Goal: Communication & Community: Answer question/provide support

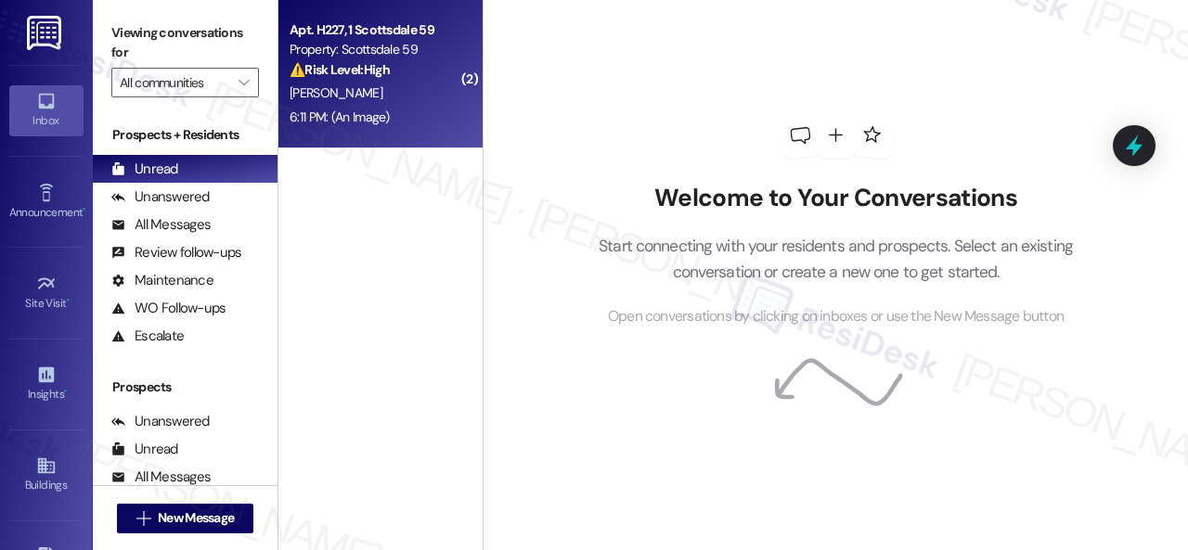
click at [399, 96] on div "K. Dubs" at bounding box center [375, 93] width 175 height 23
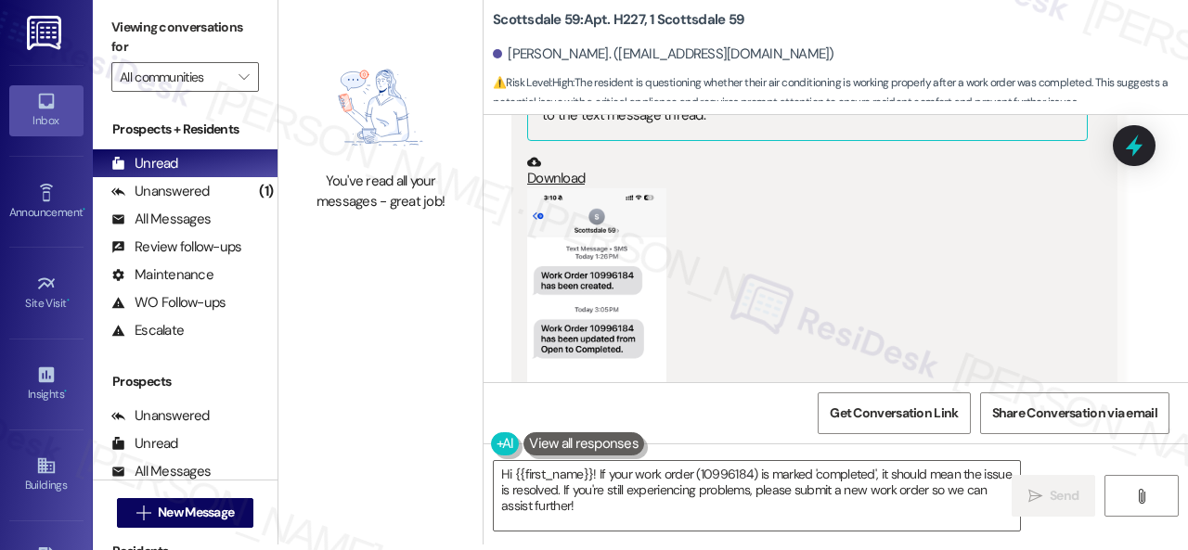
scroll to position [5224, 0]
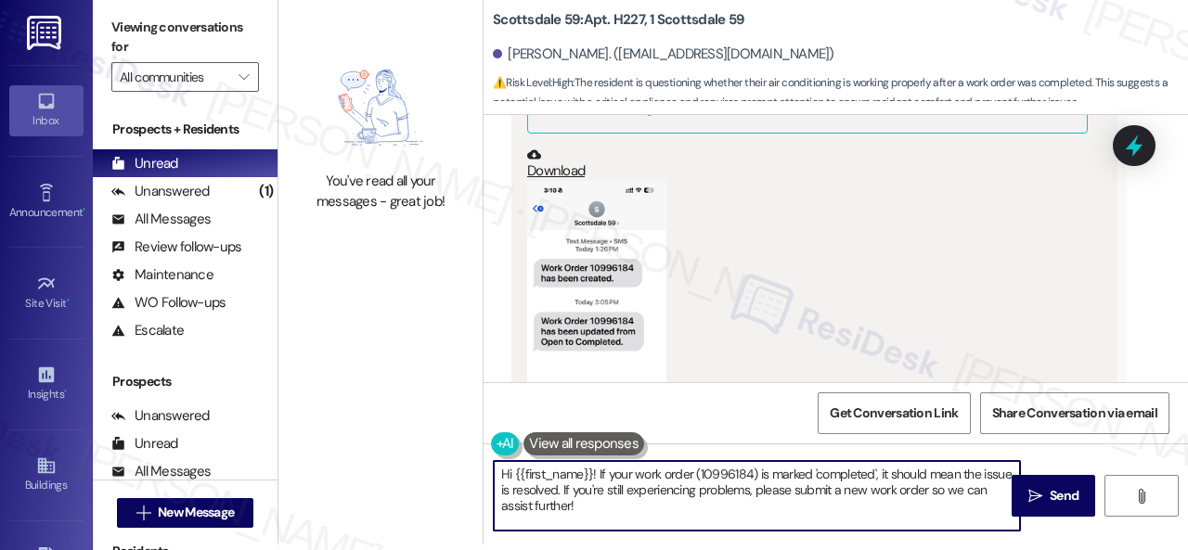
drag, startPoint x: 700, startPoint y: 471, endPoint x: 753, endPoint y: 470, distance: 52.9
click at [753, 470] on textarea "Hi {{first_name}}! If your work order (10996184) is marked 'completed', it shou…" at bounding box center [757, 496] width 526 height 70
drag, startPoint x: 612, startPoint y: 514, endPoint x: 368, endPoint y: 435, distance: 255.6
click at [368, 435] on div "You've read all your messages - great job! Scottsdale 59: Apt. H227, 1 Scottsda…" at bounding box center [732, 269] width 909 height 550
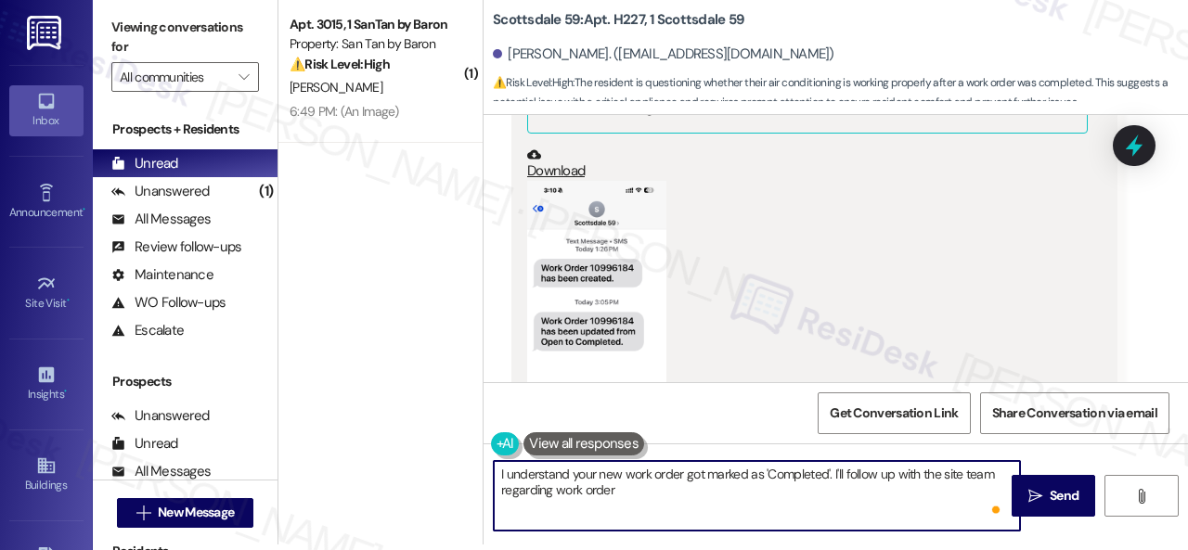
paste textarea "10996184"
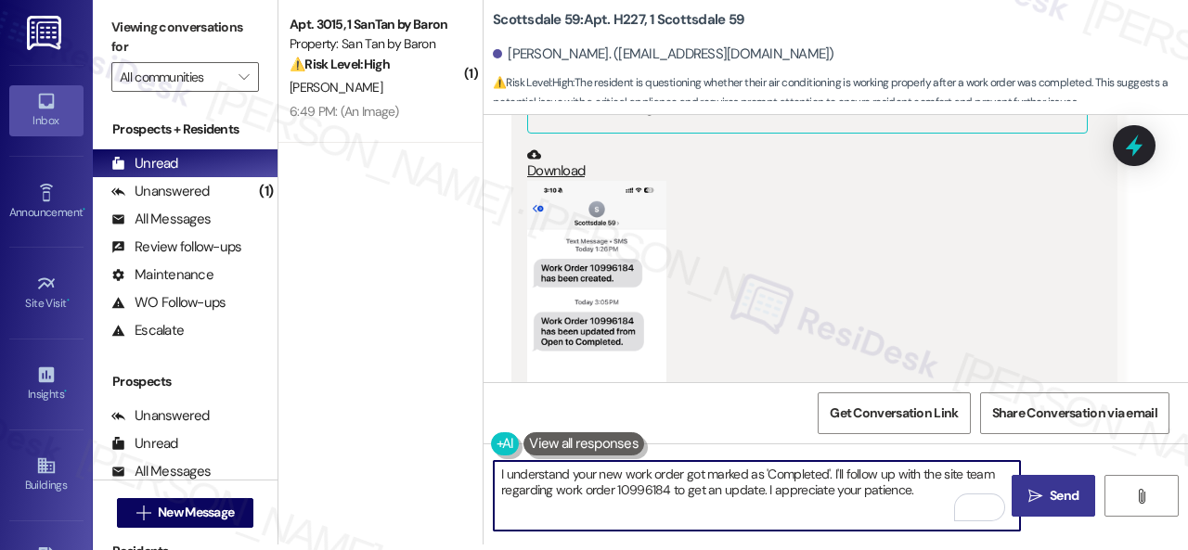
type textarea "I understand your new work order got marked as 'Completed'. I'll follow up with…"
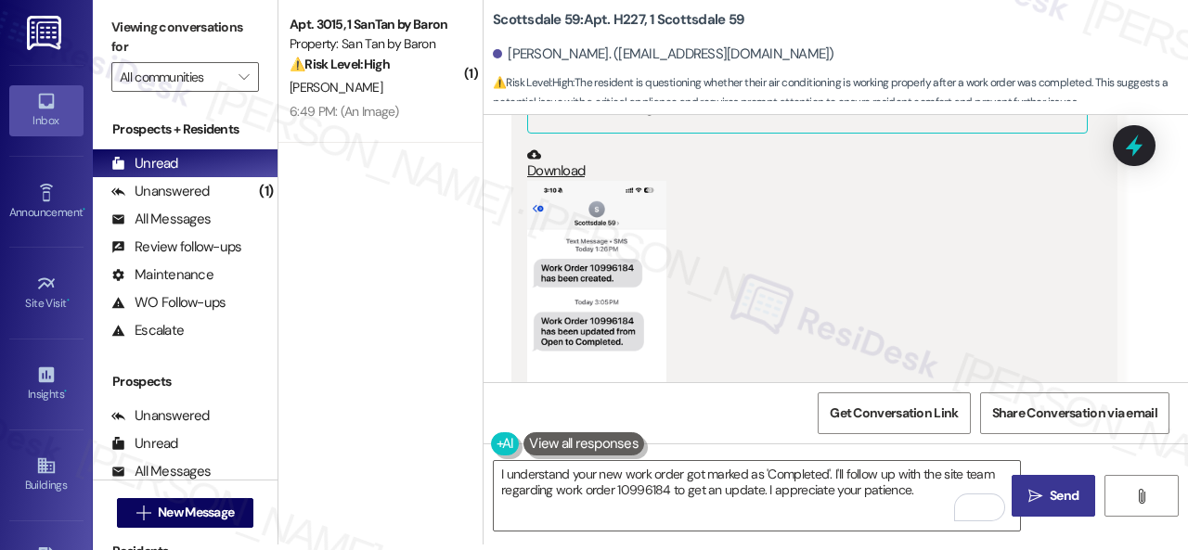
click at [1065, 486] on span "Send" at bounding box center [1063, 495] width 29 height 19
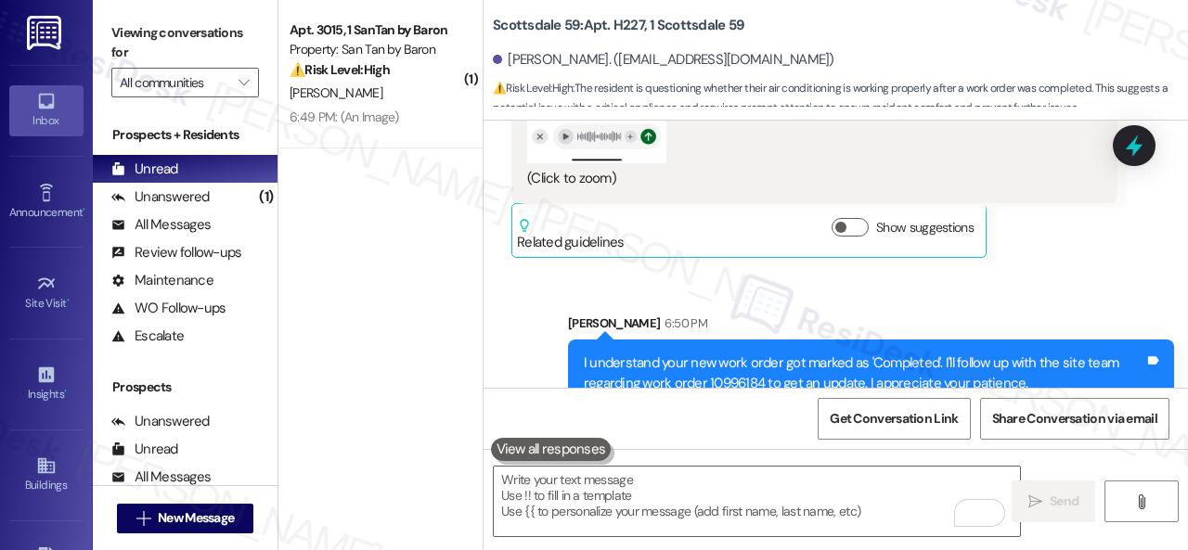
scroll to position [5559, 0]
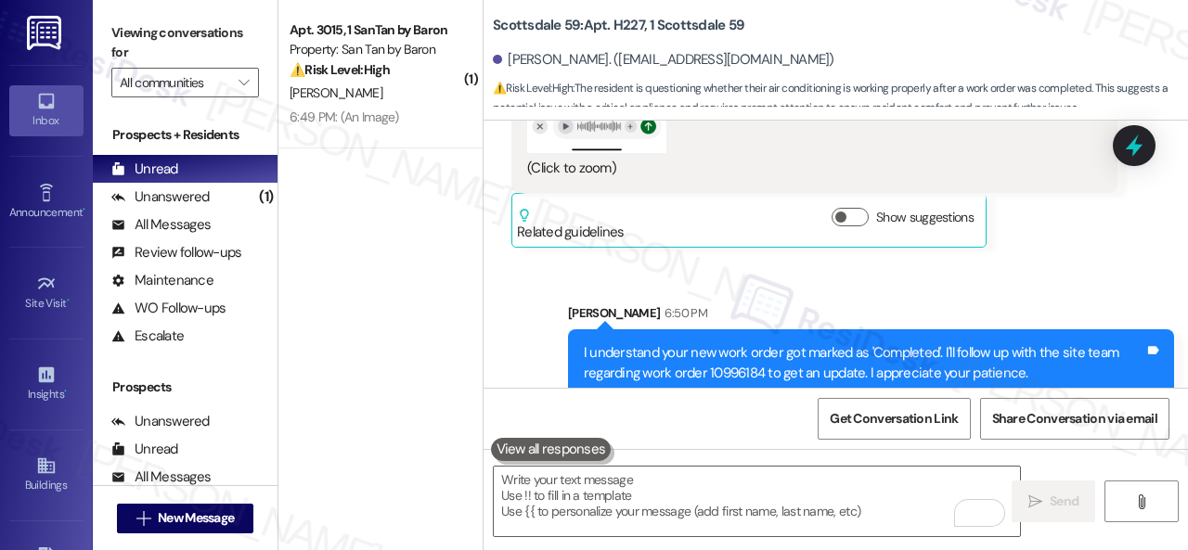
click at [733, 353] on div "I understand your new work order got marked as 'Completed'. I'll follow up with…" at bounding box center [864, 363] width 560 height 40
copy div "10996184"
click at [651, 290] on div "Sent via SMS Sarah 6:50 PM I understand your new work order got marked as 'Comp…" at bounding box center [871, 351] width 634 height 122
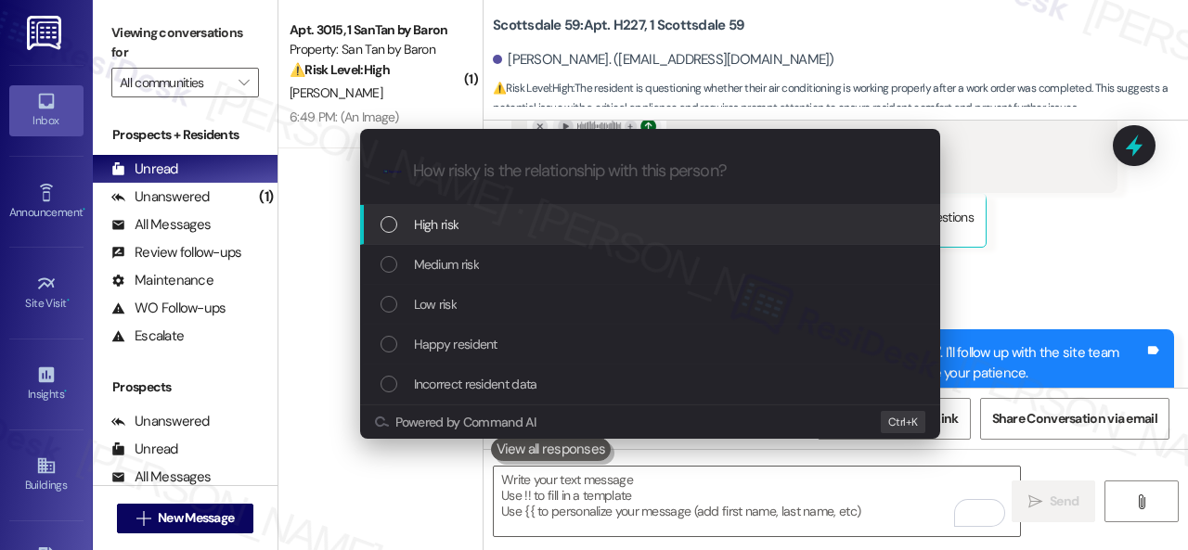
click at [440, 223] on span "High risk" at bounding box center [436, 224] width 45 height 20
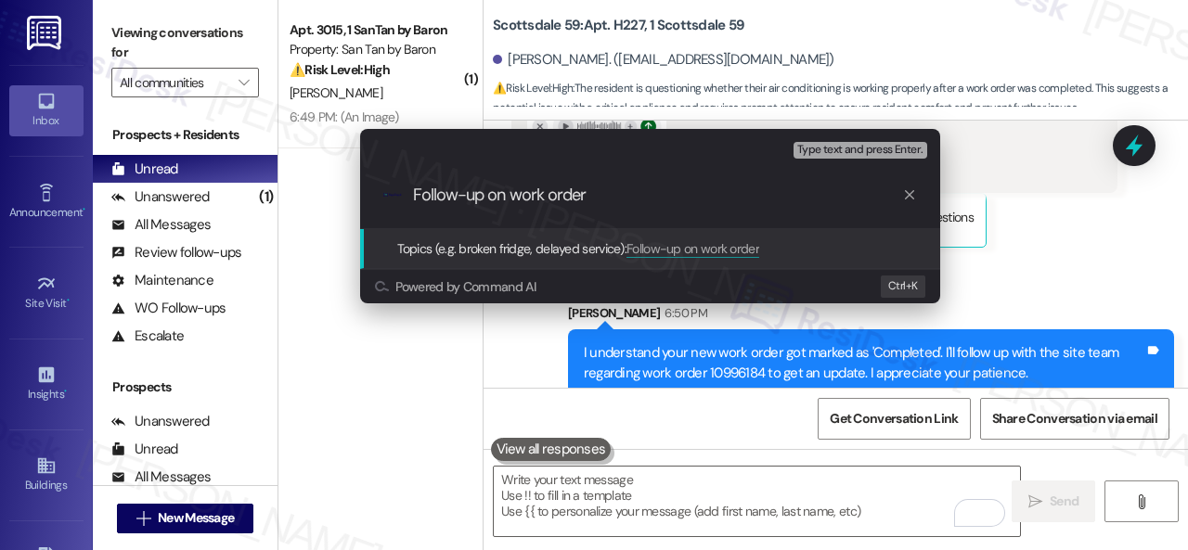
paste input "10996184"
type input "Follow-up on work order 10996184"
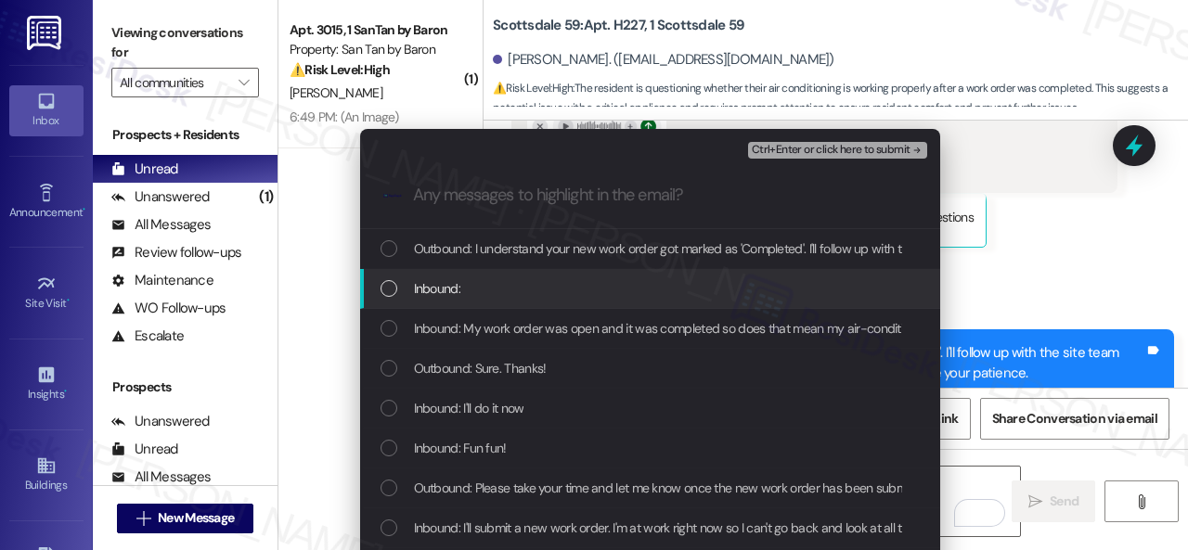
click at [423, 280] on span "Inbound:" at bounding box center [437, 288] width 46 height 20
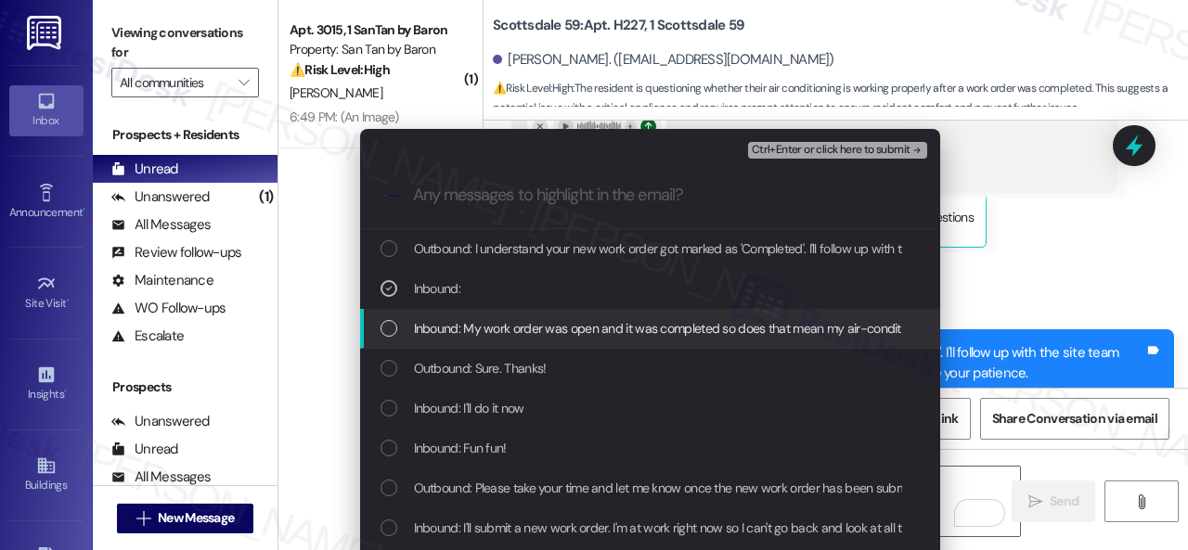
click at [435, 327] on span "Inbound: My work order was open and it was completed so does that mean my air-c…" at bounding box center [728, 328] width 629 height 20
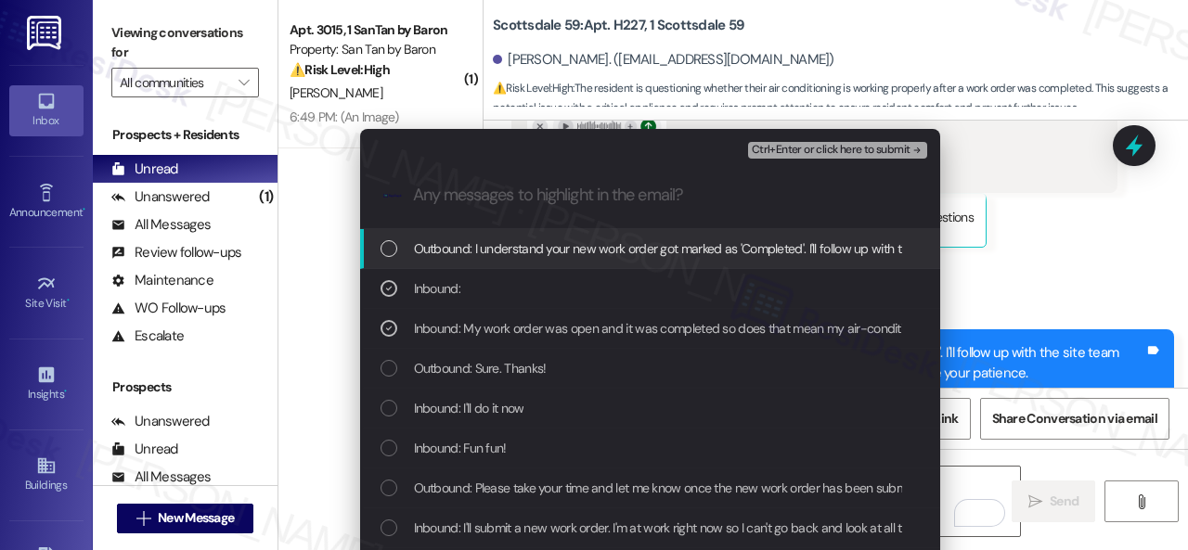
click at [773, 146] on span "Ctrl+Enter or click here to submit" at bounding box center [831, 150] width 159 height 13
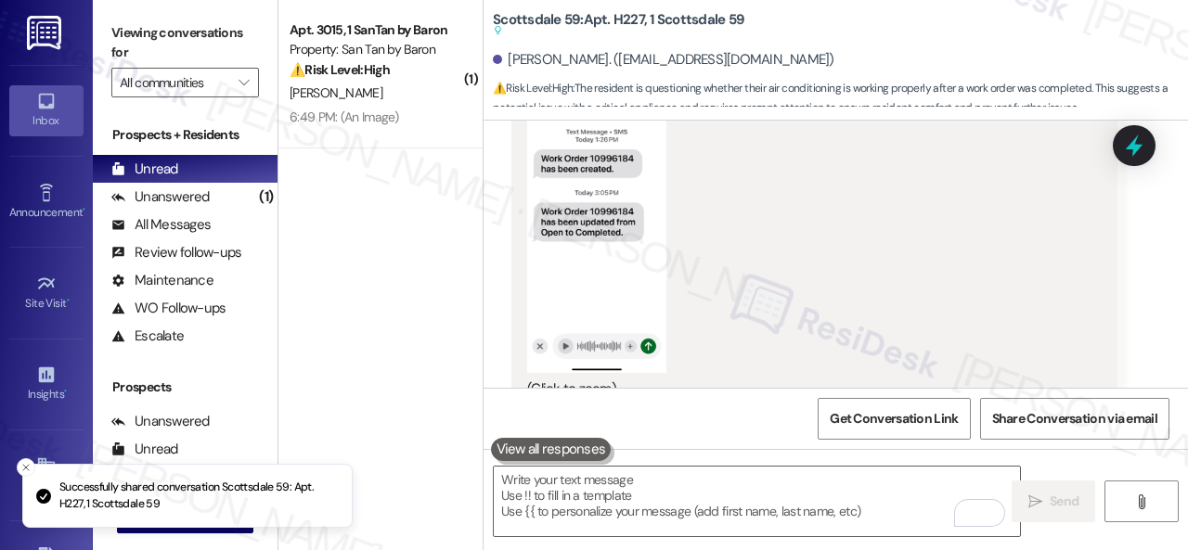
scroll to position [5629, 0]
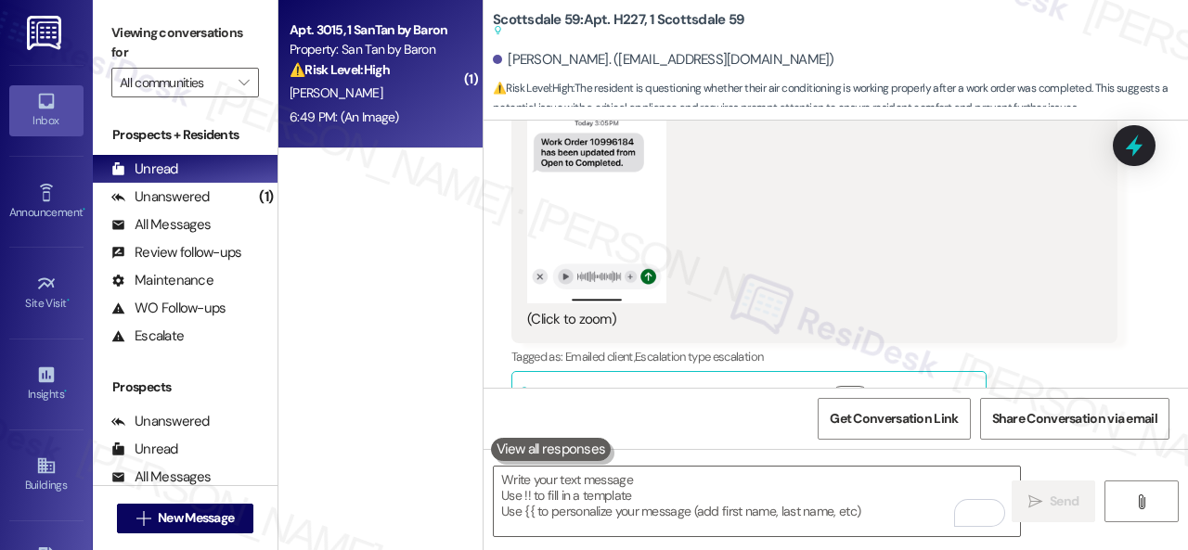
click at [409, 106] on div "6:49 PM: (An Image) 6:49 PM: (An Image)" at bounding box center [375, 117] width 175 height 23
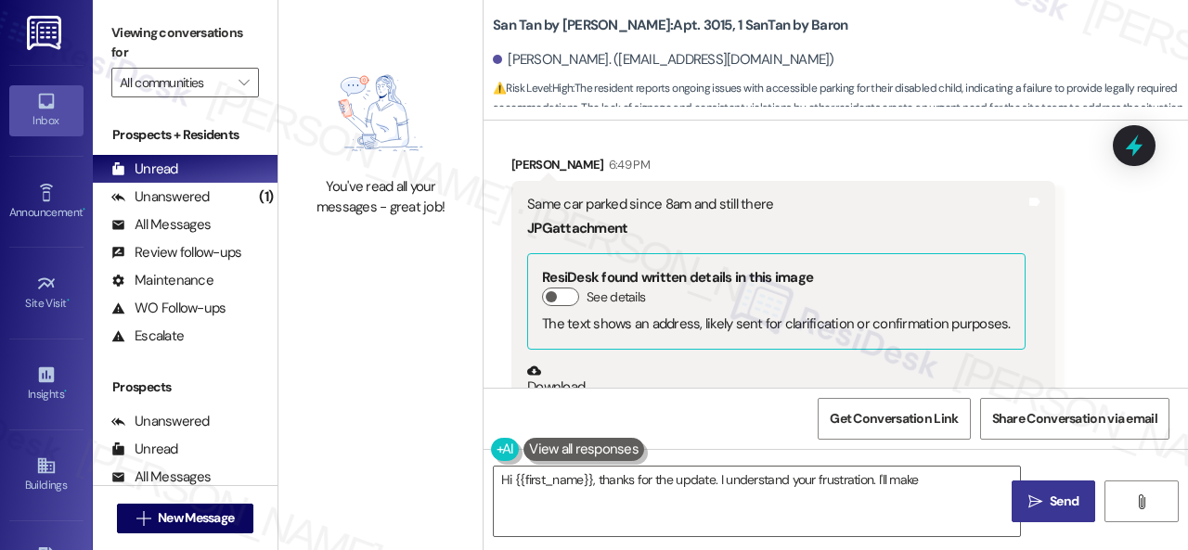
scroll to position [3071, 0]
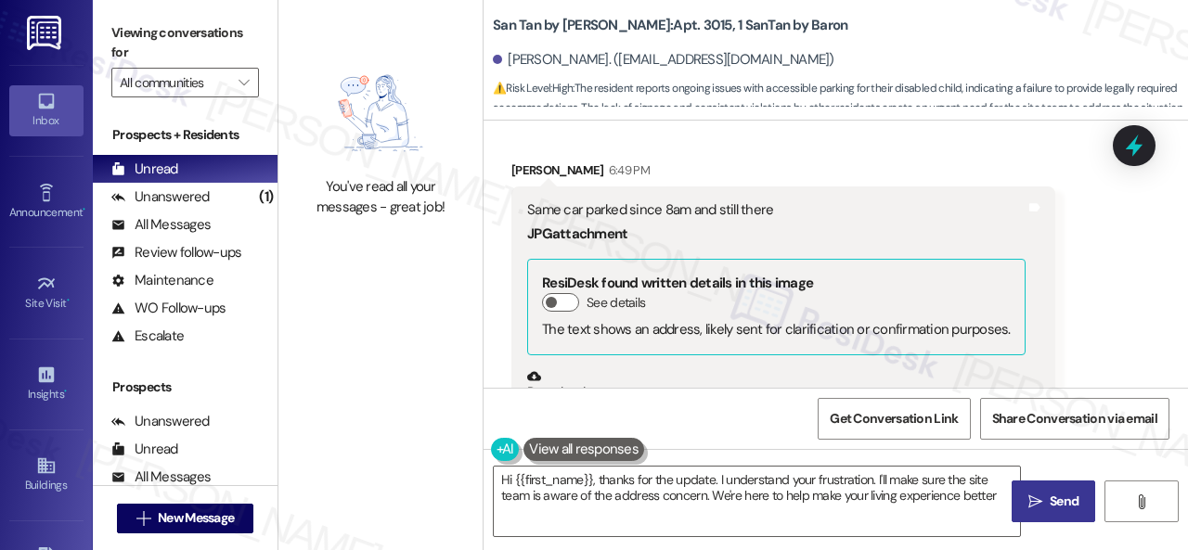
type textarea "Hi {{first_name}}, thanks for the update. I understand your frustration. I'll m…"
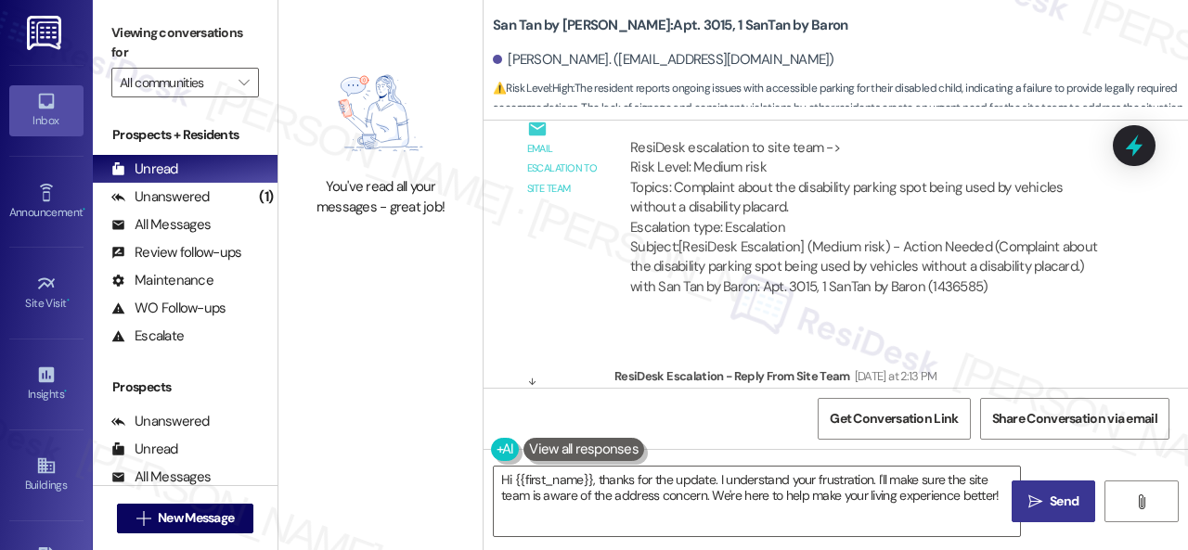
scroll to position [844, 0]
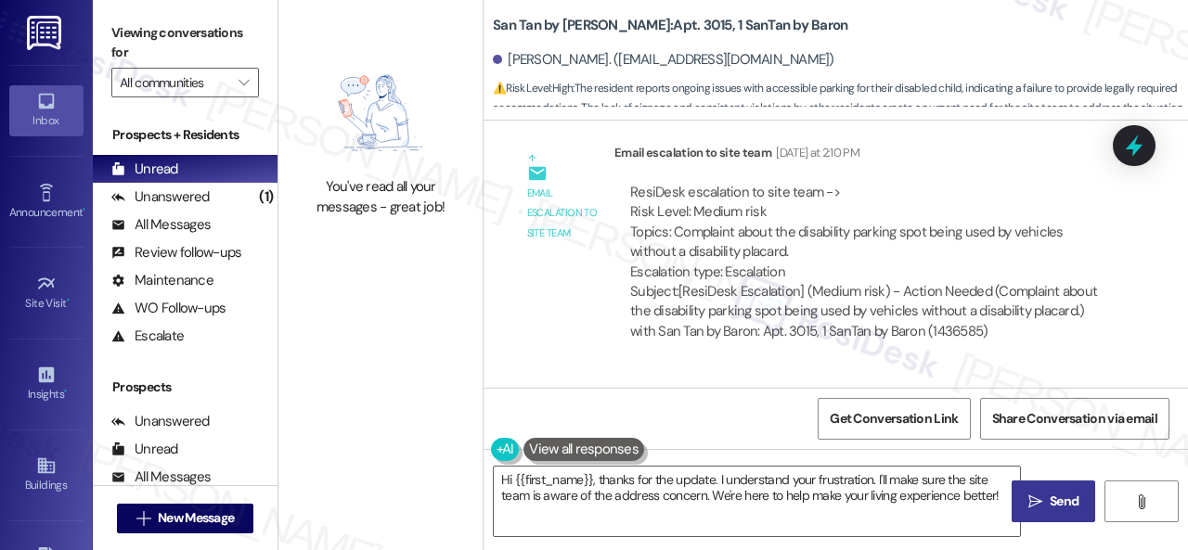
click at [648, 22] on b "San Tan by Baron: Apt. 3015, 1 SanTan by Baron" at bounding box center [670, 25] width 354 height 19
copy b "3015"
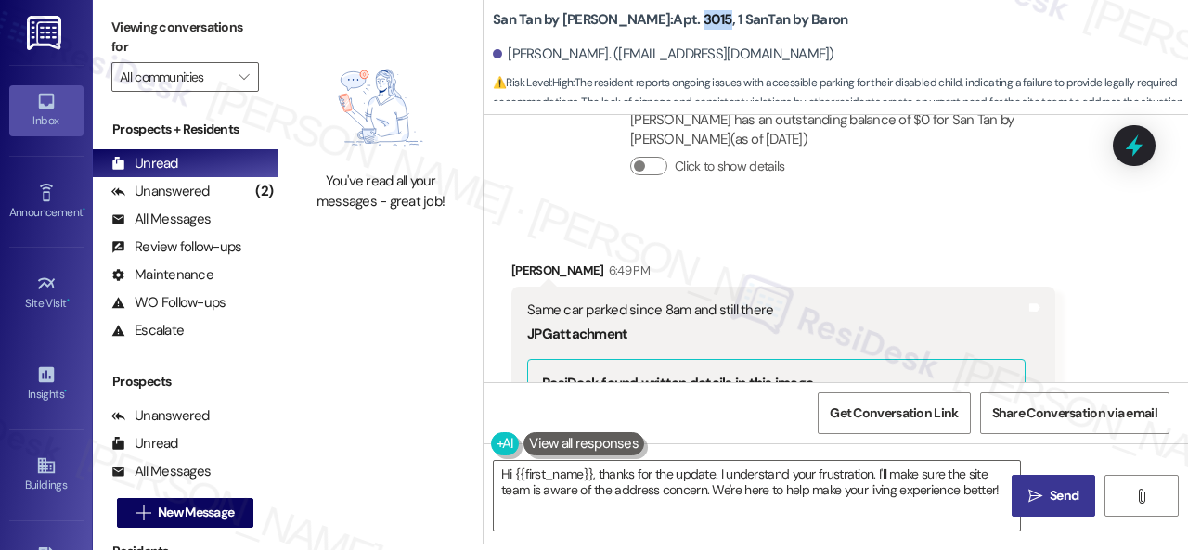
scroll to position [3071, 0]
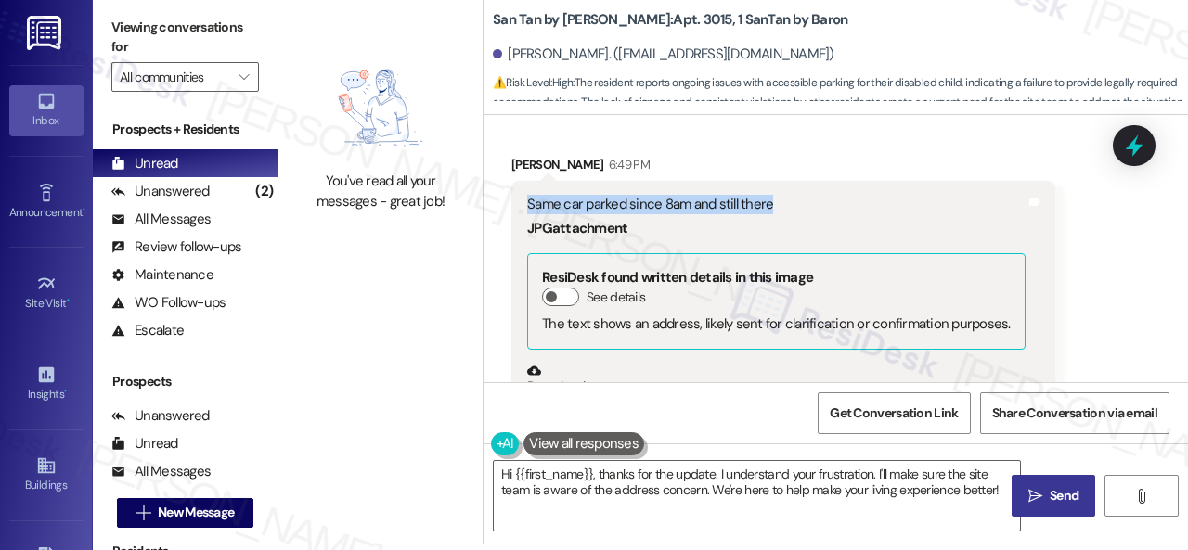
drag, startPoint x: 527, startPoint y: 196, endPoint x: 766, endPoint y: 201, distance: 239.5
click at [766, 201] on div "Same car parked since 8am and still there" at bounding box center [776, 204] width 498 height 19
copy div "Same car parked since 8am and still there"
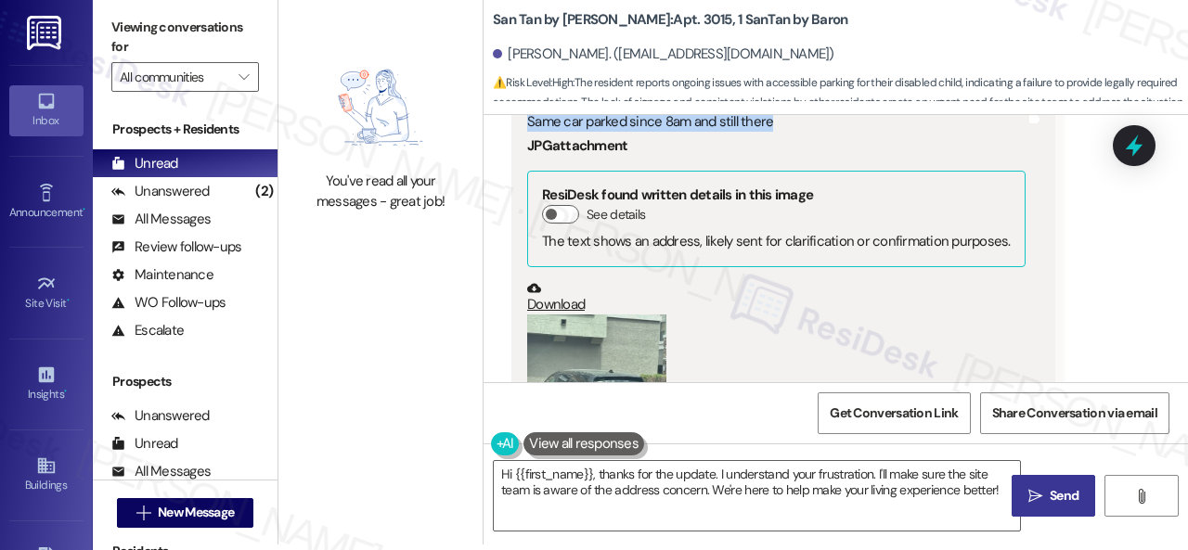
scroll to position [3350, 0]
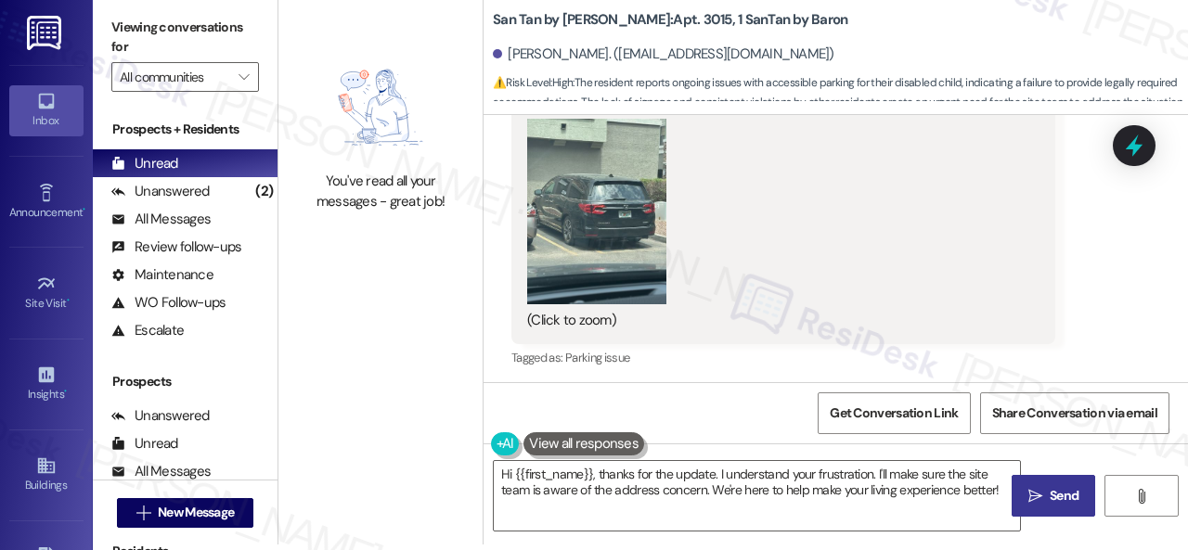
click at [591, 206] on button "Zoom image" at bounding box center [596, 212] width 139 height 186
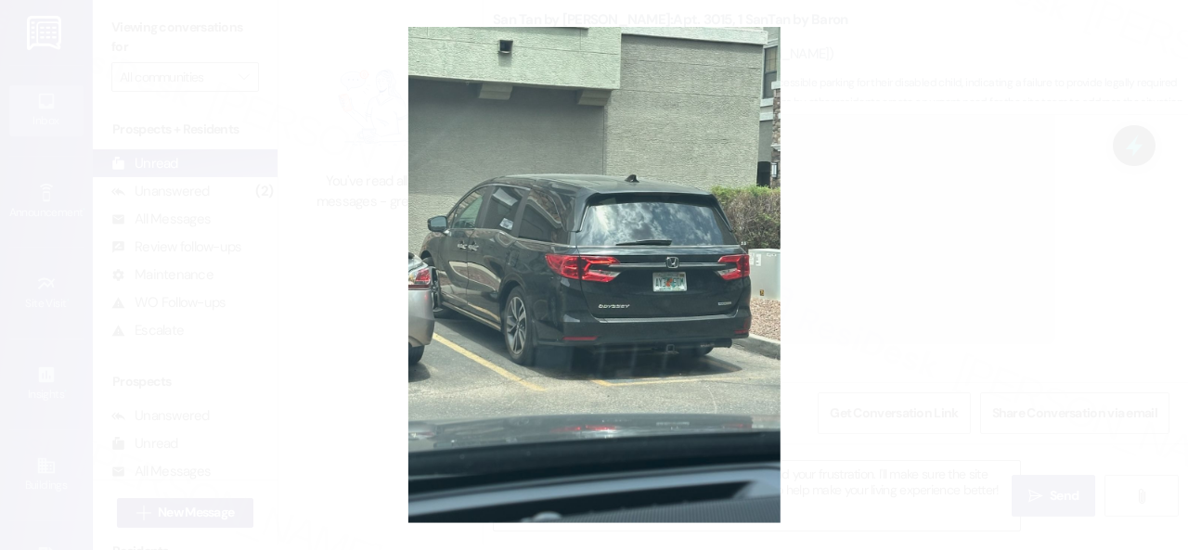
click at [320, 118] on button "Unzoom image" at bounding box center [594, 275] width 1188 height 550
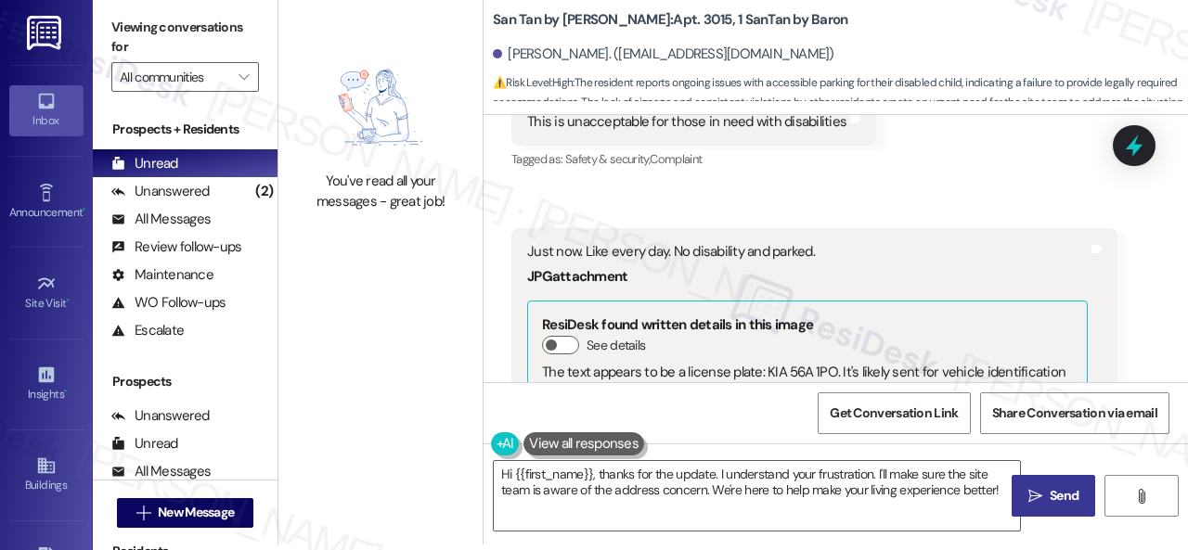
scroll to position [1958, 0]
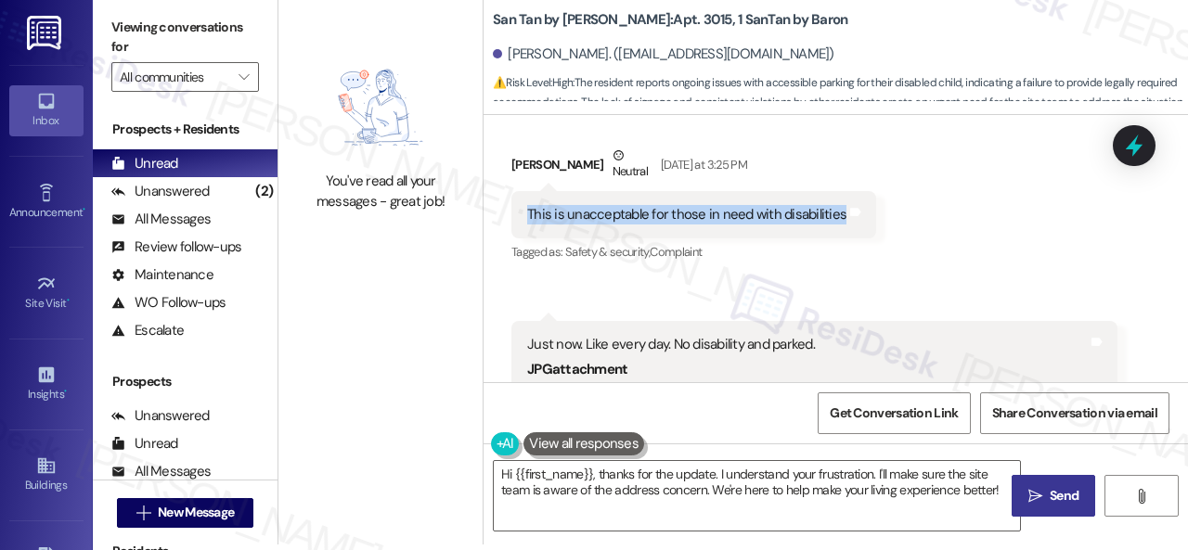
drag, startPoint x: 519, startPoint y: 209, endPoint x: 834, endPoint y: 205, distance: 315.5
click at [834, 205] on div "This is unacceptable for those in need with disabilities Tags and notes" at bounding box center [693, 214] width 365 height 47
copy div "This is unacceptable for those in need with disabilities"
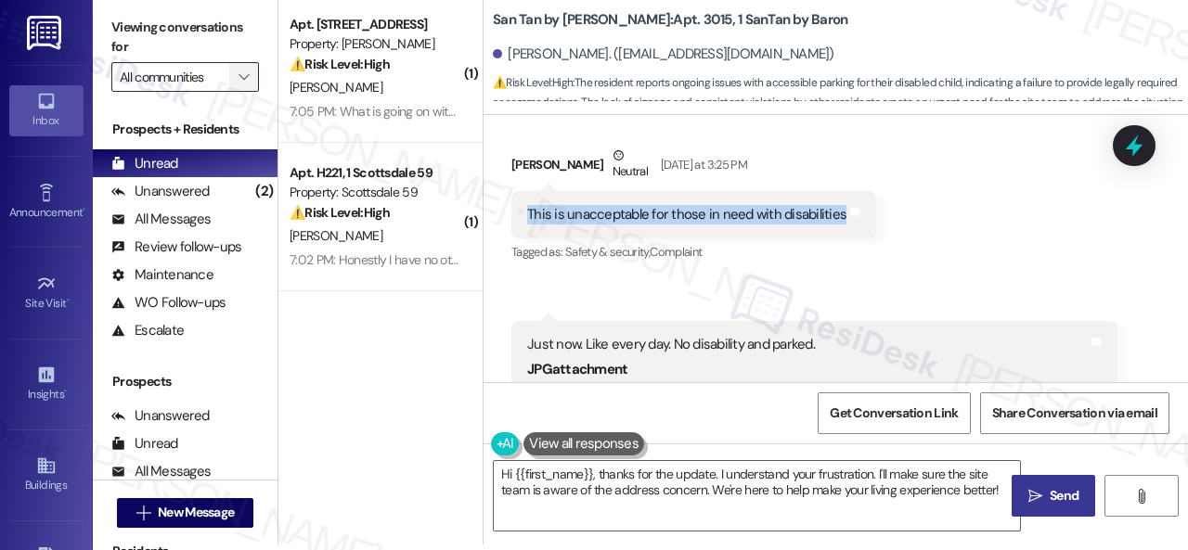
click at [251, 78] on span "" at bounding box center [244, 77] width 18 height 30
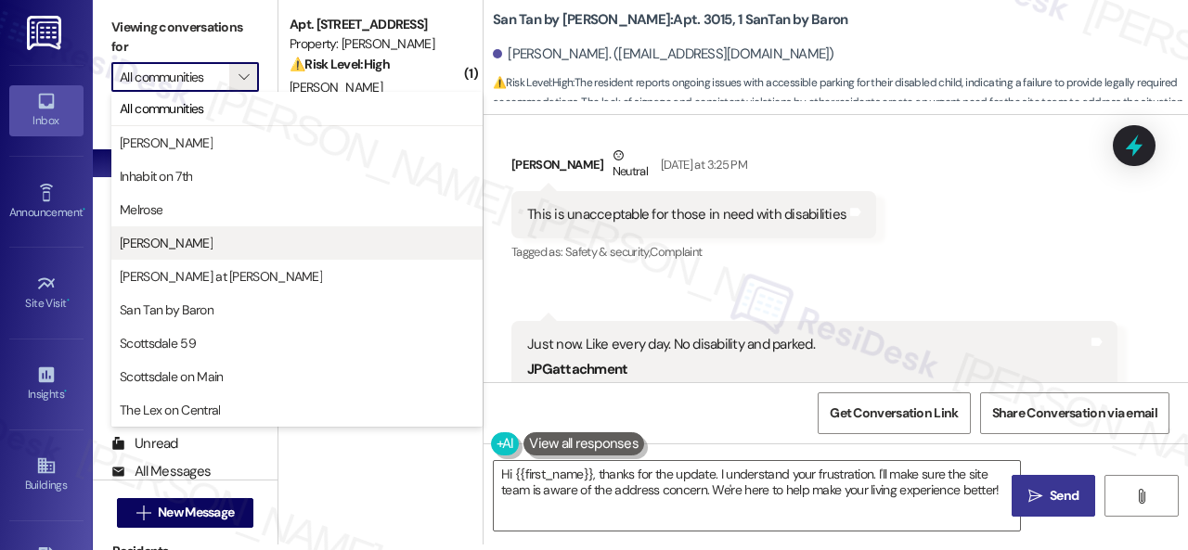
click at [171, 244] on span "[PERSON_NAME]" at bounding box center [166, 243] width 93 height 19
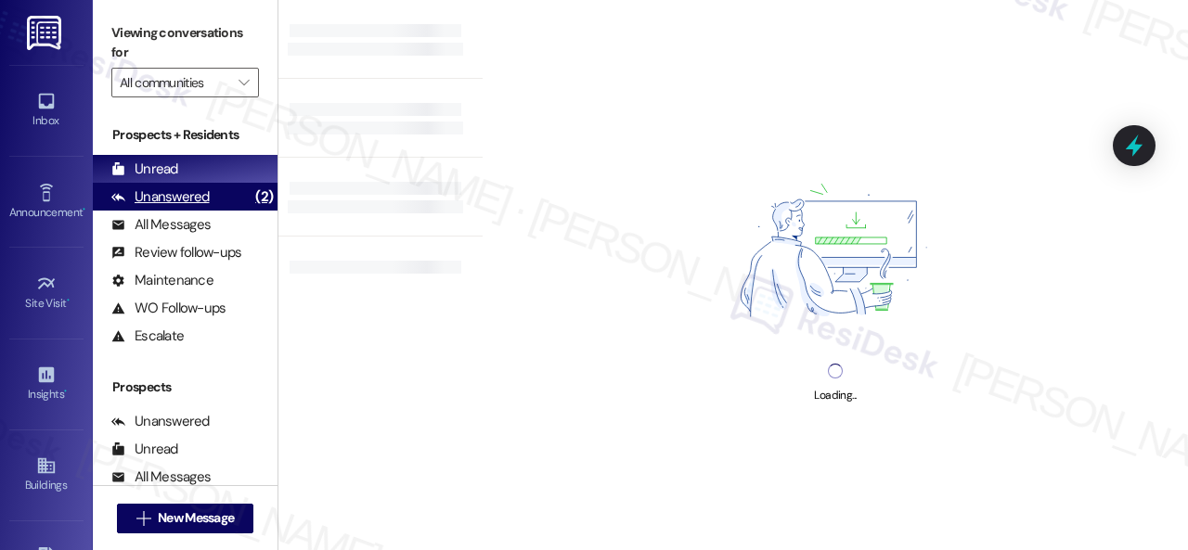
type input "[PERSON_NAME]"
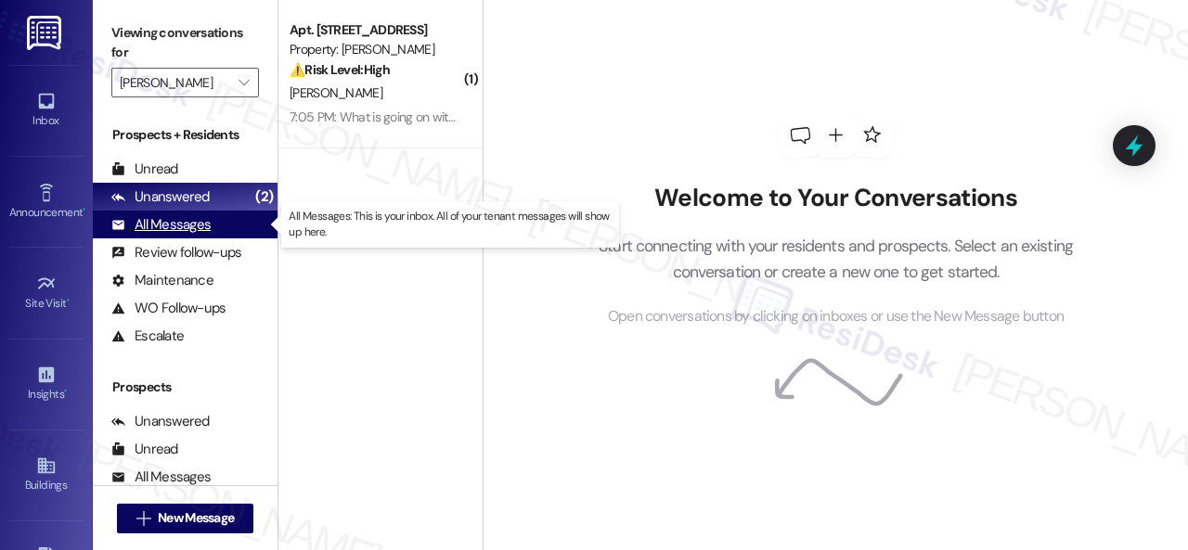
click at [158, 220] on div "All Messages" at bounding box center [160, 224] width 99 height 19
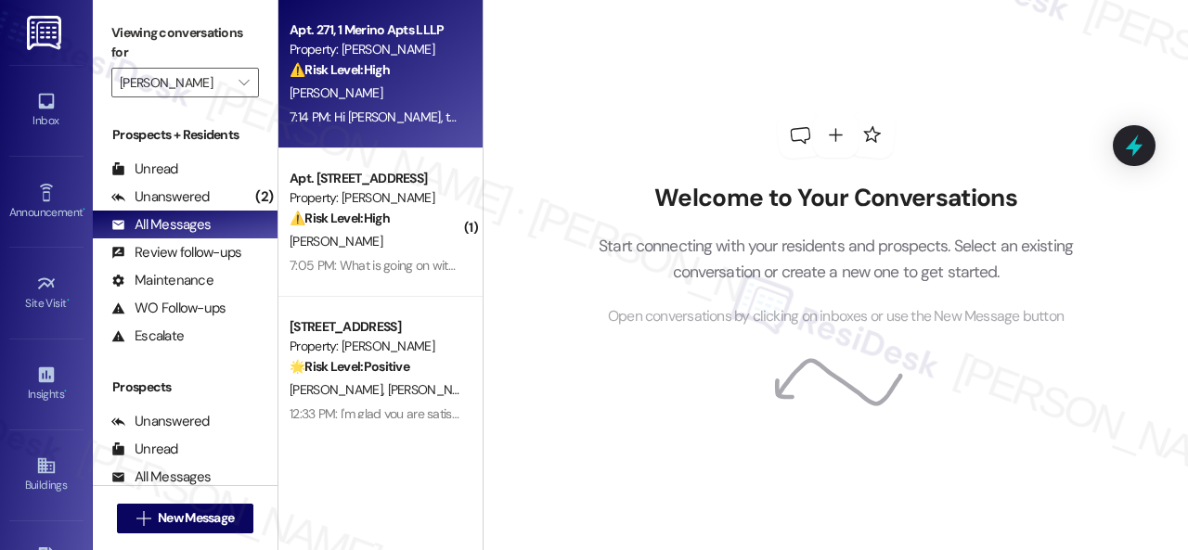
click at [411, 83] on div "N. Fuchs" at bounding box center [375, 93] width 175 height 23
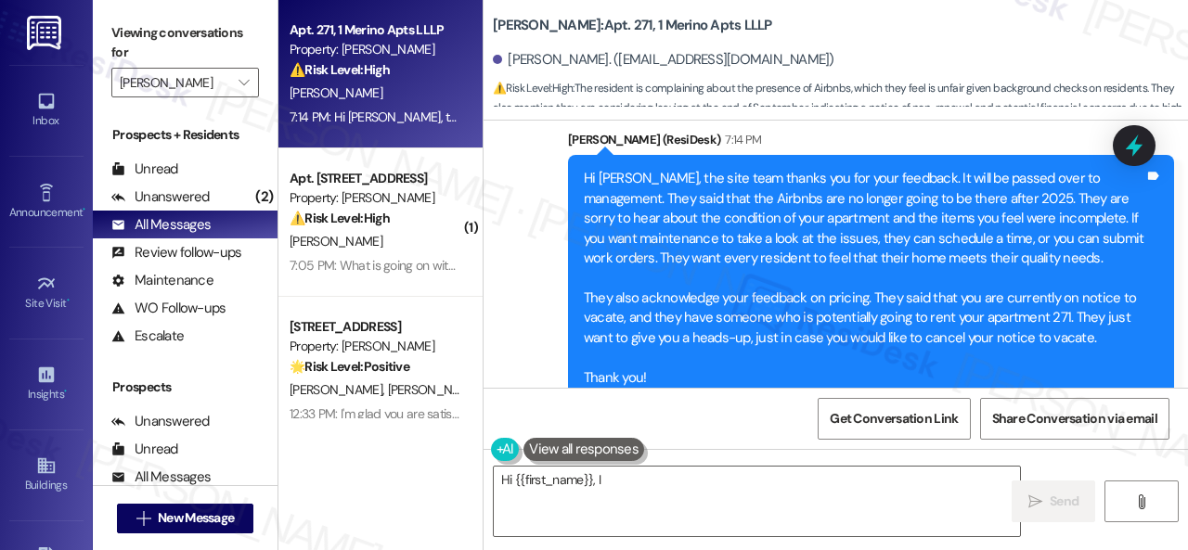
scroll to position [1910, 0]
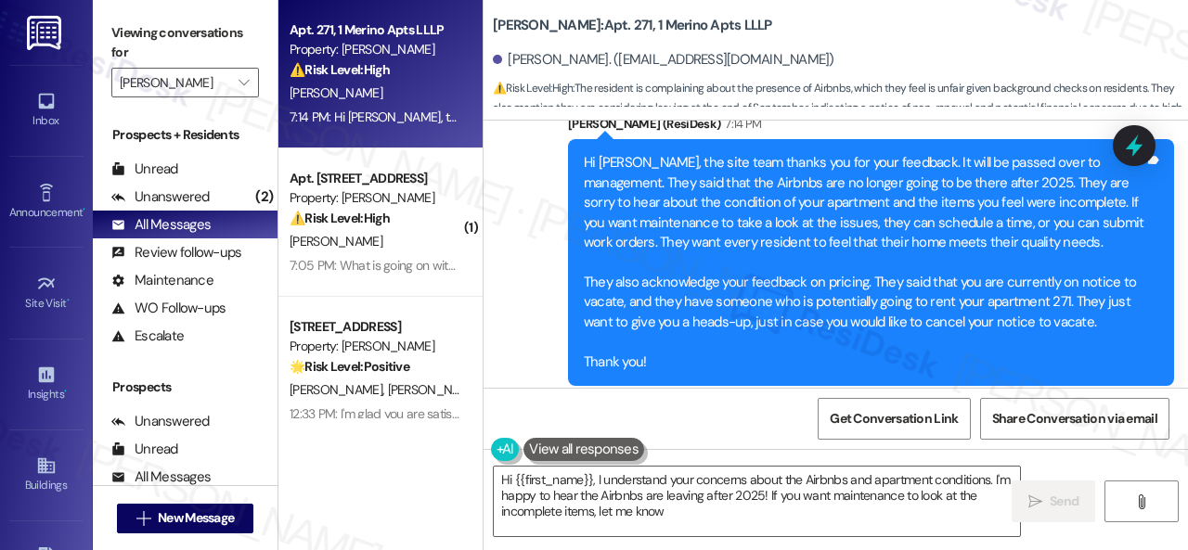
type textarea "Hi {{first_name}}, I understand your concerns about the Airbnbs and apartment c…"
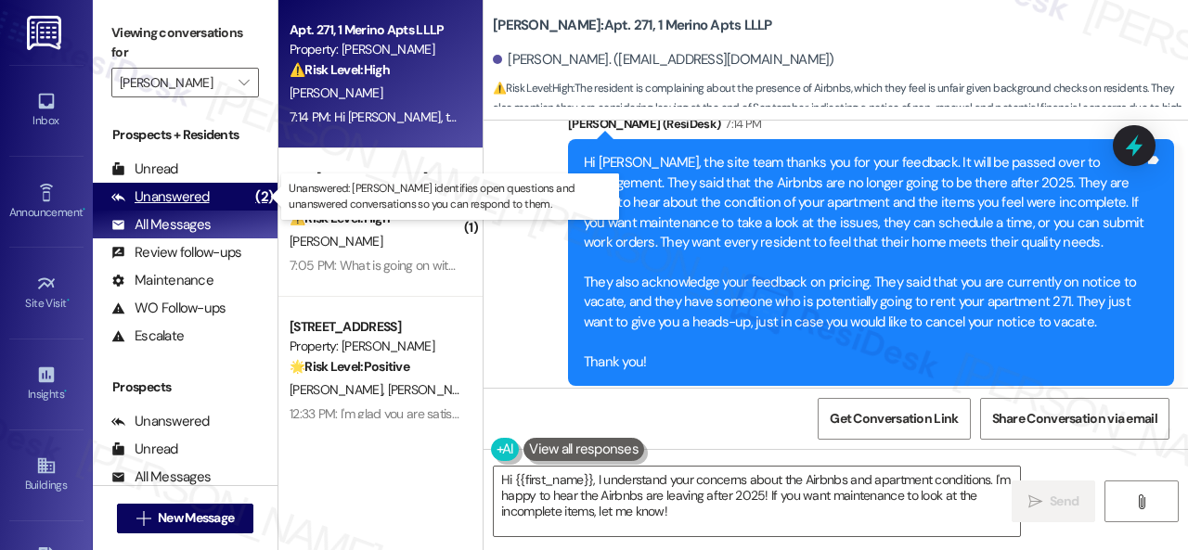
click at [152, 194] on div "Unanswered" at bounding box center [160, 196] width 98 height 19
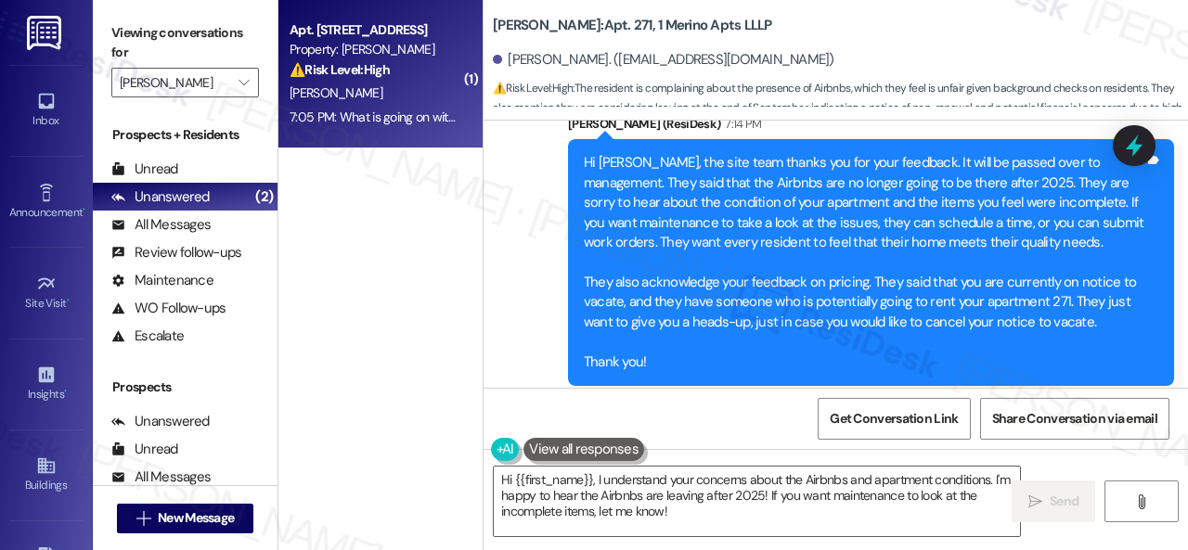
click at [419, 97] on div "[PERSON_NAME]" at bounding box center [375, 93] width 175 height 23
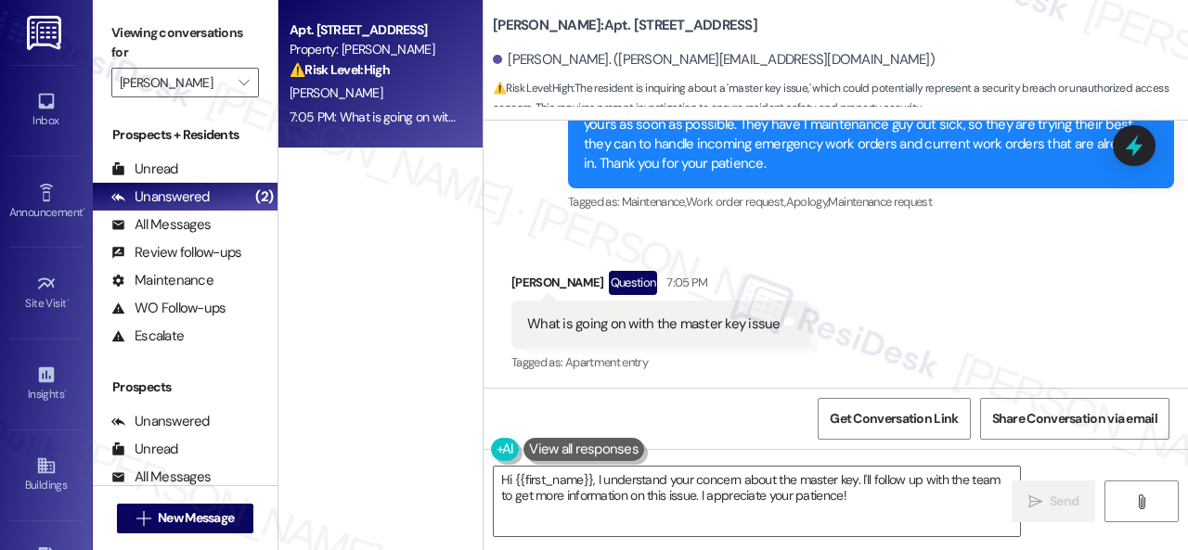
scroll to position [4754, 0]
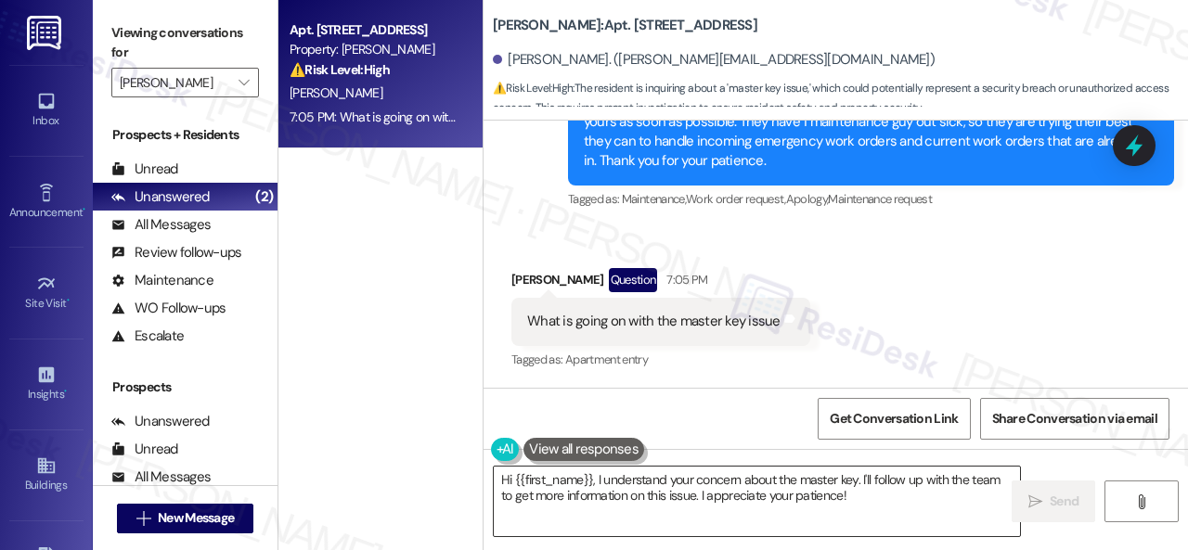
click at [887, 504] on textarea "Hi {{first_name}}, I understand your concern about the master key. I'll follow …" at bounding box center [757, 502] width 526 height 70
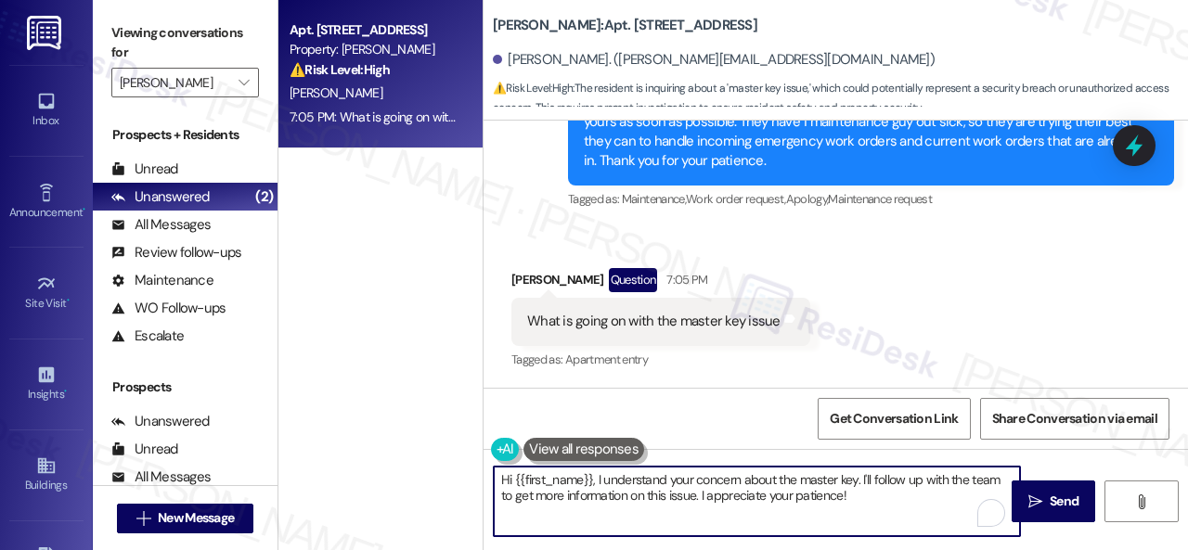
drag, startPoint x: 859, startPoint y: 491, endPoint x: 462, endPoint y: 476, distance: 397.4
click at [462, 476] on div "Apt. 250, 1 Merino Apts LLLP Property: Merino Scottsdale ⚠️ Risk Level: High Th…" at bounding box center [732, 275] width 909 height 550
paste textarea "Do you have a maintenance request for the issue? If so, is the work order still…"
click at [734, 481] on textarea "Do you have a maintenance request for the issue? If so, is the work order still…" at bounding box center [757, 502] width 526 height 70
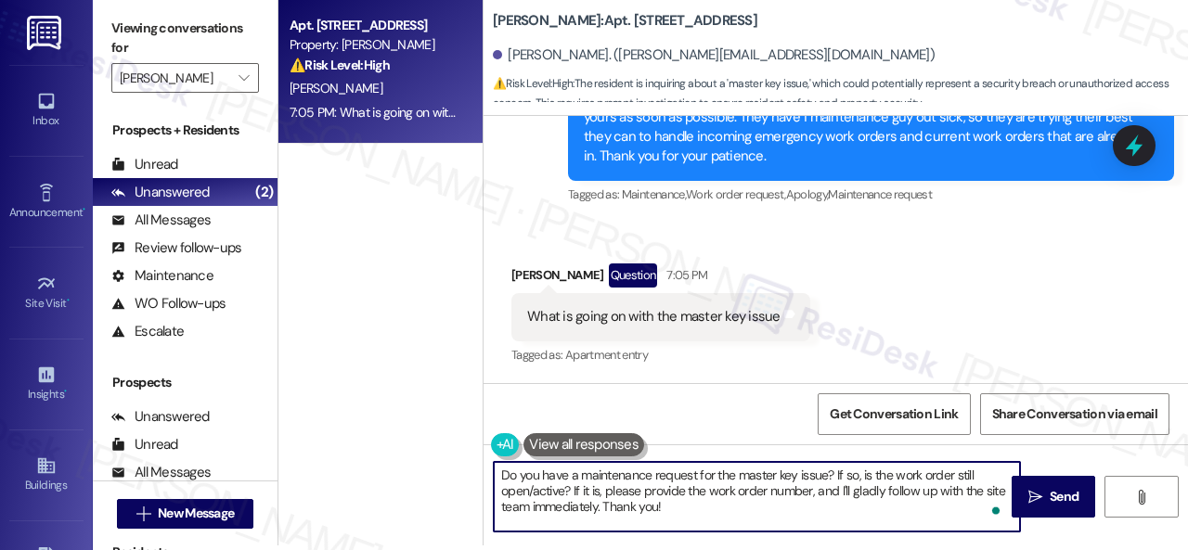
scroll to position [6, 0]
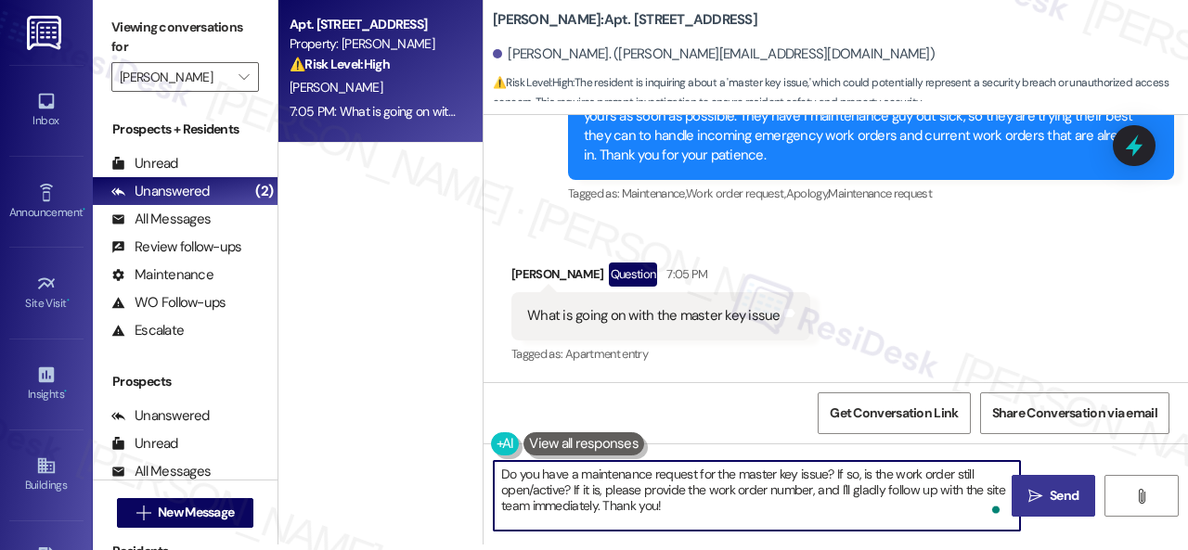
type textarea "Do you have a maintenance request for the master key issue? If so, is the work …"
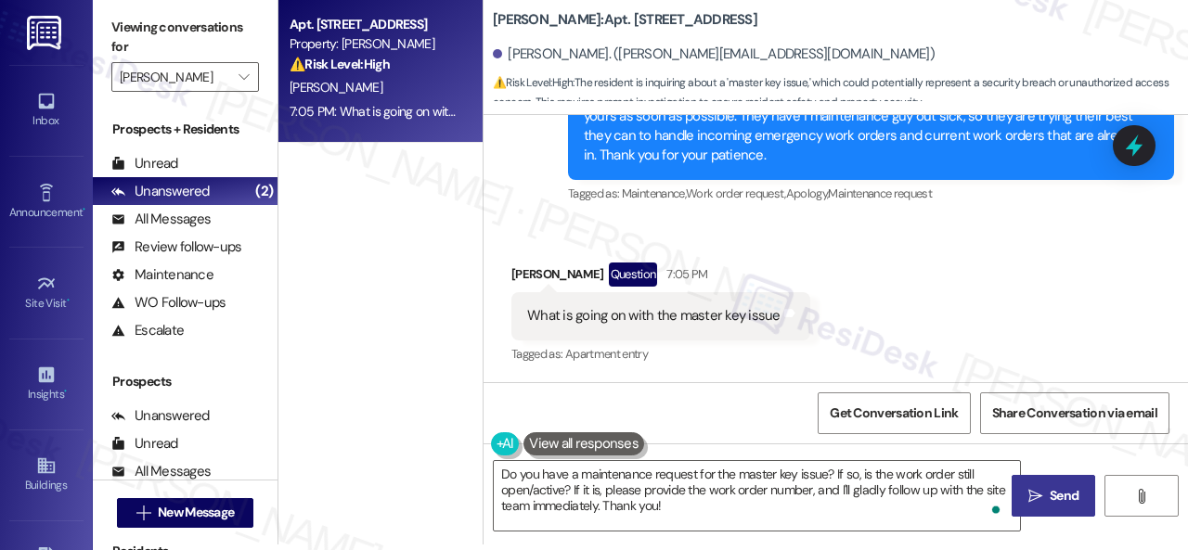
click at [1057, 484] on button " Send" at bounding box center [1053, 496] width 84 height 42
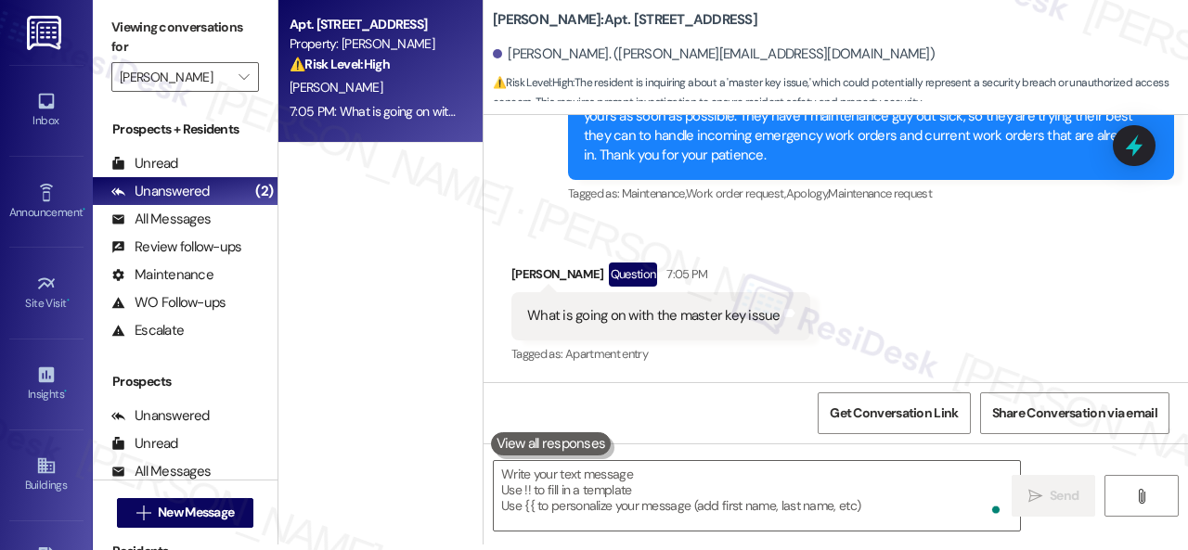
scroll to position [4753, 0]
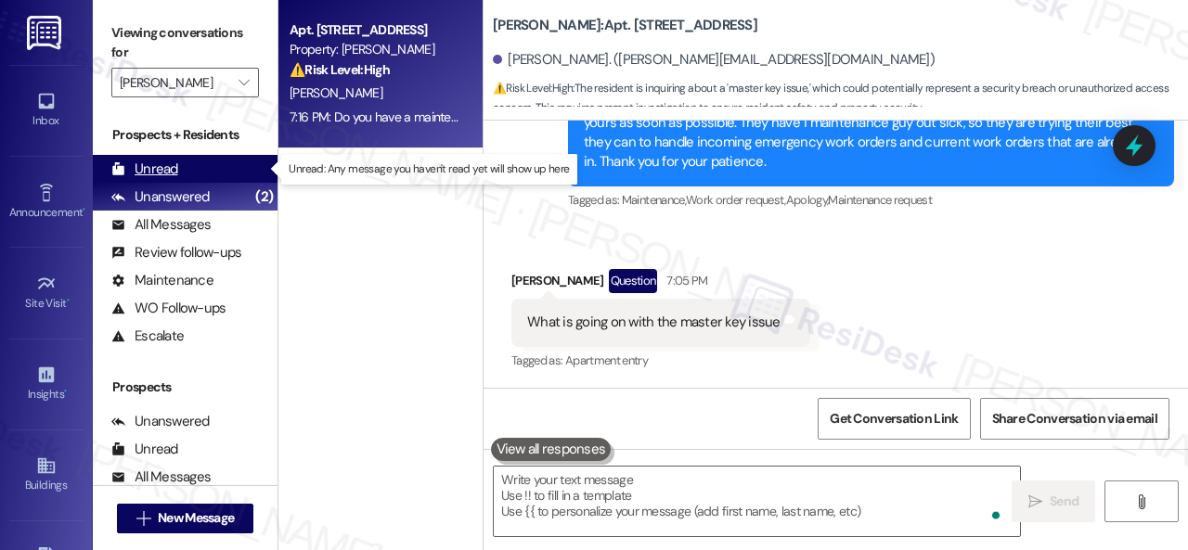
click at [158, 168] on div "Unread" at bounding box center [144, 169] width 67 height 19
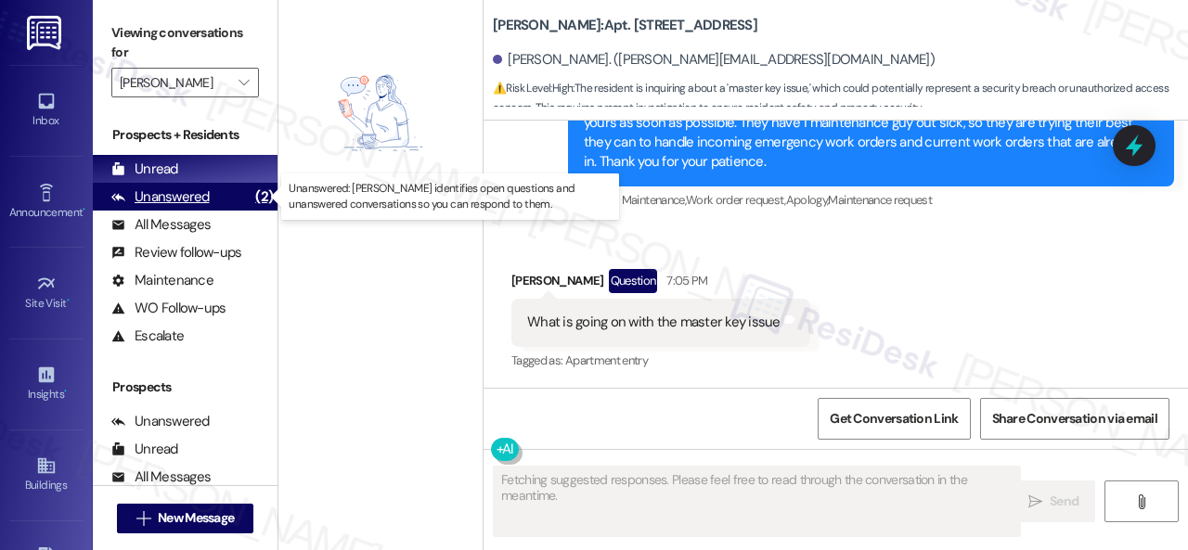
click at [158, 195] on div "Unanswered" at bounding box center [160, 196] width 98 height 19
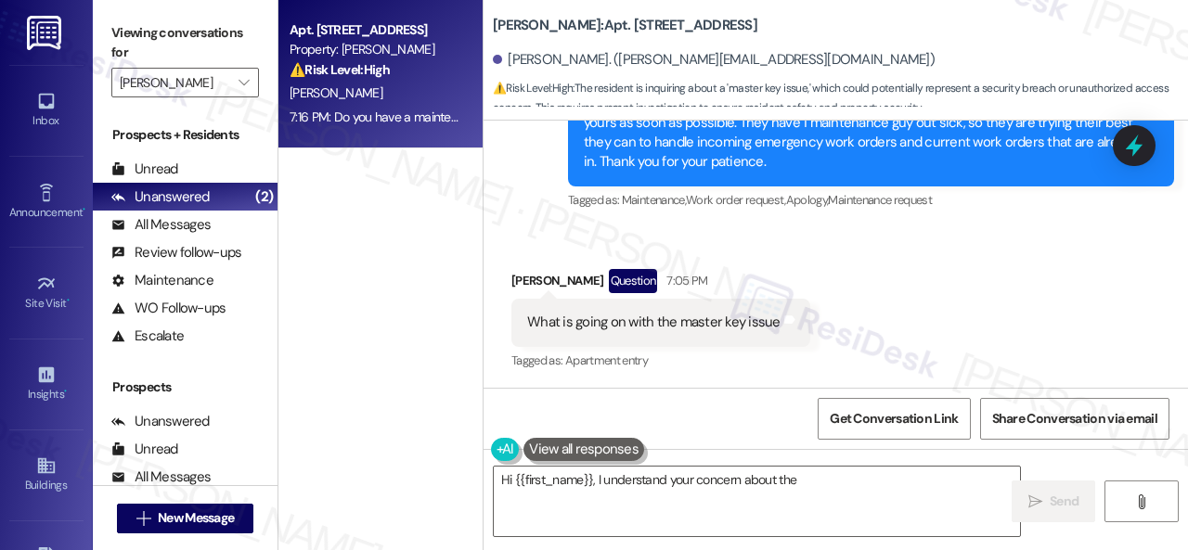
type textarea "Hi {{first_name}}, I understand your concern about the"
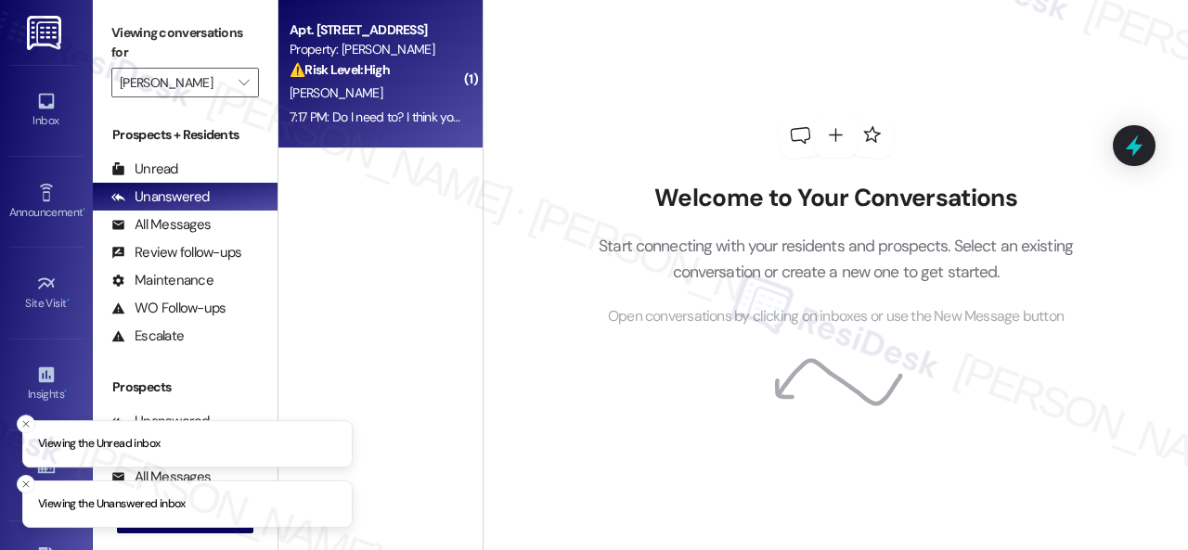
click at [417, 86] on div "[PERSON_NAME]" at bounding box center [375, 93] width 175 height 23
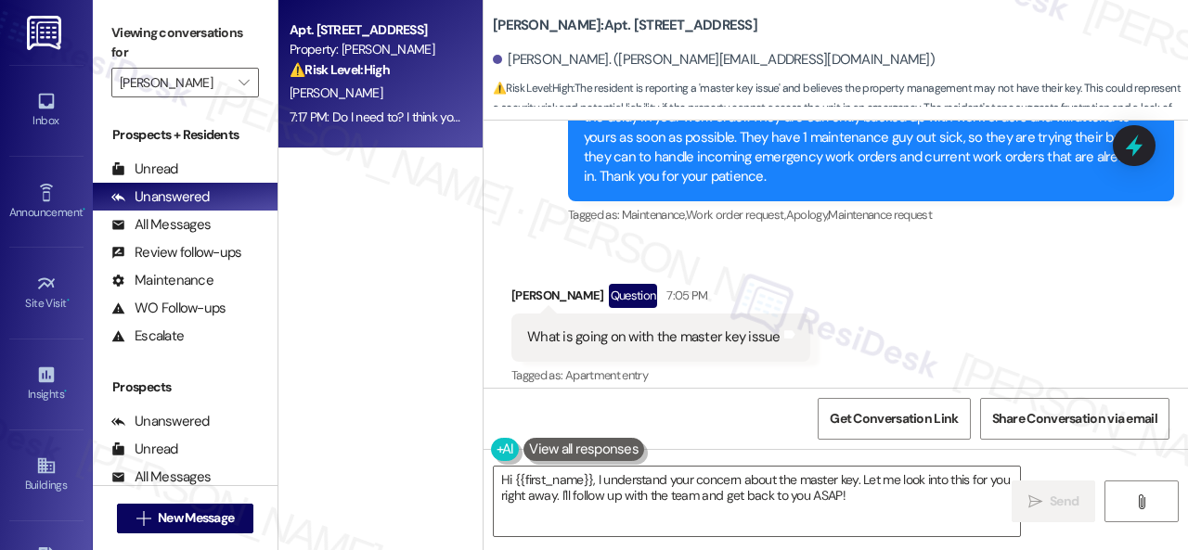
scroll to position [4831, 0]
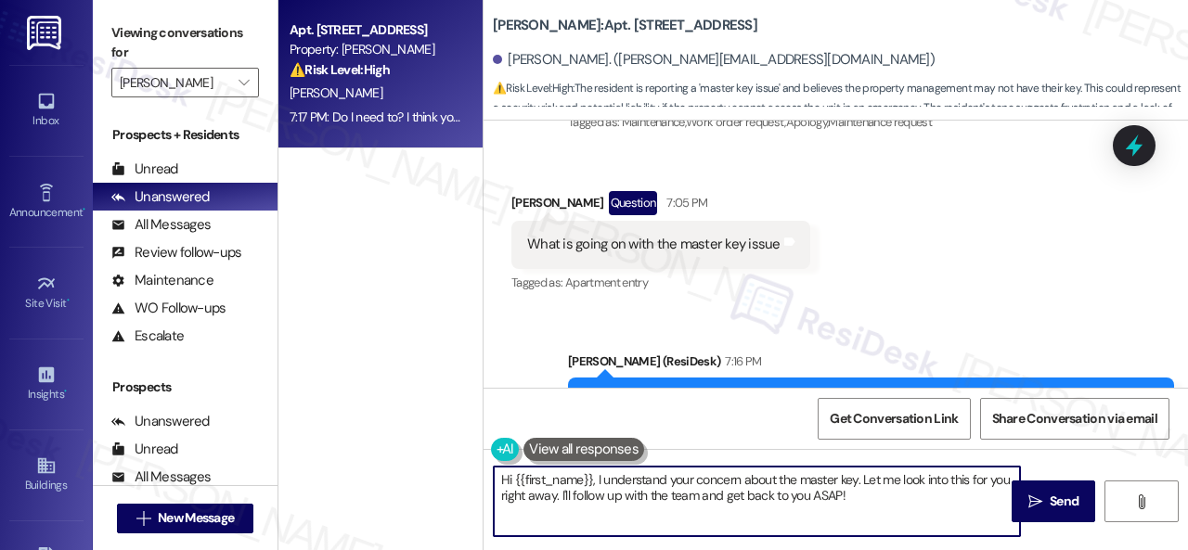
drag, startPoint x: 882, startPoint y: 502, endPoint x: 410, endPoint y: 458, distance: 473.4
click at [410, 458] on div "Apt. 250, 1 Merino Apts LLLP Property: [PERSON_NAME] ⚠️ Risk Level: High The re…" at bounding box center [732, 275] width 909 height 550
click at [764, 490] on textarea "I see. I apologize if I've no information about the issue because I'm not part …" at bounding box center [757, 502] width 526 height 70
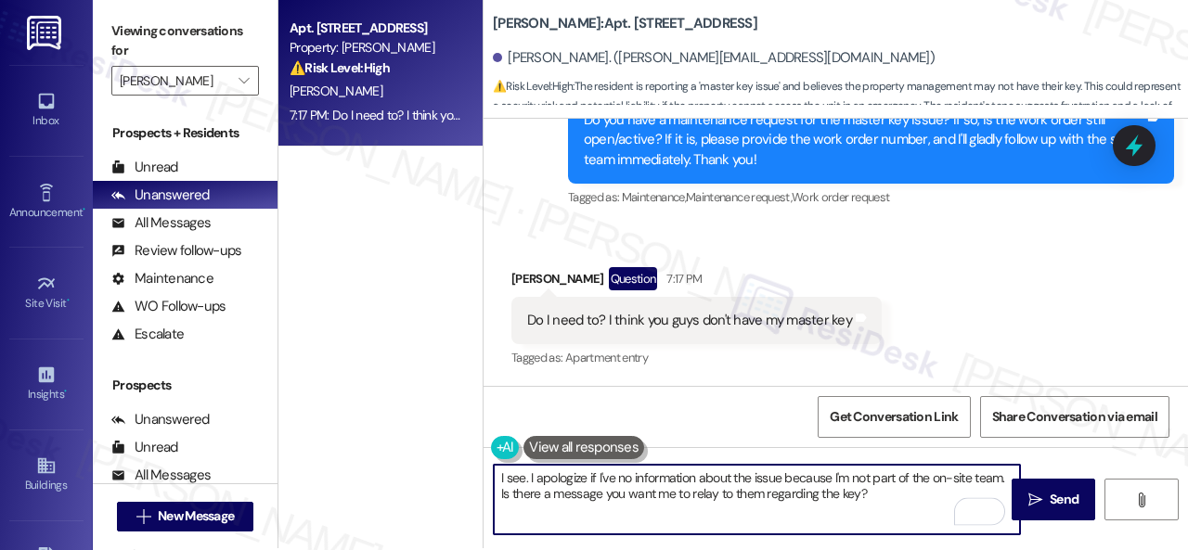
scroll to position [6, 0]
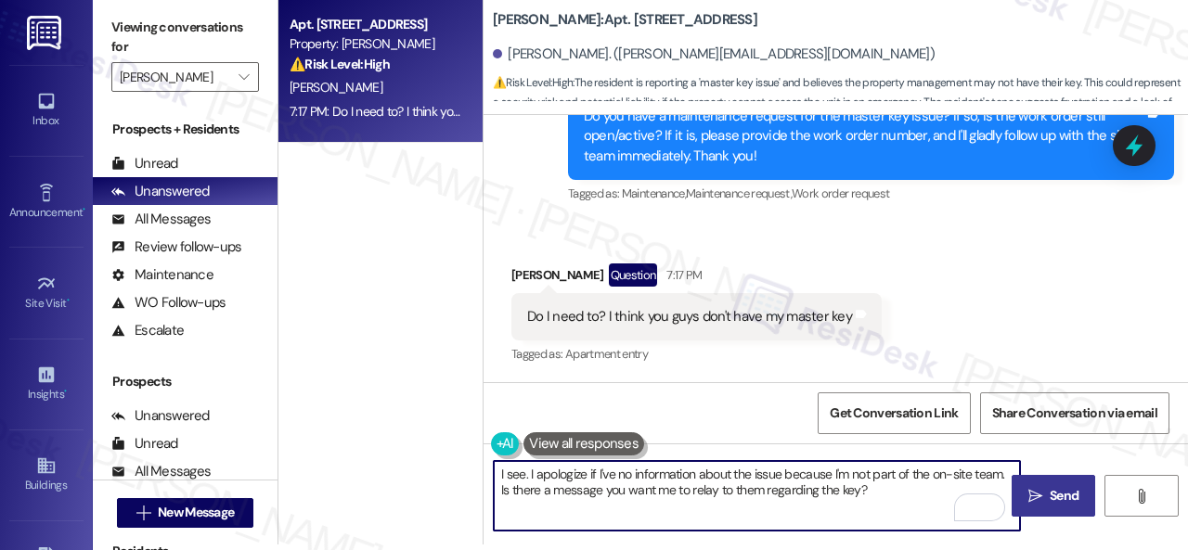
type textarea "I see. I apologize if I've no information about the issue because I'm not part …"
click at [1036, 494] on icon "" at bounding box center [1035, 496] width 14 height 15
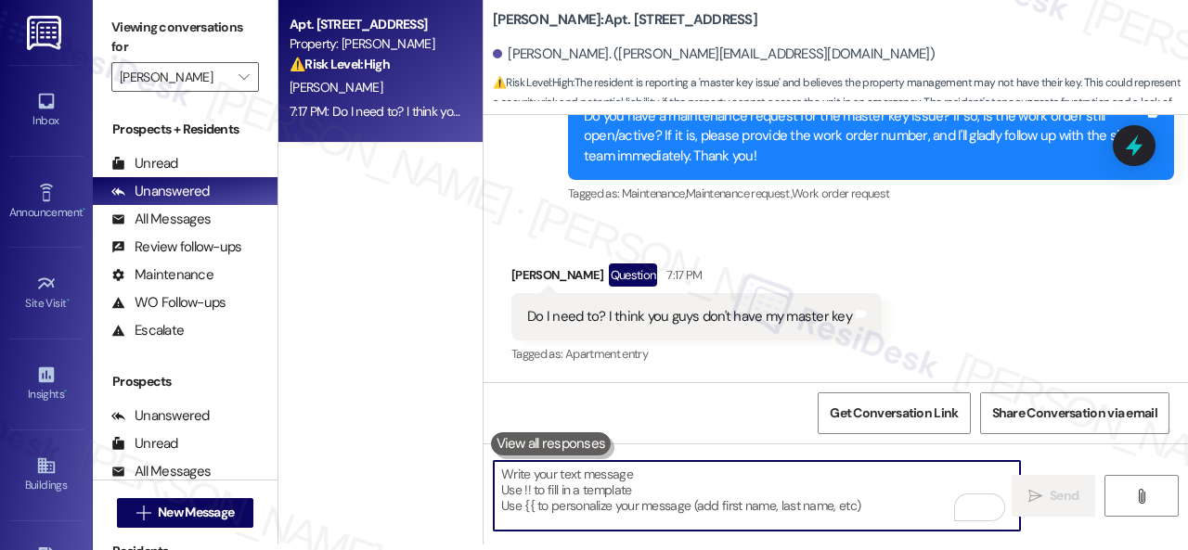
click at [580, 475] on textarea "To enrich screen reader interactions, please activate Accessibility in Grammarl…" at bounding box center [757, 496] width 526 height 70
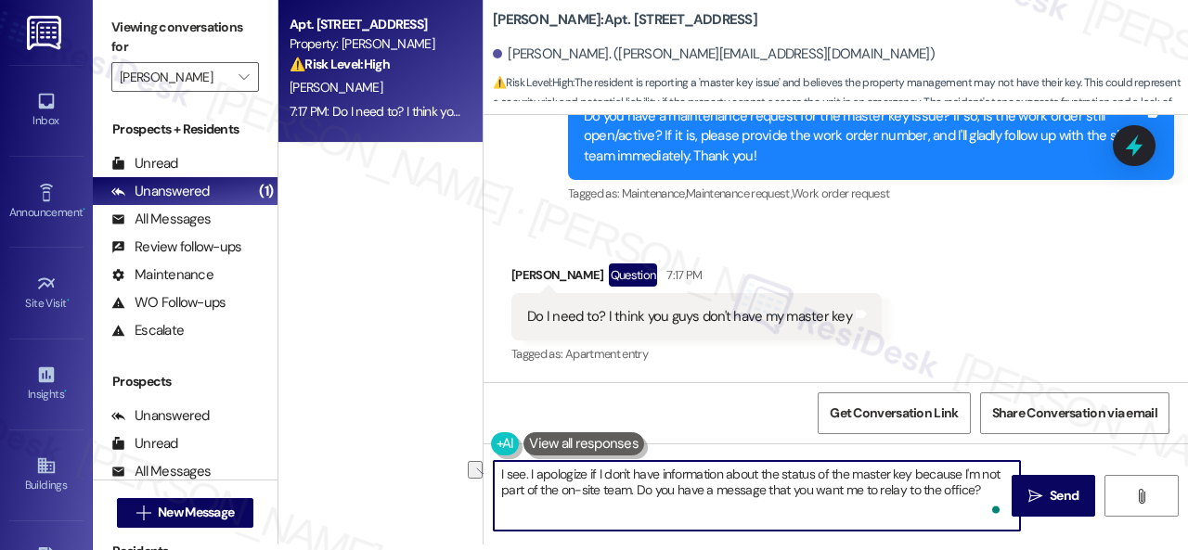
drag, startPoint x: 992, startPoint y: 482, endPoint x: 465, endPoint y: 439, distance: 528.8
click at [465, 439] on div "Apt. 250, 1 Merino Apts LLLP Property: [PERSON_NAME] ⚠️ Risk Level: High The re…" at bounding box center [732, 269] width 909 height 550
click at [727, 513] on textarea "I see. I apologize if I don't have information about the status of the master k…" at bounding box center [757, 496] width 526 height 70
drag, startPoint x: 982, startPoint y: 487, endPoint x: 458, endPoint y: 433, distance: 526.1
click at [458, 433] on div "Apt. 250, 1 Merino Apts LLLP Property: [PERSON_NAME] ⚠️ Risk Level: High The re…" at bounding box center [732, 269] width 909 height 550
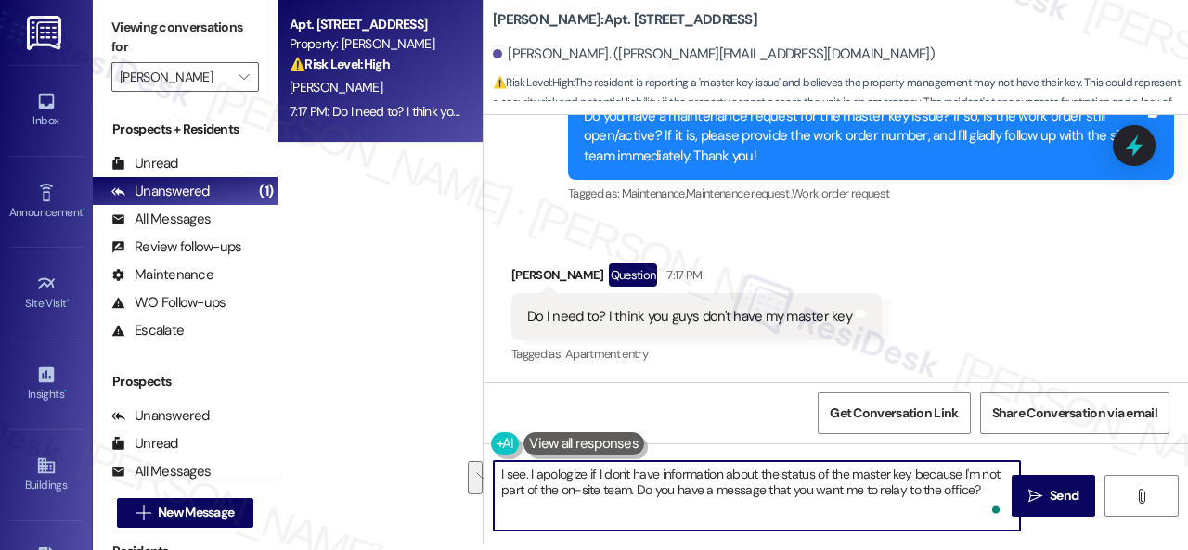
click at [773, 510] on textarea "I see. I apologize if I don't have information about the status of the master k…" at bounding box center [757, 496] width 526 height 70
type textarea "I see. I apologize if I don't have information about the status of the master k…"
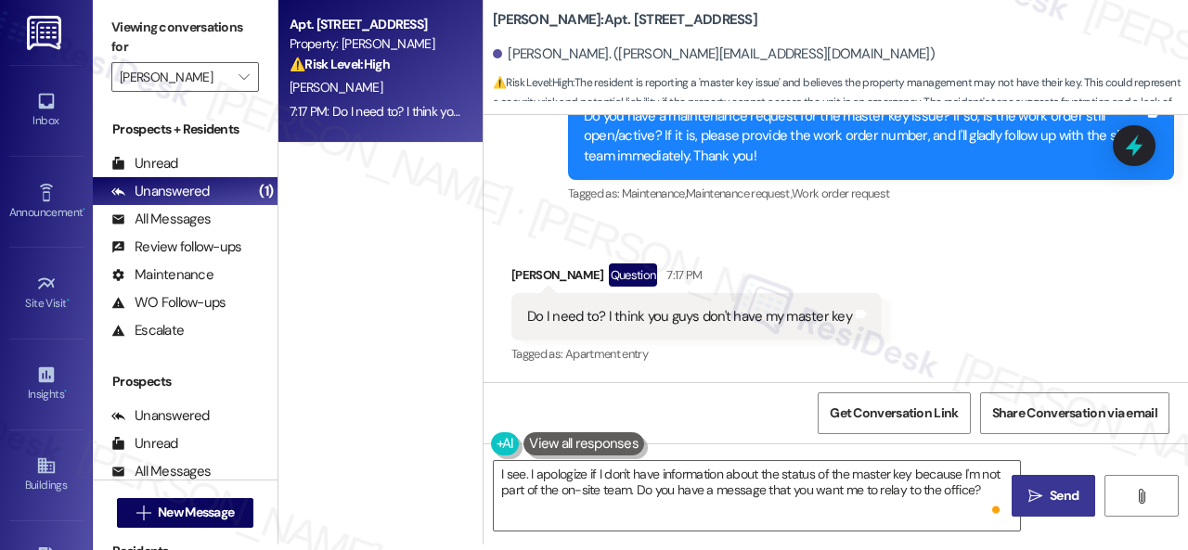
click at [1033, 493] on icon "" at bounding box center [1035, 496] width 14 height 15
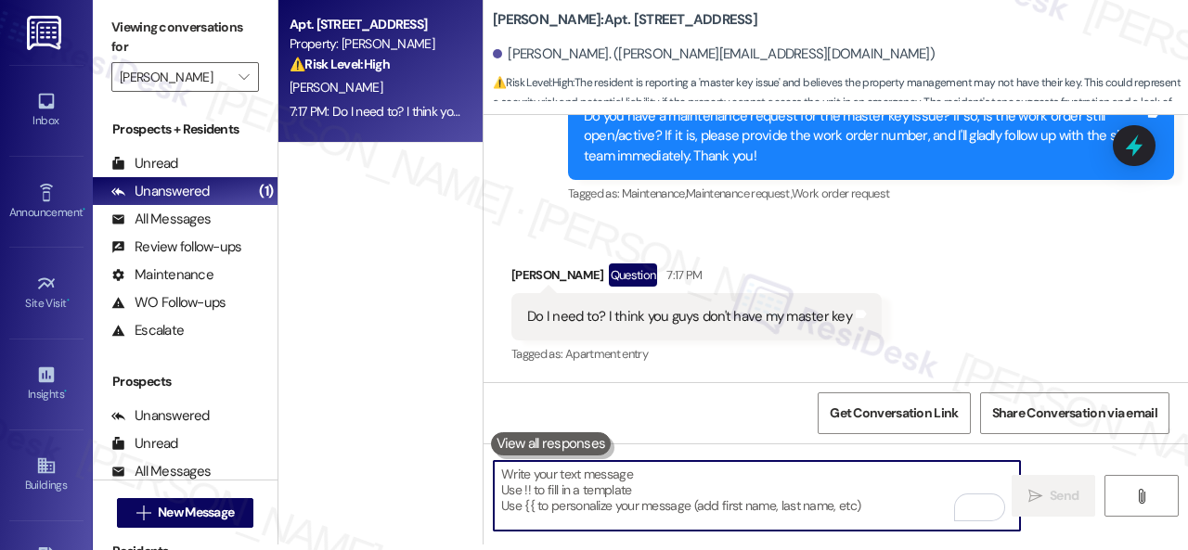
click at [583, 489] on textarea "To enrich screen reader interactions, please activate Accessibility in Grammarl…" at bounding box center [757, 496] width 526 height 70
paste textarea "I see. I apologize if I don't have information about the status of the master k…"
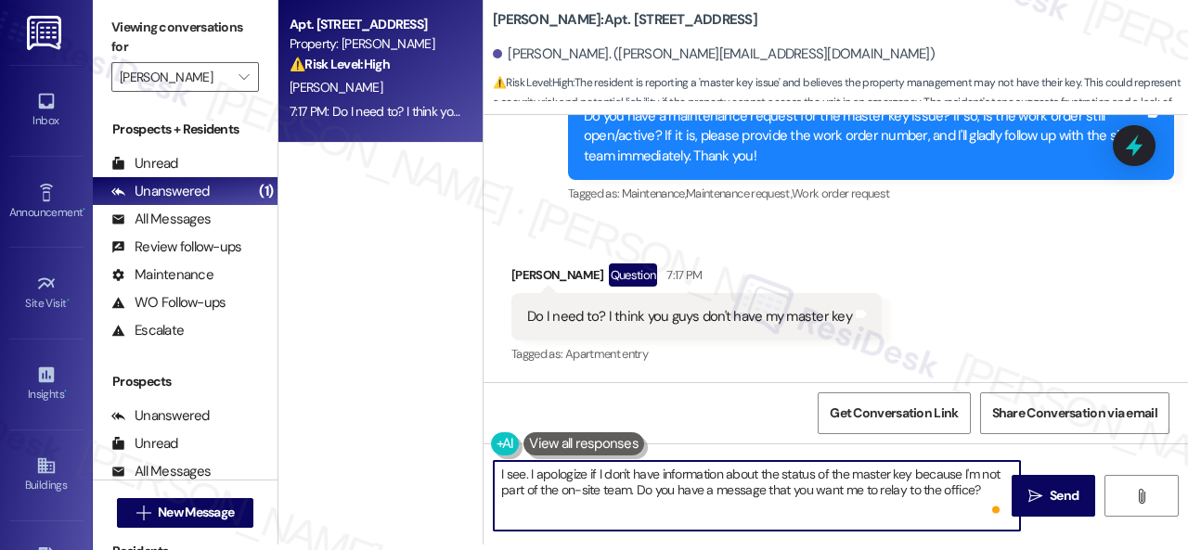
click at [624, 491] on textarea "I see. I apologize if I don't have information about the status of the master k…" at bounding box center [757, 496] width 526 height 70
type textarea "I see. I apologize if I don't have information about the status of the master k…"
click at [1049, 499] on span "Send" at bounding box center [1063, 495] width 29 height 19
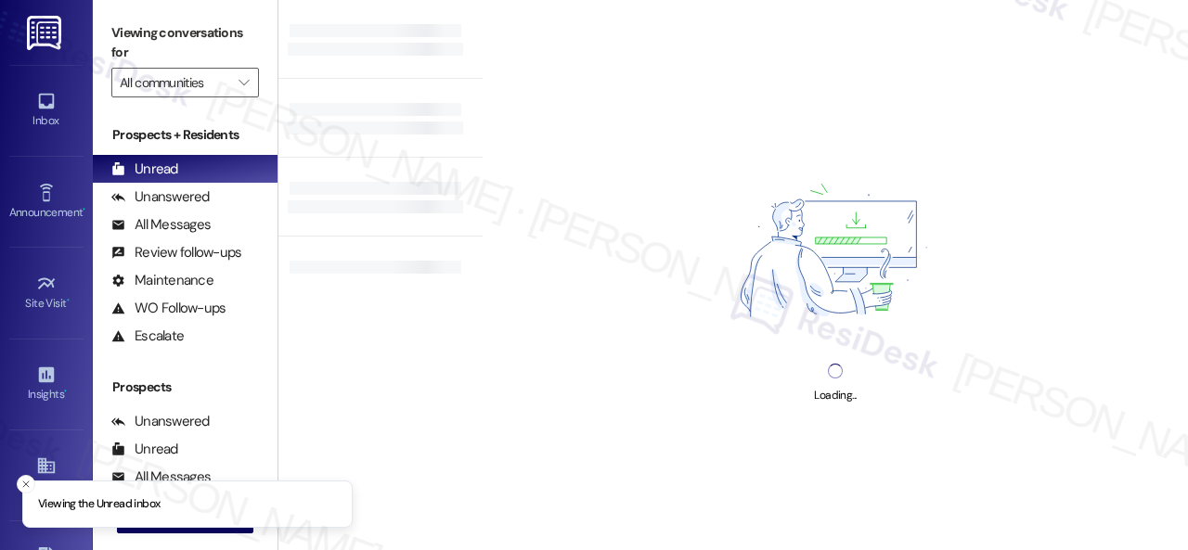
type input "[PERSON_NAME]"
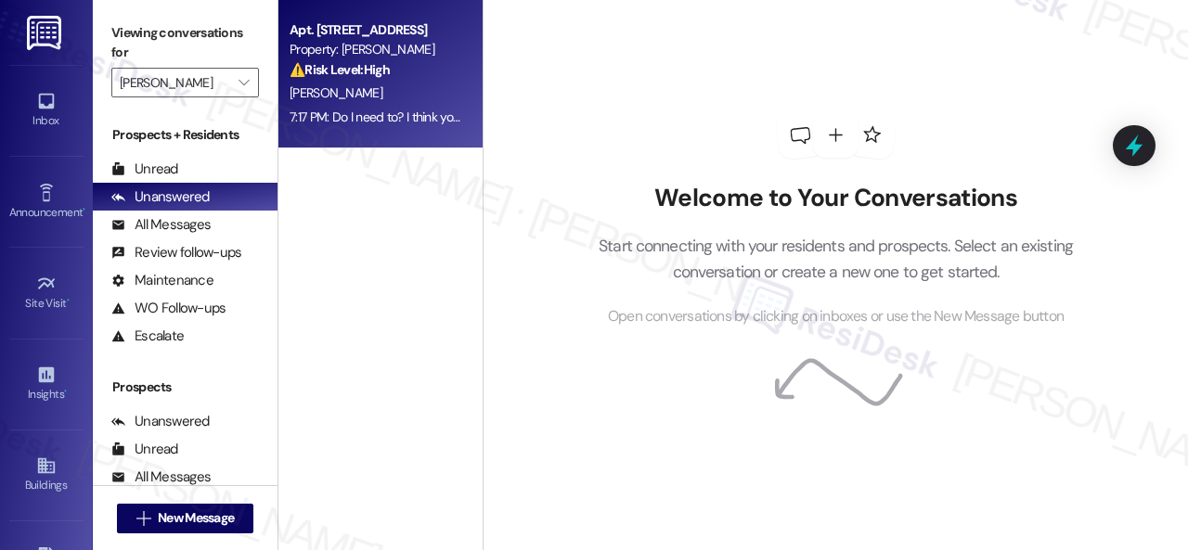
click at [410, 83] on div "[PERSON_NAME]" at bounding box center [375, 93] width 175 height 23
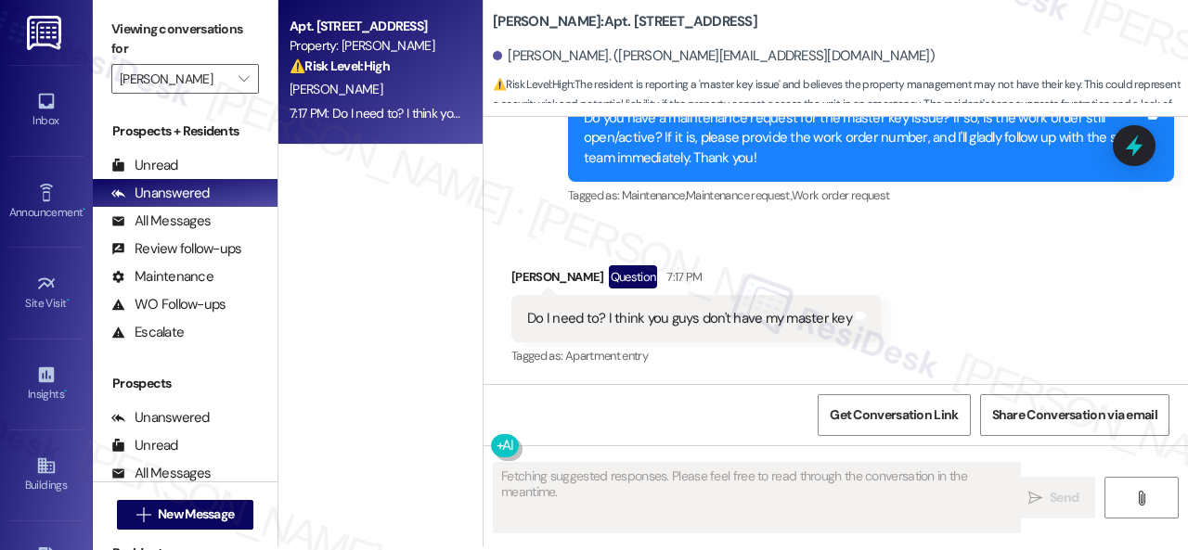
scroll to position [6, 0]
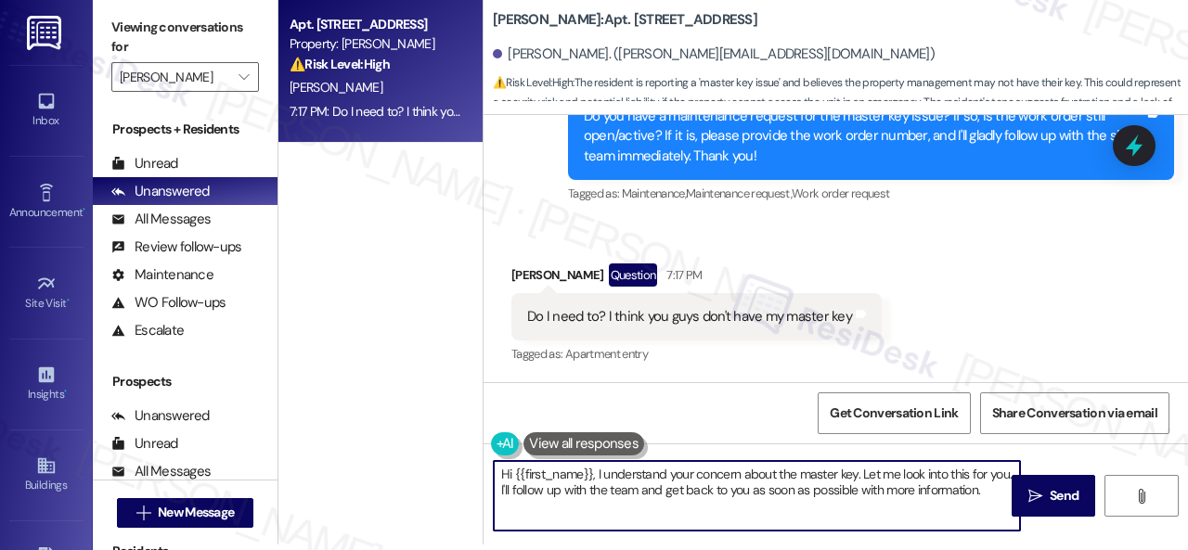
drag, startPoint x: 498, startPoint y: 478, endPoint x: 1127, endPoint y: 586, distance: 637.5
click at [1127, 549] on html "Inbox Go to Inbox Announcement • Send A Text Announcement Site Visit • Go to Si…" at bounding box center [594, 275] width 1188 height 550
paste textarea "I see. I apologize if I don't have information about the status of the master k…"
type textarea "I see. I apologize if I don't have information about the status of the master k…"
drag, startPoint x: 988, startPoint y: 485, endPoint x: 468, endPoint y: 469, distance: 520.8
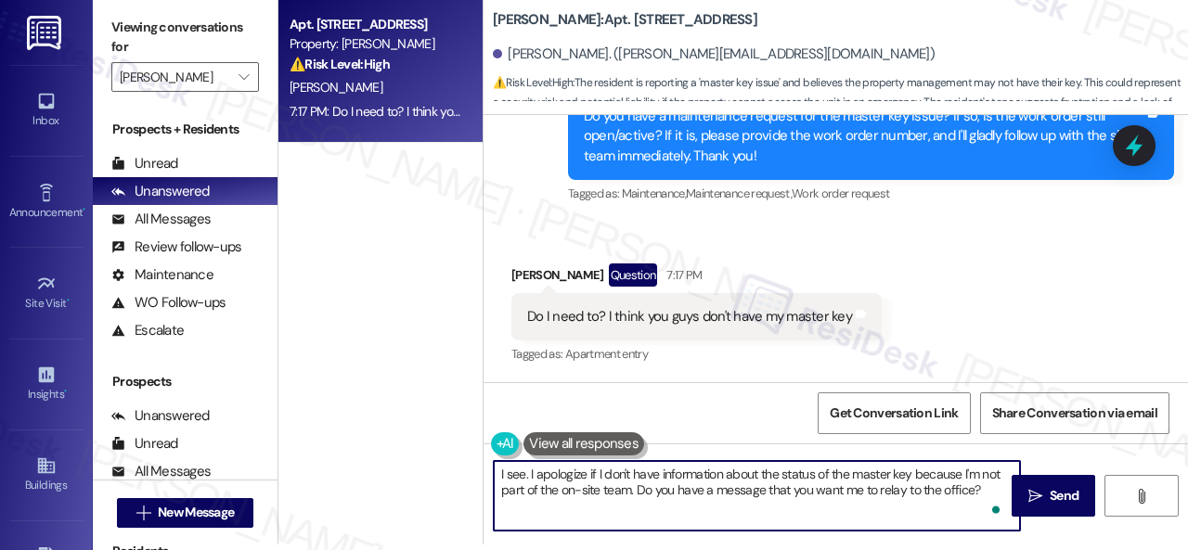
click at [468, 469] on div "Apt. 250, 1 Merino Apts LLLP Property: [PERSON_NAME] ⚠️ Risk Level: High The re…" at bounding box center [732, 269] width 909 height 550
click at [706, 510] on textarea "I see. I apologize if I don't have information about the status of the master k…" at bounding box center [757, 496] width 526 height 70
click at [727, 493] on textarea "I see. I apologize if I don't have information about the status of the master k…" at bounding box center [757, 496] width 526 height 70
click at [1028, 495] on icon "" at bounding box center [1035, 496] width 14 height 15
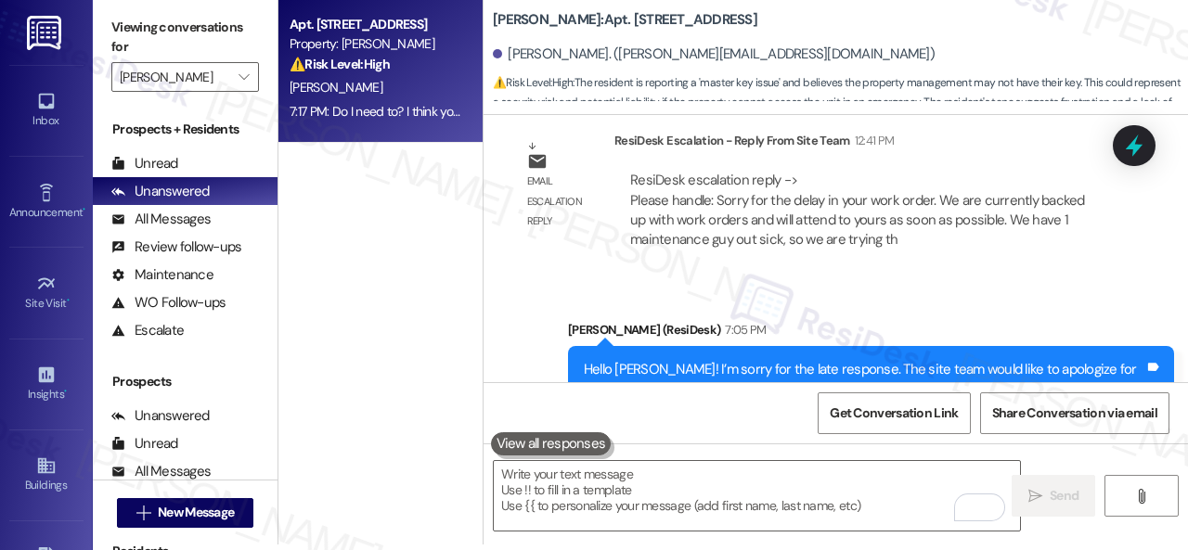
scroll to position [5110, 0]
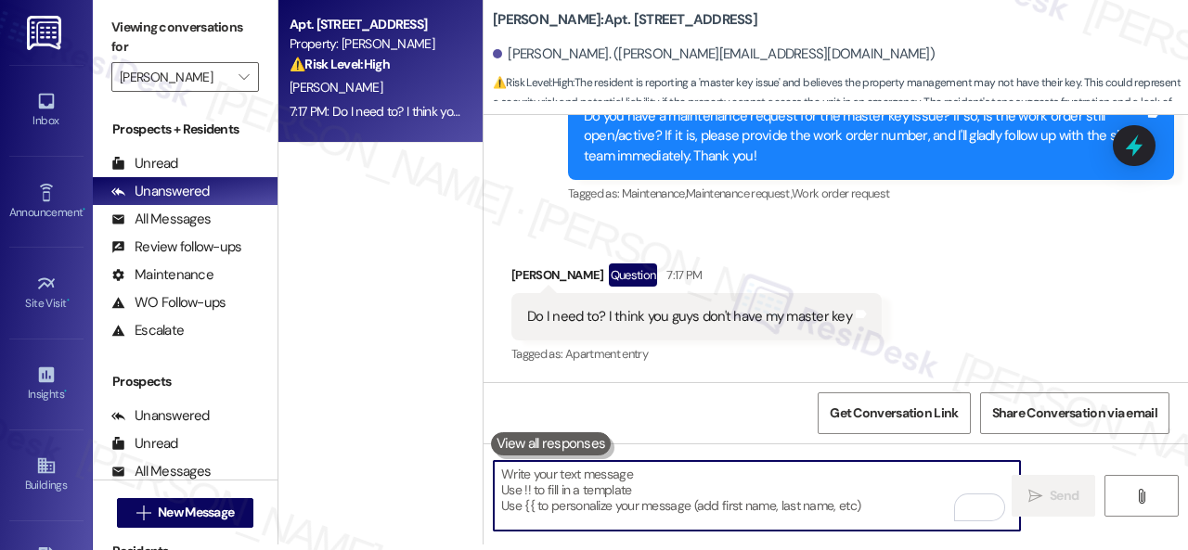
click at [620, 479] on textarea "To enrich screen reader interactions, please activate Accessibility in Grammarl…" at bounding box center [757, 496] width 526 height 70
paste textarea "I see. I apologize if I don't have information about the status of the master k…"
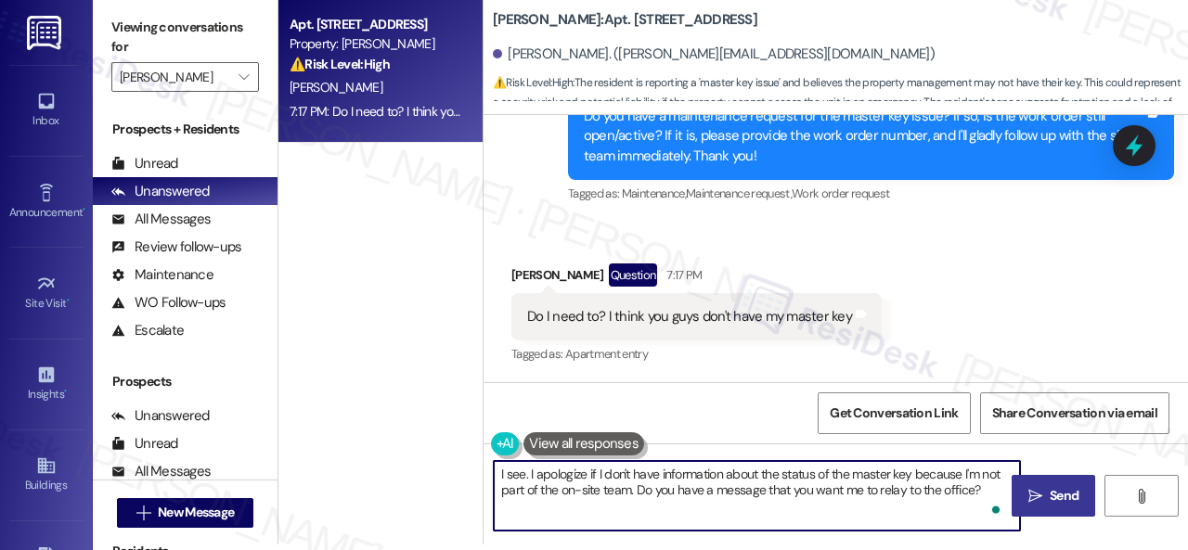
type textarea "I see. I apologize if I don't have information about the status of the master k…"
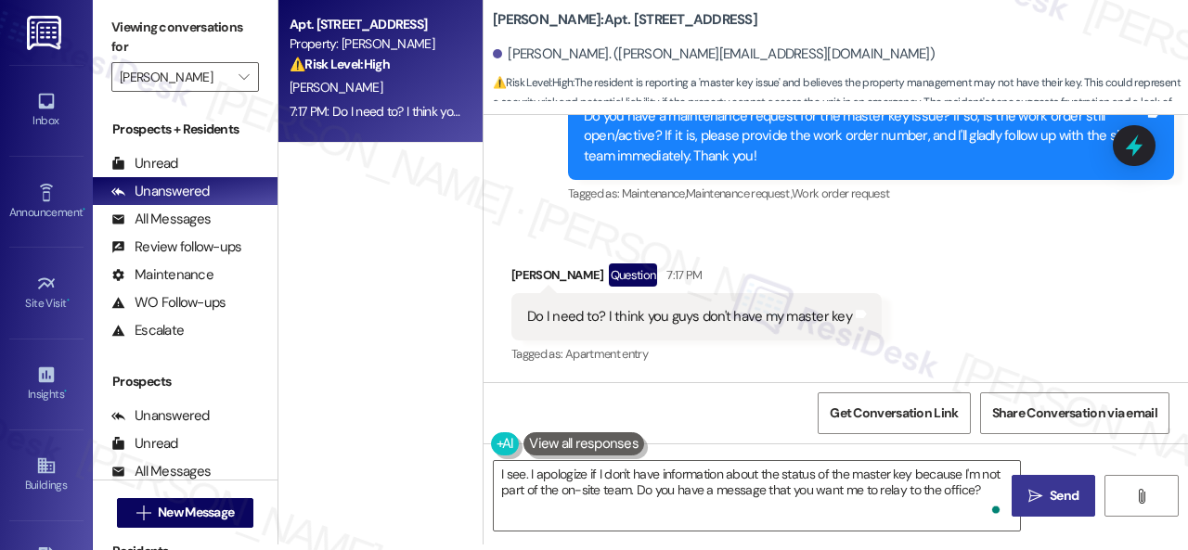
click at [1049, 500] on span "Send" at bounding box center [1063, 495] width 29 height 19
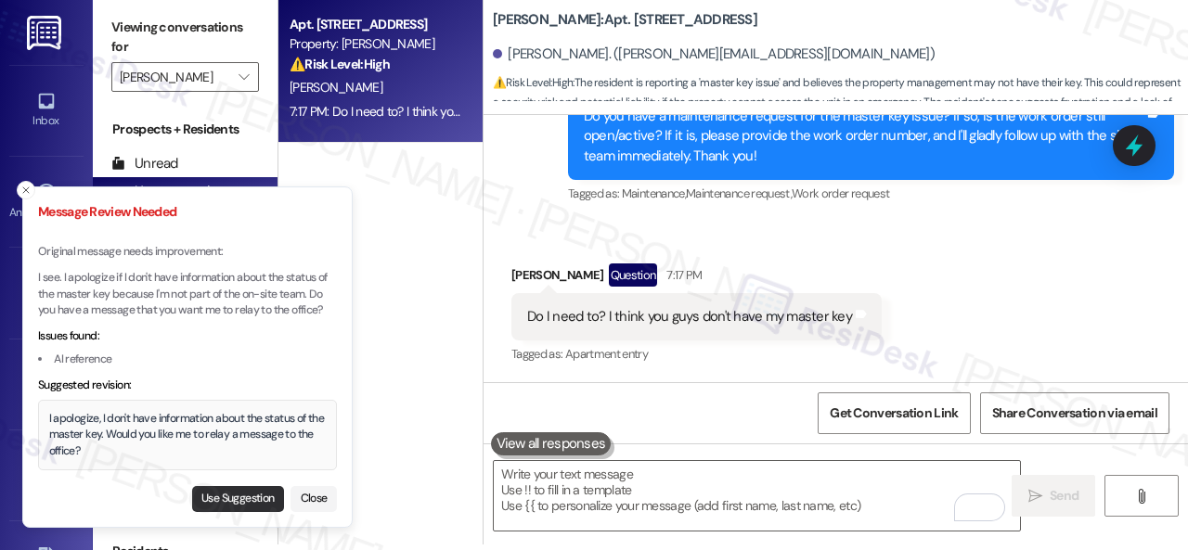
click at [211, 500] on button "Use Suggestion" at bounding box center [238, 499] width 92 height 26
type textarea "I apologize, I don't have information about the status of the master key. Would…"
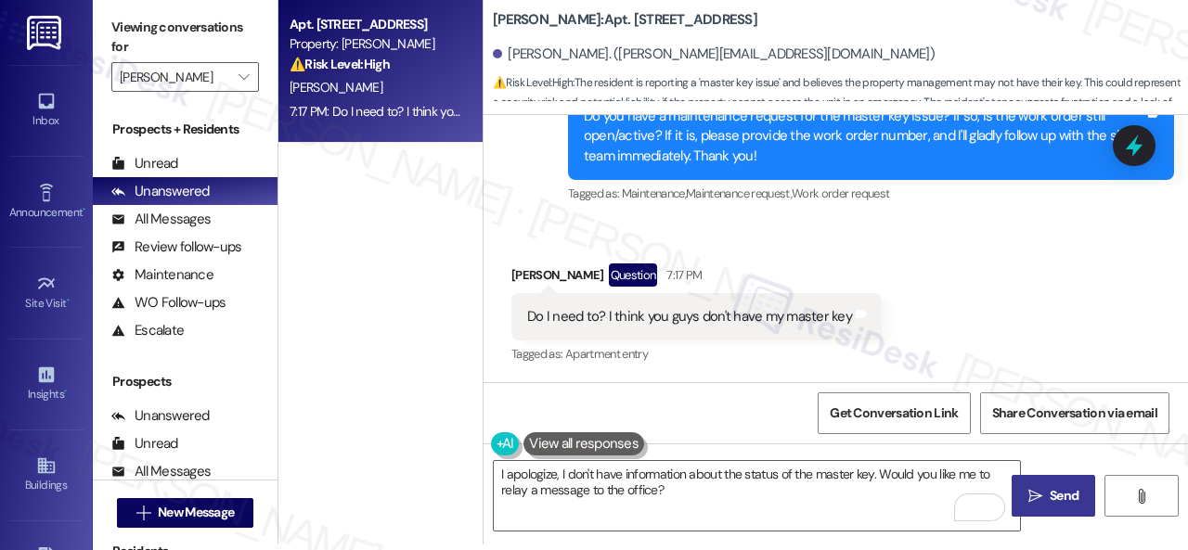
click at [1038, 502] on span " Send" at bounding box center [1053, 495] width 58 height 19
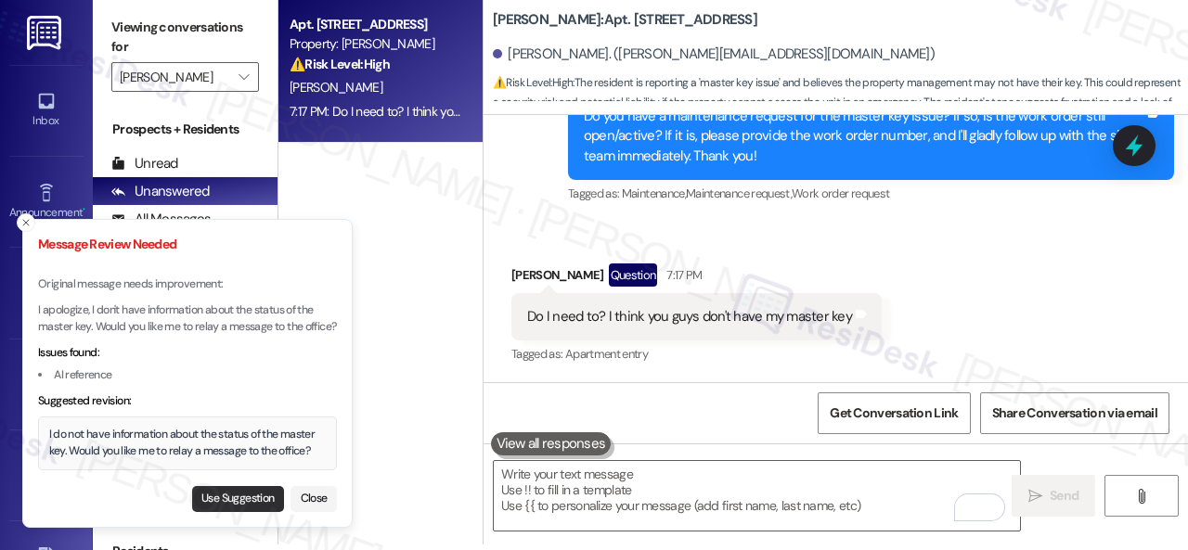
click at [234, 496] on button "Use Suggestion" at bounding box center [238, 499] width 92 height 26
type textarea "I do not have information about the status of the master key. Would you like me…"
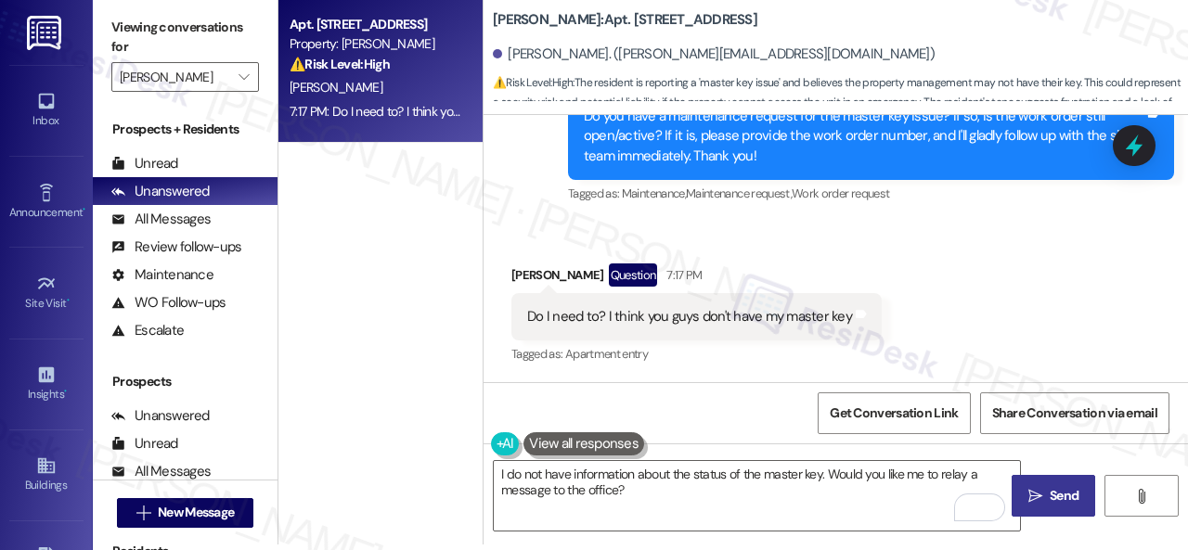
click at [1059, 500] on span "Send" at bounding box center [1063, 495] width 29 height 19
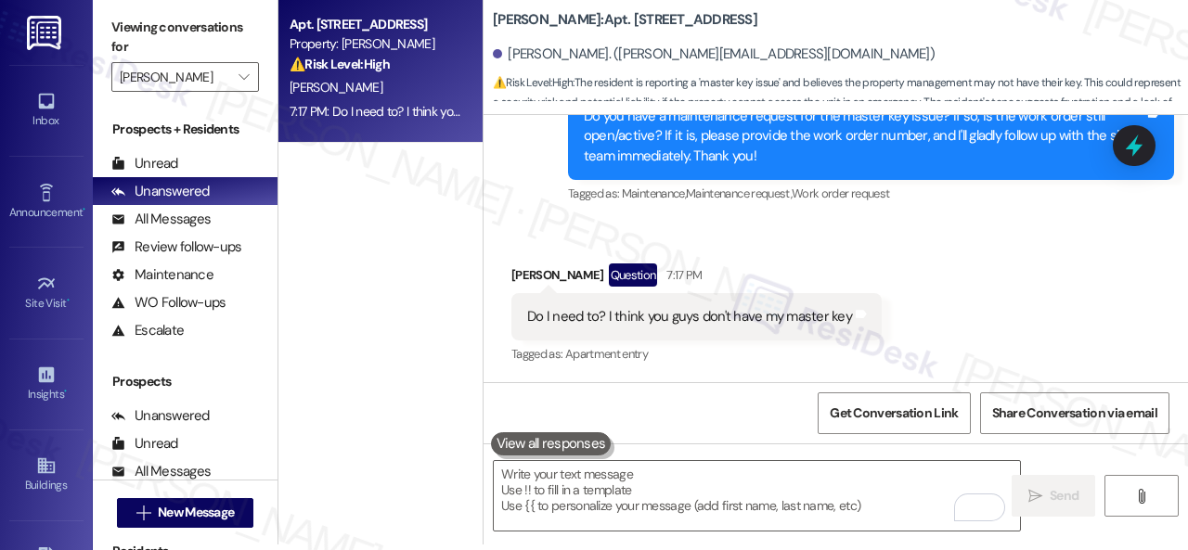
click at [934, 291] on div "Received via SMS Ross Meyer Question 7:17 PM Do I need to? I think you guys don…" at bounding box center [835, 302] width 704 height 161
click at [925, 309] on div "Received via SMS Ross Meyer Question 7:17 PM Do I need to? I think you guys don…" at bounding box center [835, 302] width 704 height 161
click at [650, 475] on textarea "To enrich screen reader interactions, please activate Accessibility in Grammarl…" at bounding box center [757, 496] width 526 height 70
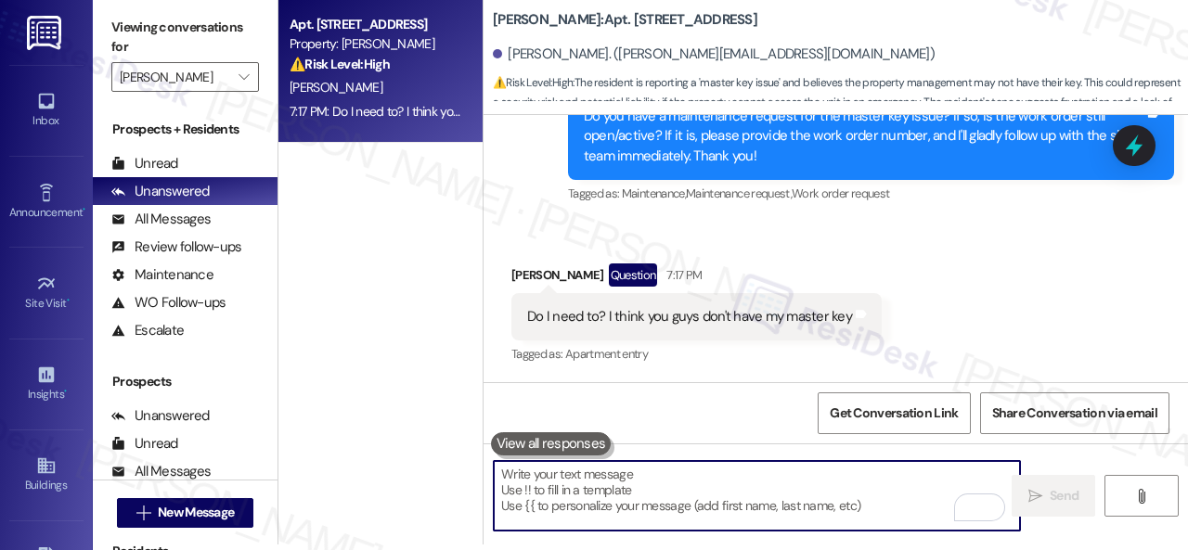
paste textarea "I see. I apologize if I don't have information about the status of the master k…"
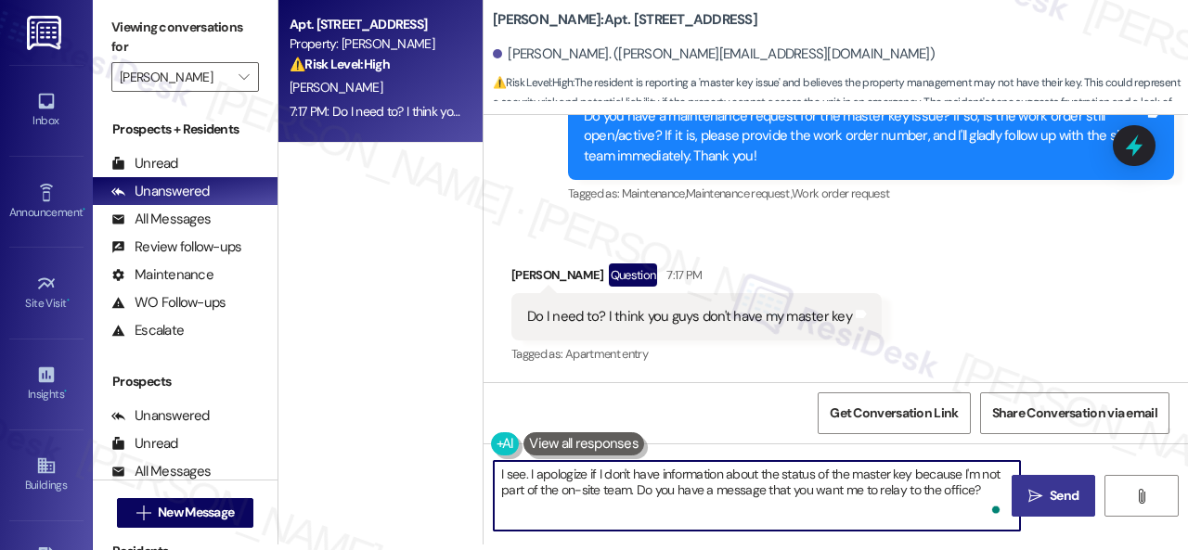
type textarea "I see. I apologize if I don't have information about the status of the master k…"
click at [1056, 500] on span "Send" at bounding box center [1063, 495] width 29 height 19
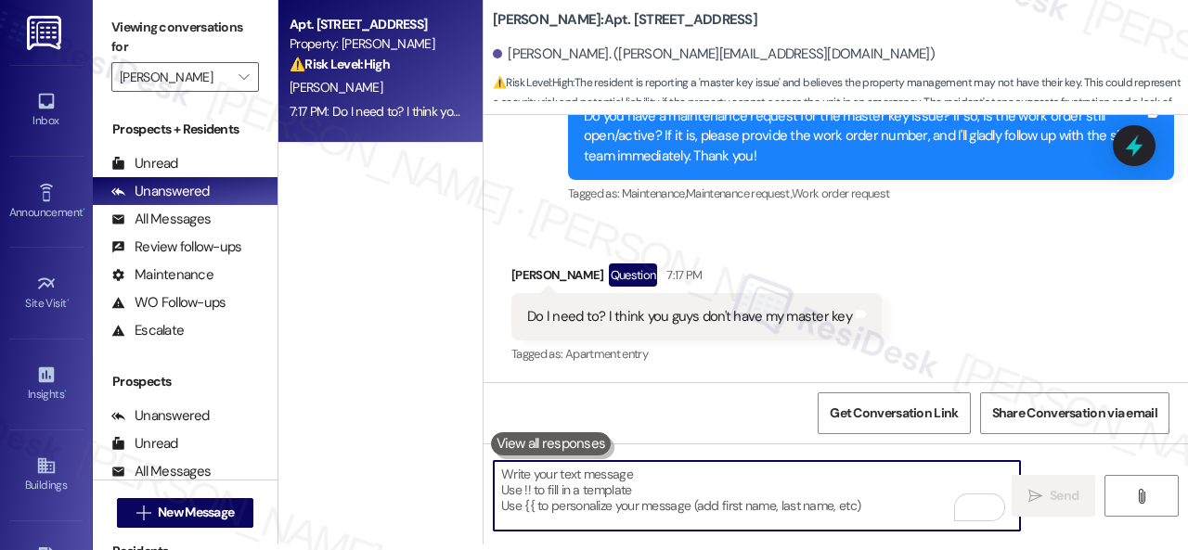
click at [528, 482] on textarea "To enrich screen reader interactions, please activate Accessibility in Grammarl…" at bounding box center [757, 496] width 526 height 70
paste textarea "I see. I apologize if I don't have information about the status of the master k…"
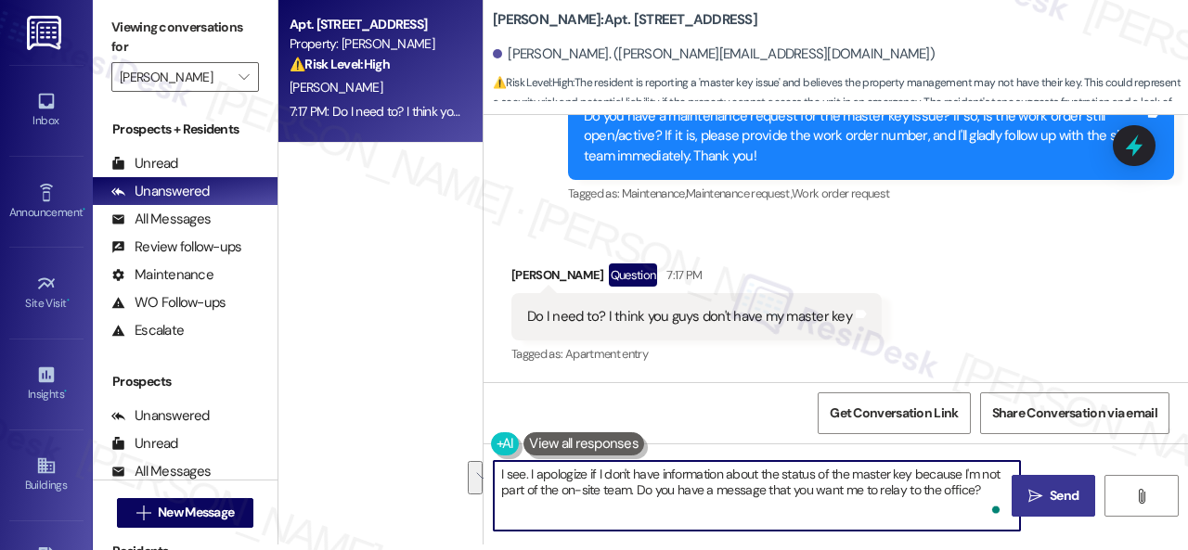
drag, startPoint x: 910, startPoint y: 476, endPoint x: 626, endPoint y: 489, distance: 284.2
click at [626, 489] on textarea "I see. I apologize if I don't have information about the status of the master k…" at bounding box center [757, 496] width 526 height 70
click at [799, 489] on textarea "I see. I apologize if I don't have information about the status of the master k…" at bounding box center [757, 496] width 526 height 70
type textarea "I see. I apologize if I don't have information about the status of the master k…"
click at [1049, 502] on span "Send" at bounding box center [1063, 495] width 29 height 19
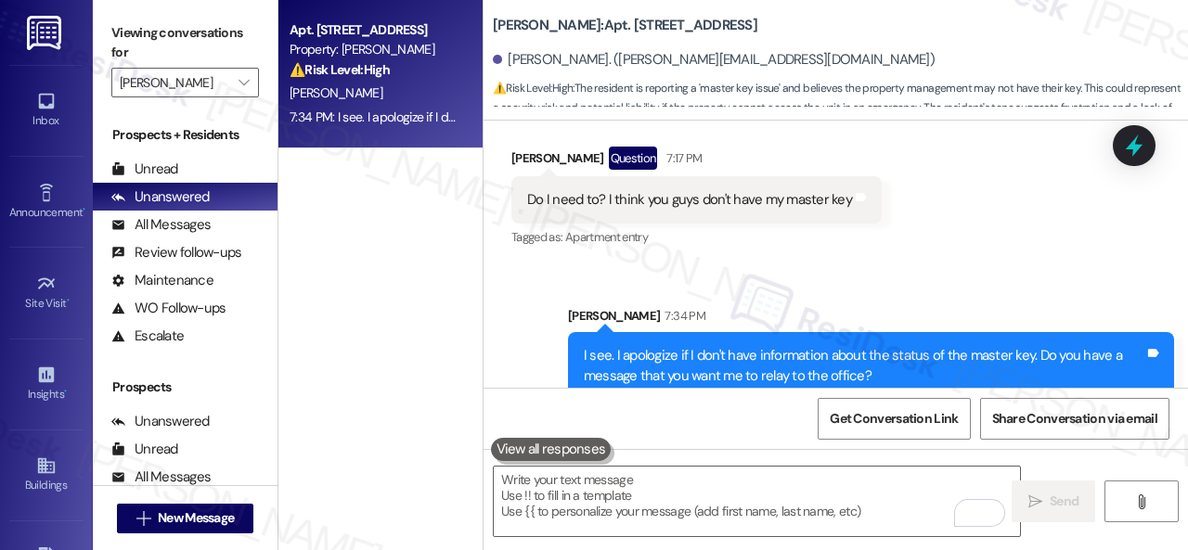
scroll to position [5260, 0]
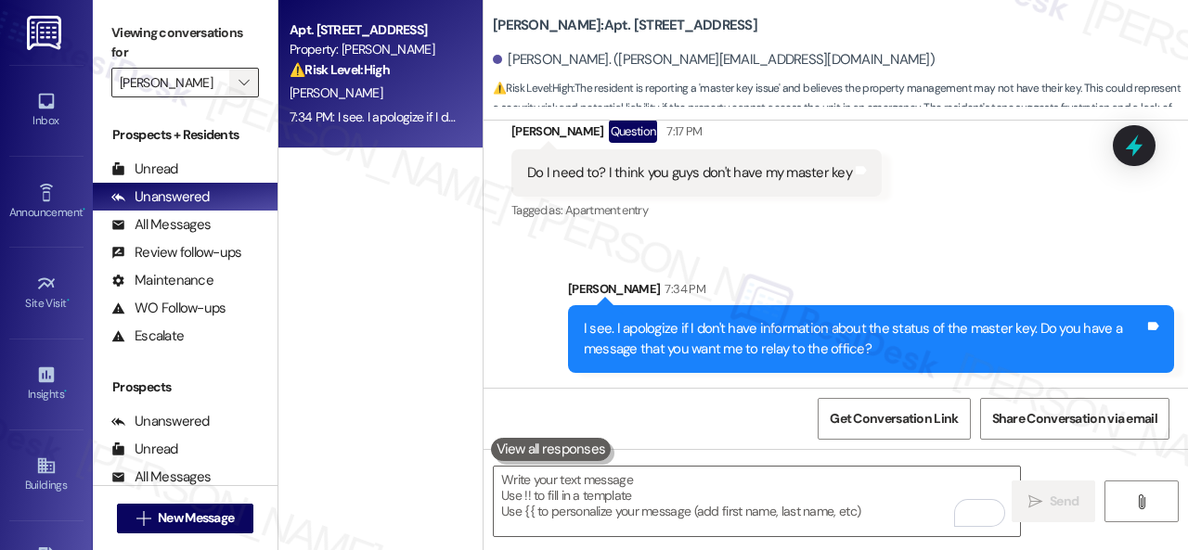
click at [245, 86] on icon "" at bounding box center [243, 82] width 10 height 15
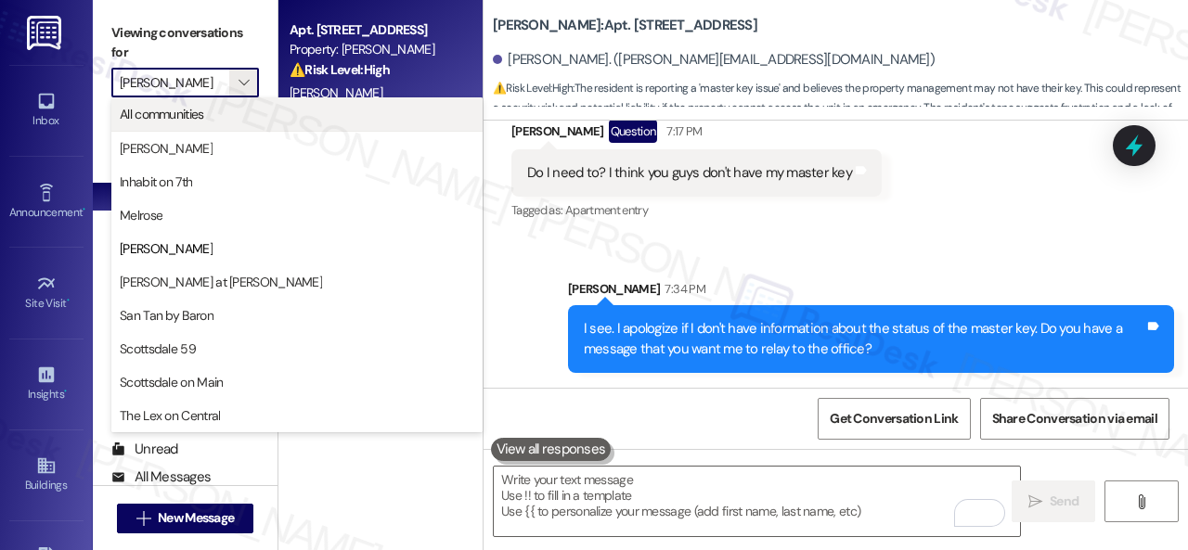
click at [158, 118] on span "All communities" at bounding box center [162, 114] width 84 height 19
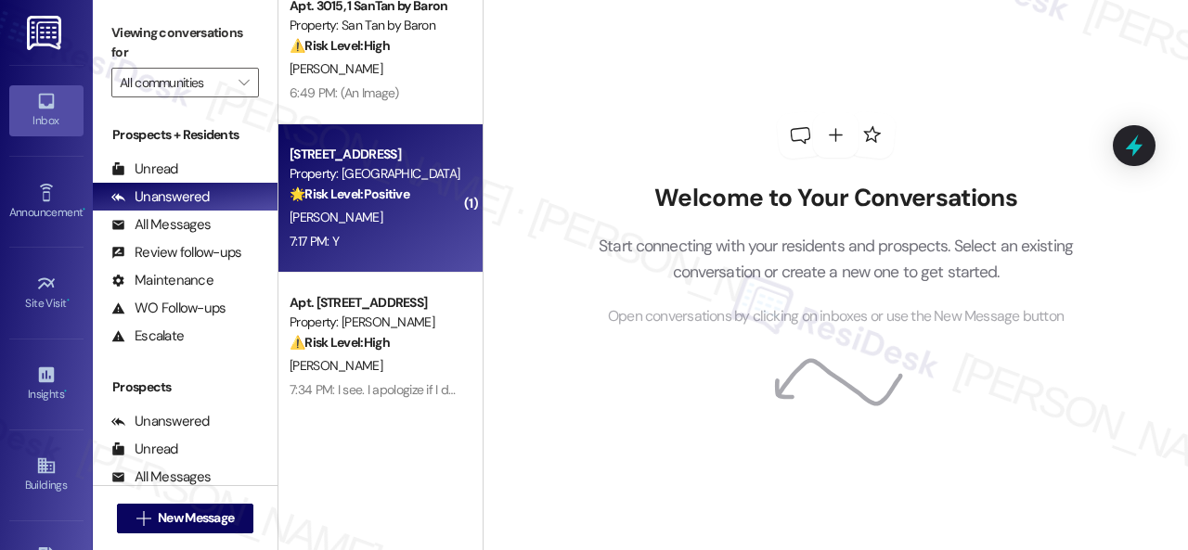
scroll to position [471, 0]
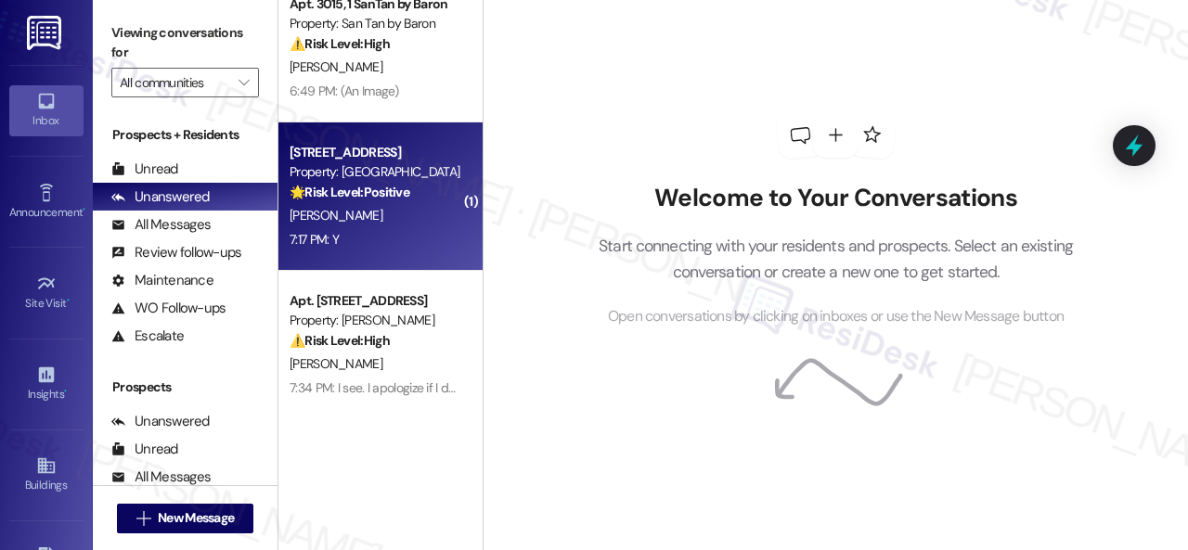
click at [397, 239] on div "7:17 PM: Y 7:17 PM: Y" at bounding box center [375, 239] width 175 height 23
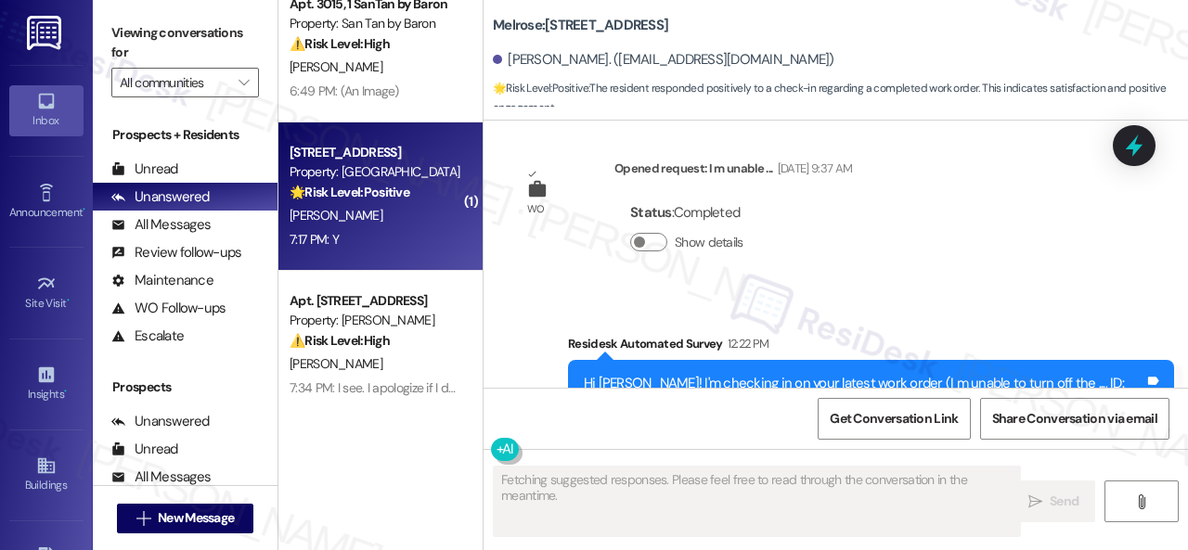
scroll to position [3489, 0]
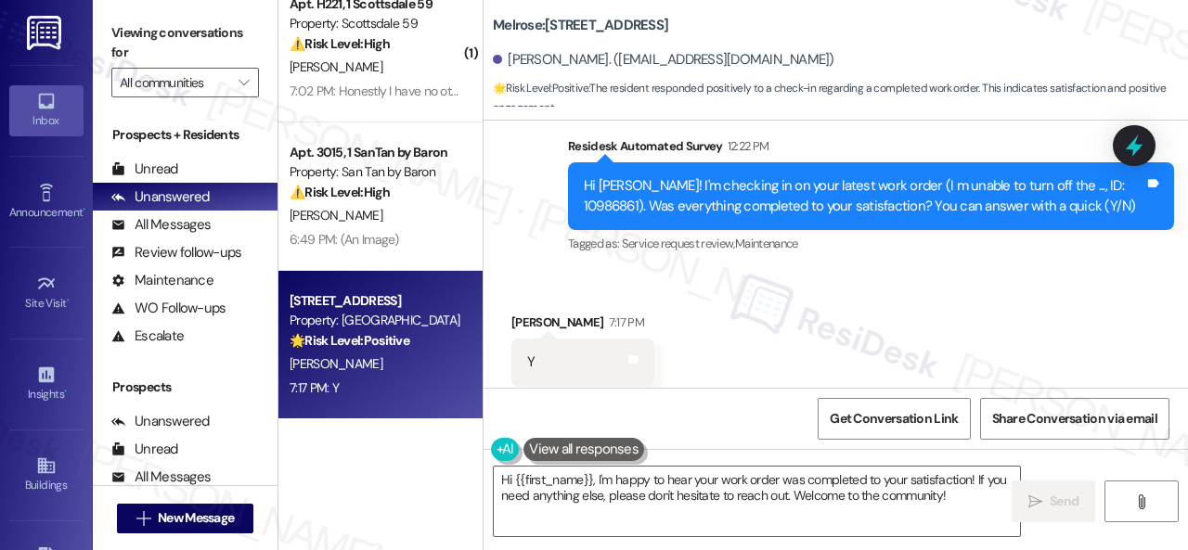
click at [514, 190] on div "Survey, sent via SMS Residesk Automated Survey 12:22 PM Hi Maria! I'm checking …" at bounding box center [835, 183] width 704 height 176
click at [734, 476] on textarea "Hi {{first_name}}, I'm happy to hear your work order was completed to your sati…" at bounding box center [757, 502] width 526 height 70
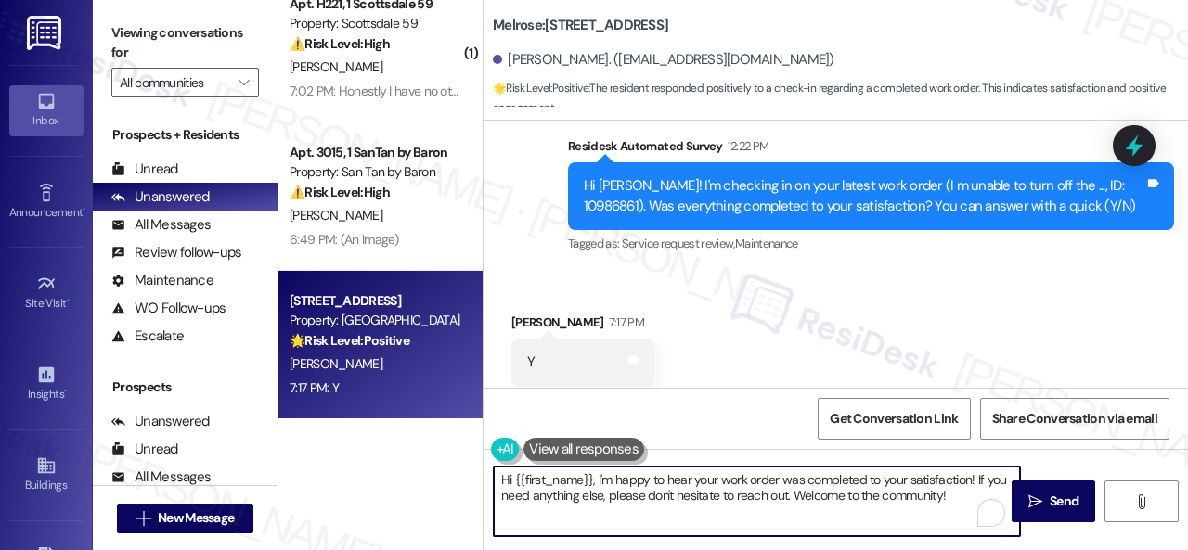
paste textarea "Glad to hear things are all set! If {{property}} met your expectations, please …"
type textarea "Glad to hear things are all set! If {{property}} met your expectations, please …"
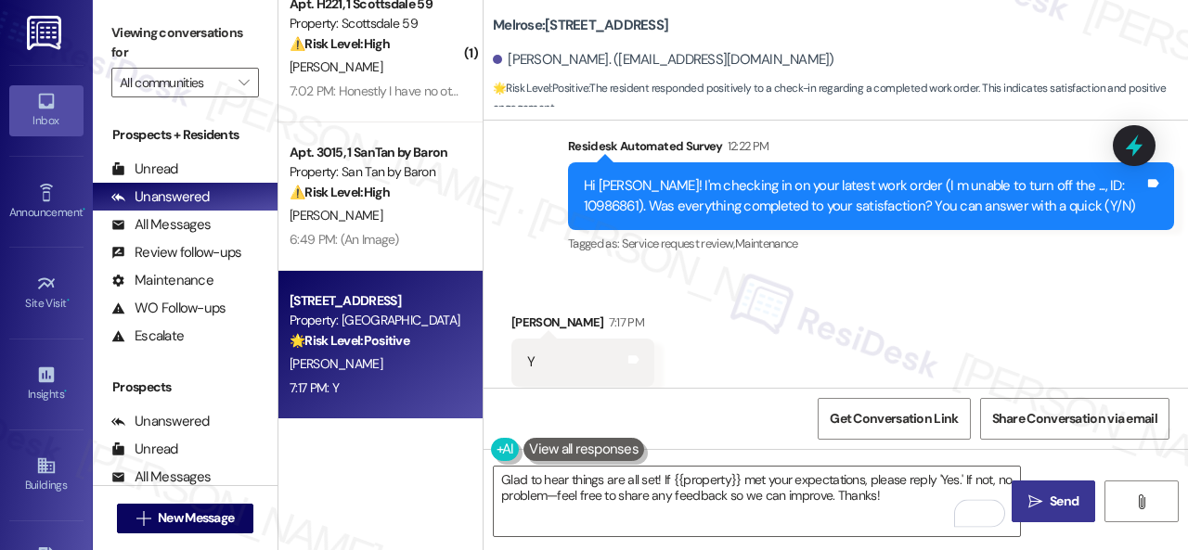
click at [1035, 498] on icon "" at bounding box center [1035, 502] width 14 height 15
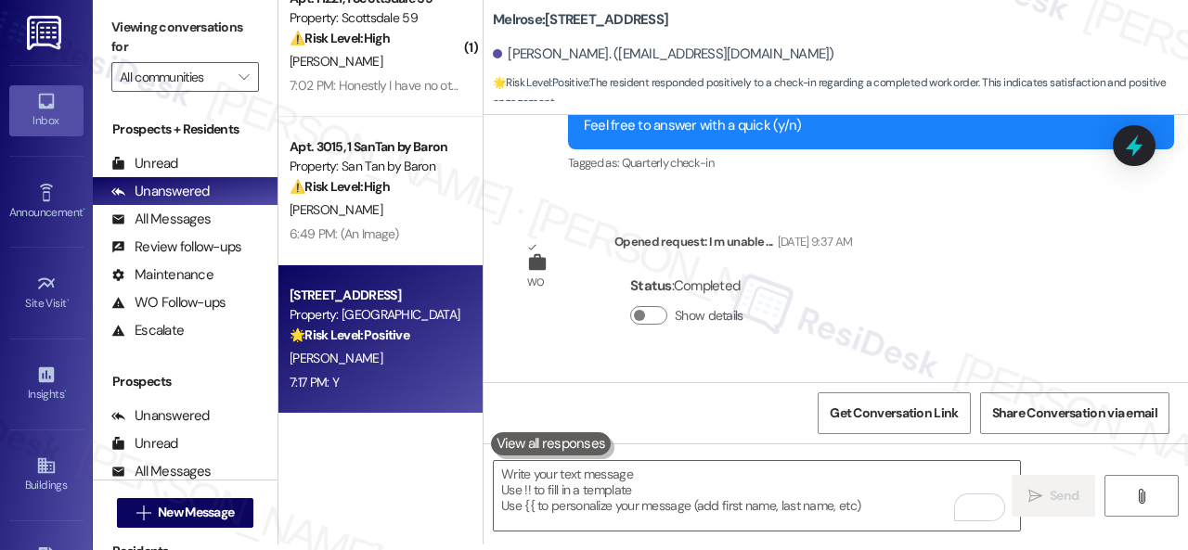
scroll to position [3491, 0]
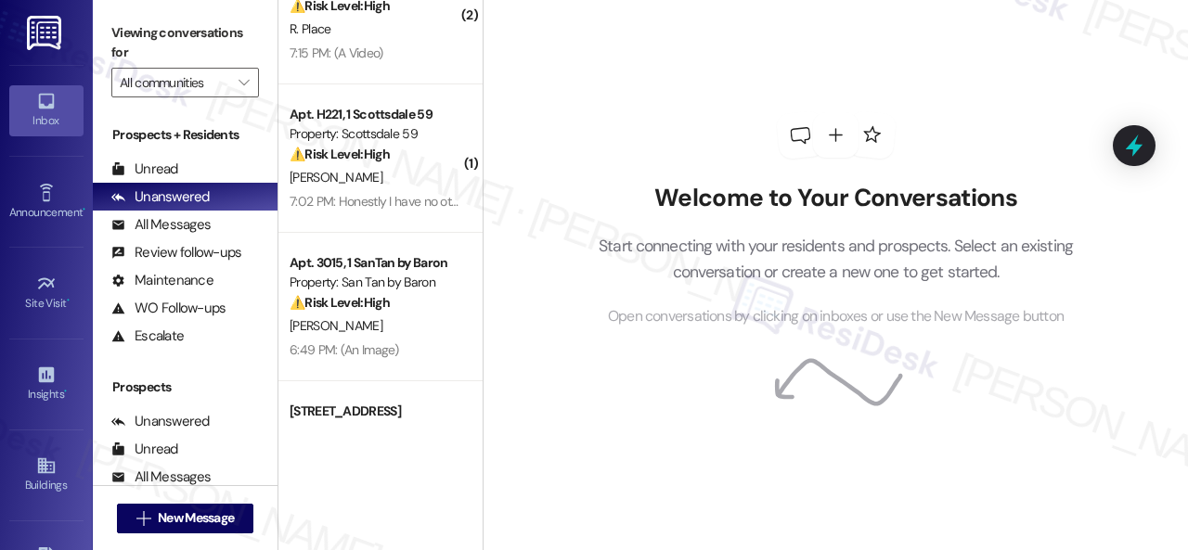
scroll to position [464, 0]
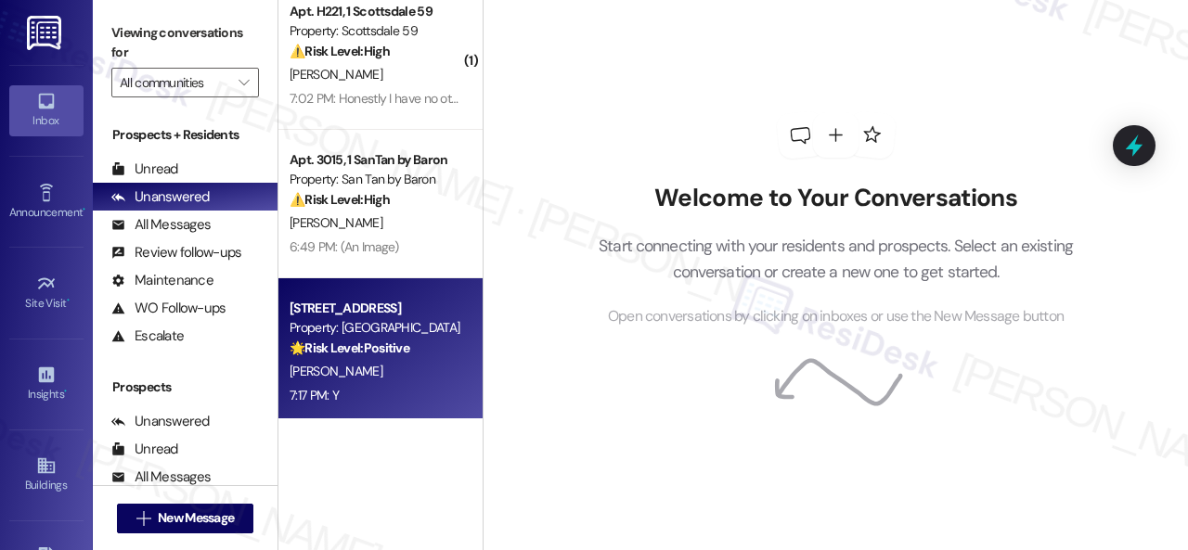
click at [406, 368] on div "M. Gonzalez" at bounding box center [375, 371] width 175 height 23
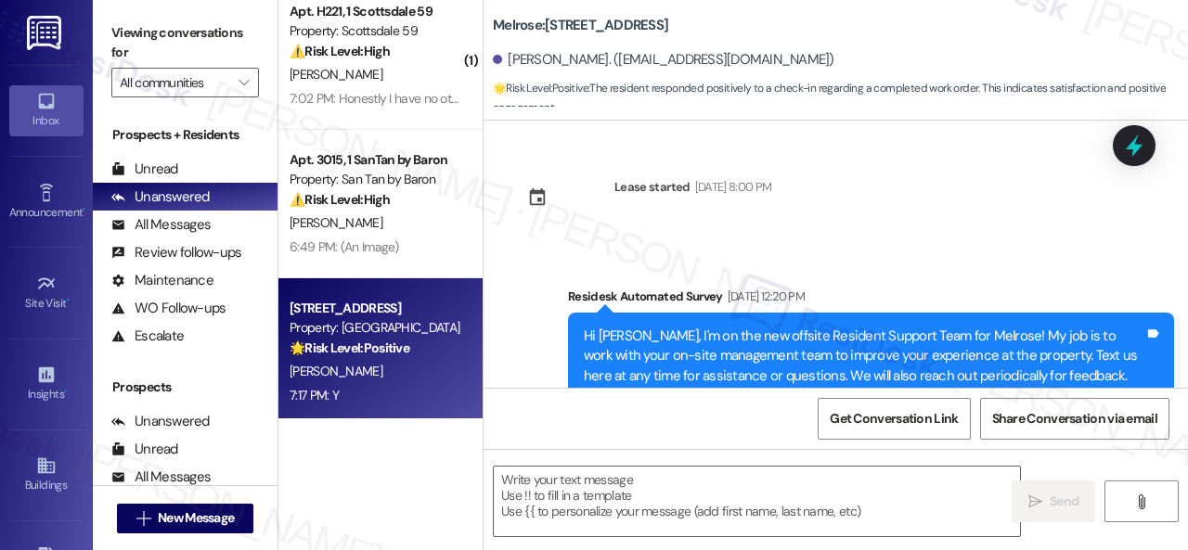
type textarea "Fetching suggested responses. Please feel free to read through the conversation…"
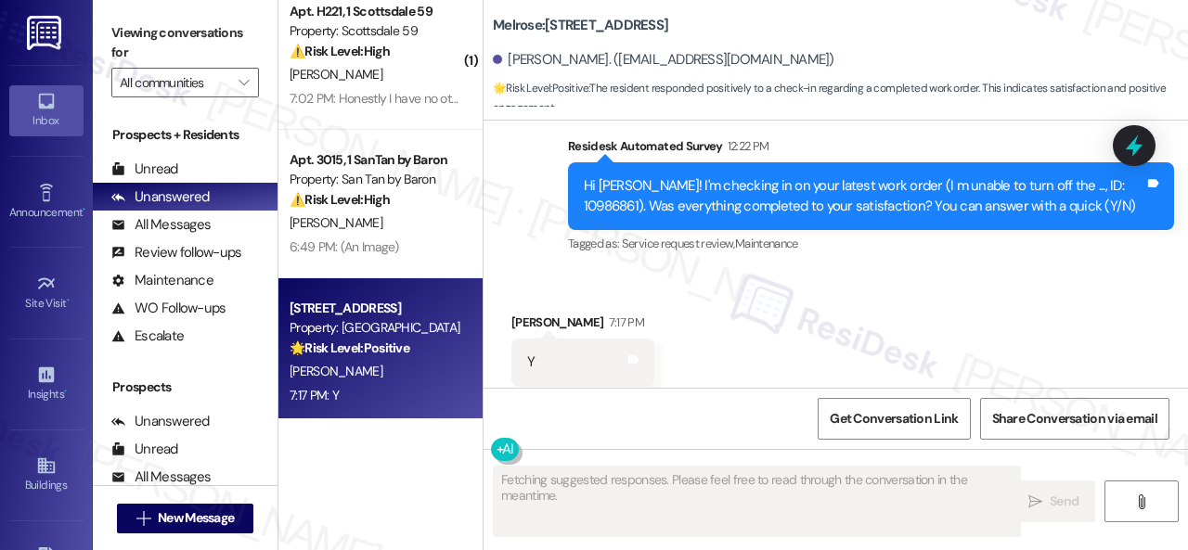
scroll to position [3491, 0]
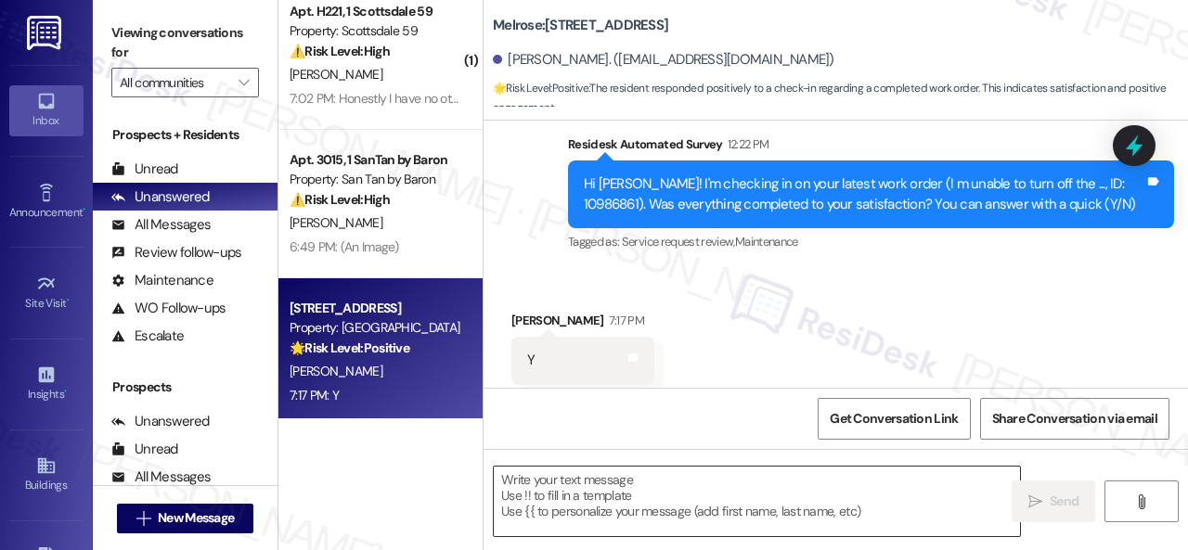
click at [607, 484] on textarea at bounding box center [757, 502] width 526 height 70
paste textarea "Glad to hear things are all set! If {{property}} met your expectations, please …"
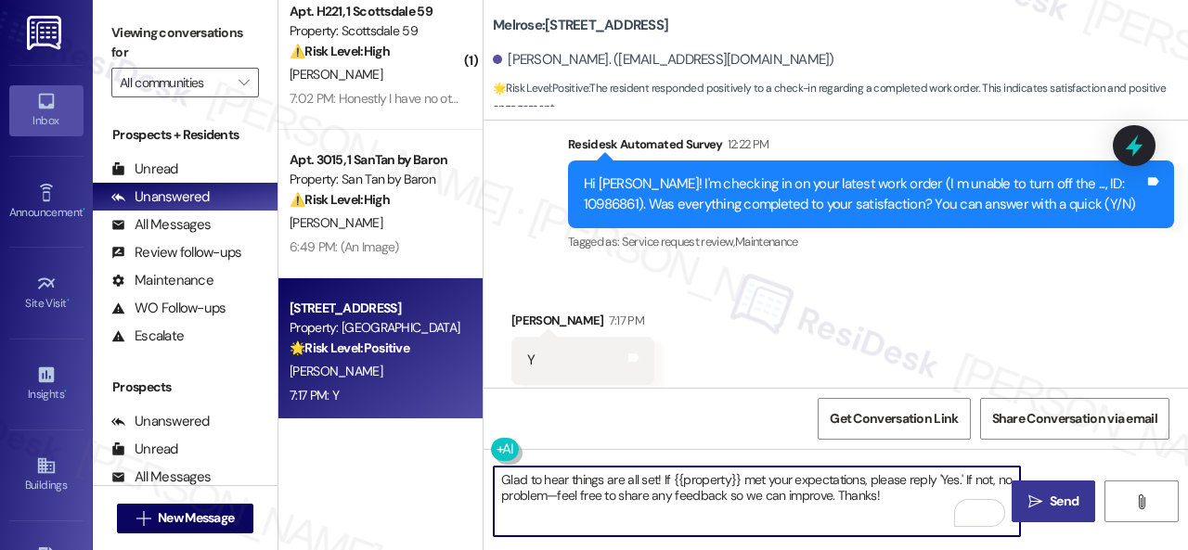
type textarea "Glad to hear things are all set! If {{property}} met your expectations, please …"
click at [1046, 510] on span "Send" at bounding box center [1064, 501] width 36 height 19
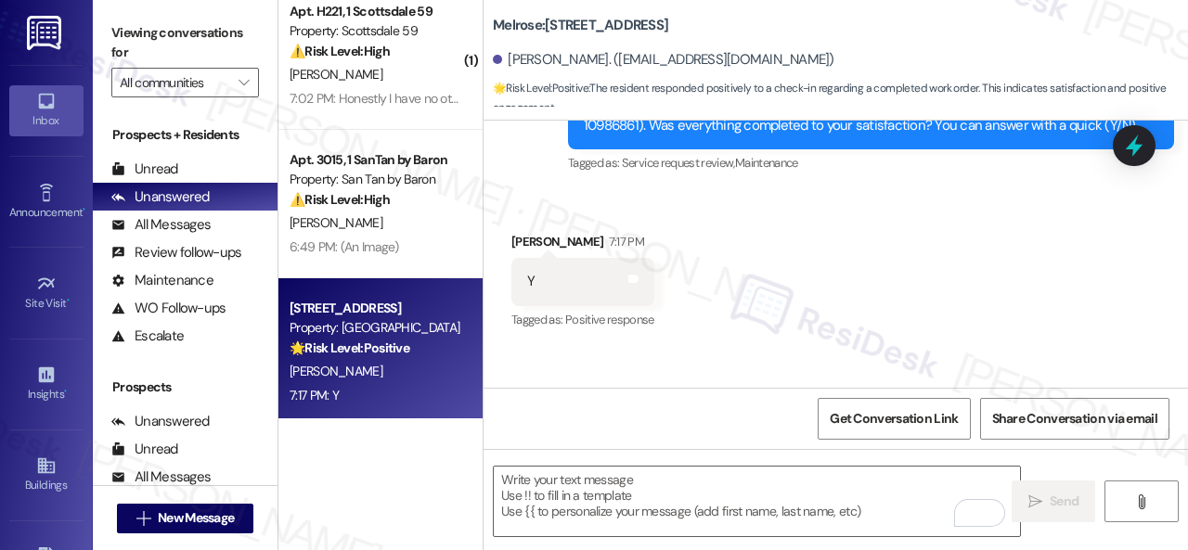
scroll to position [3639, 0]
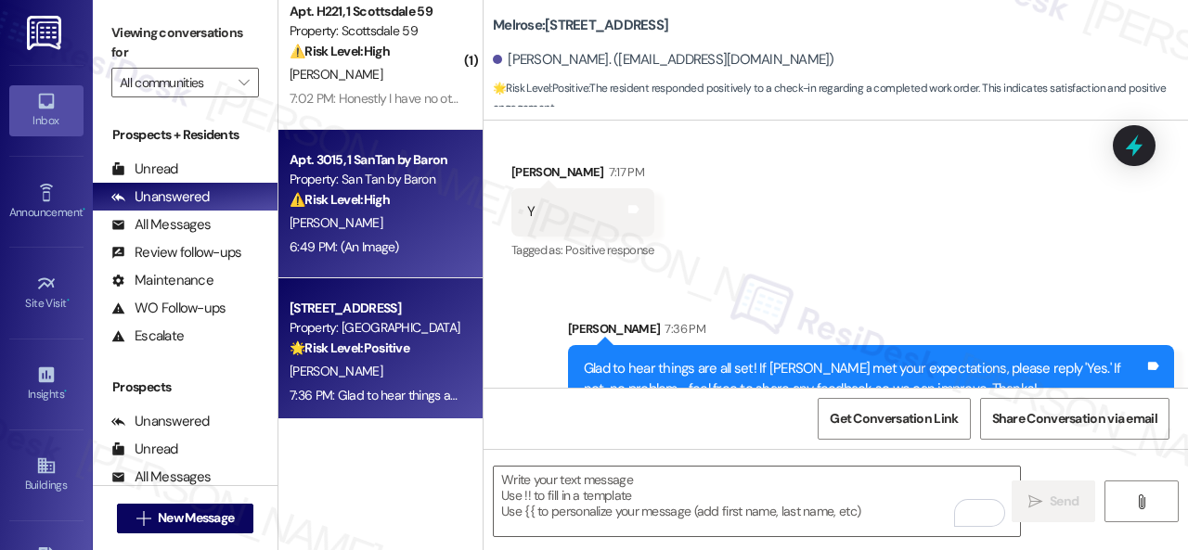
click at [440, 225] on div "C. Oribello" at bounding box center [375, 223] width 175 height 23
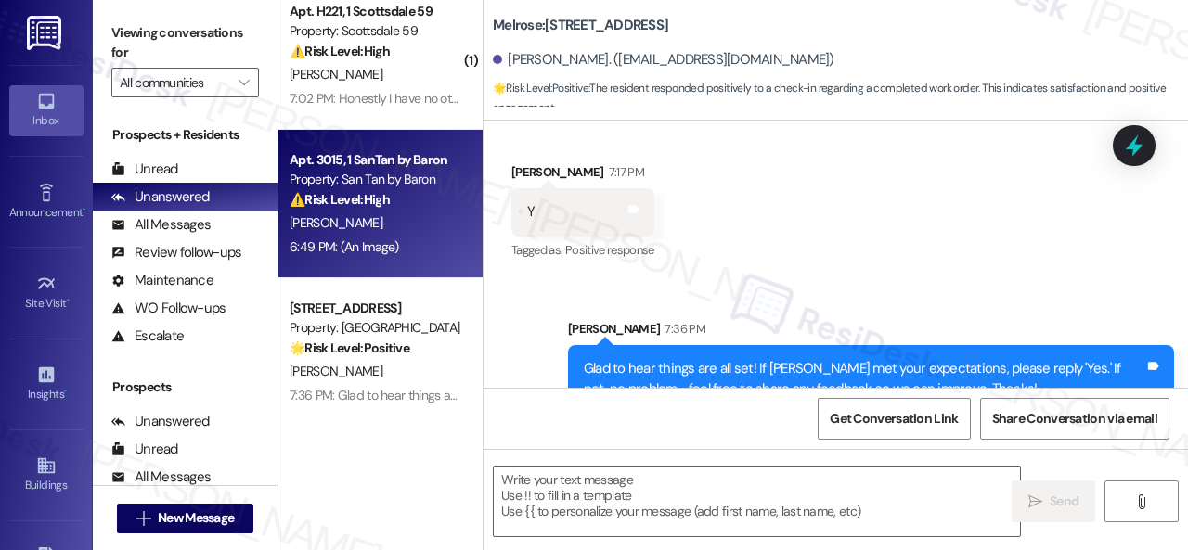
type textarea "Fetching suggested responses. Please feel free to read through the conversation…"
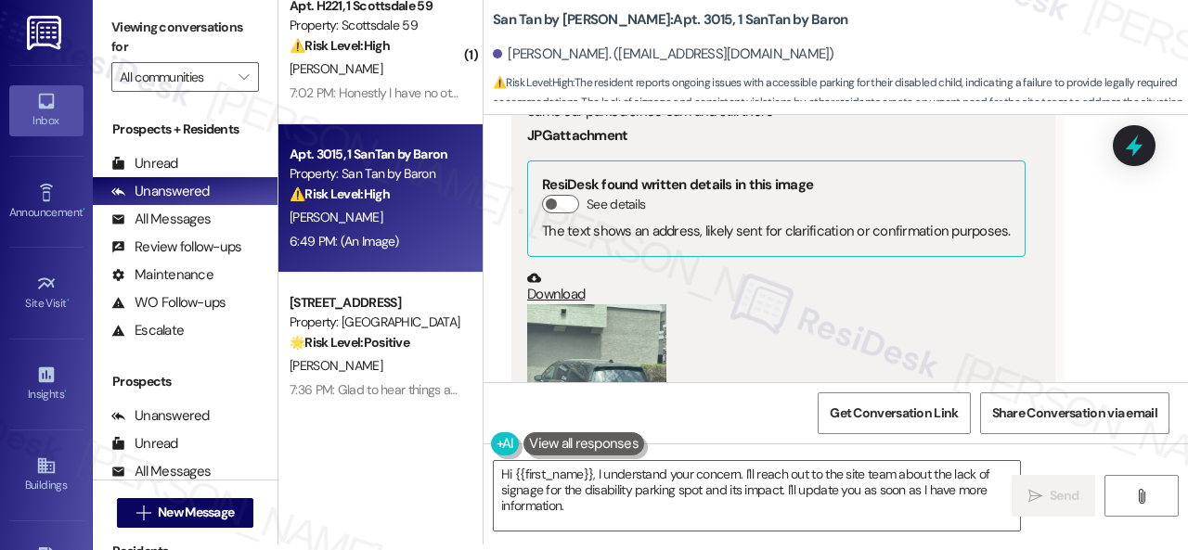
scroll to position [3350, 0]
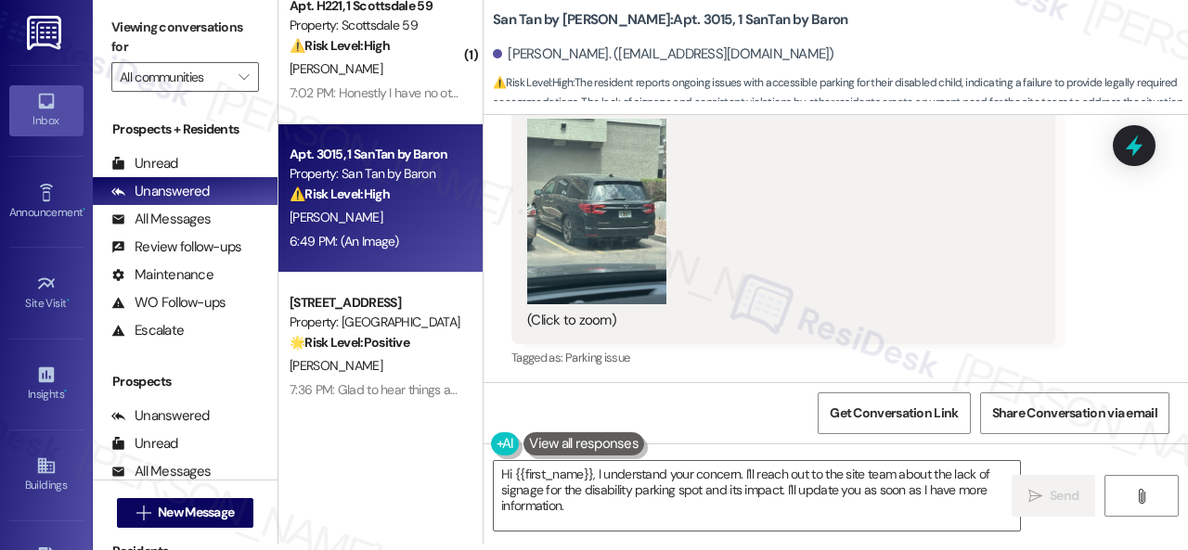
click at [422, 424] on div "( 1 ) Apt. H227, 1 Scottsdale 59 Property: Scottsdale 59 ⚠️ Risk Level: High Th…" at bounding box center [732, 269] width 909 height 550
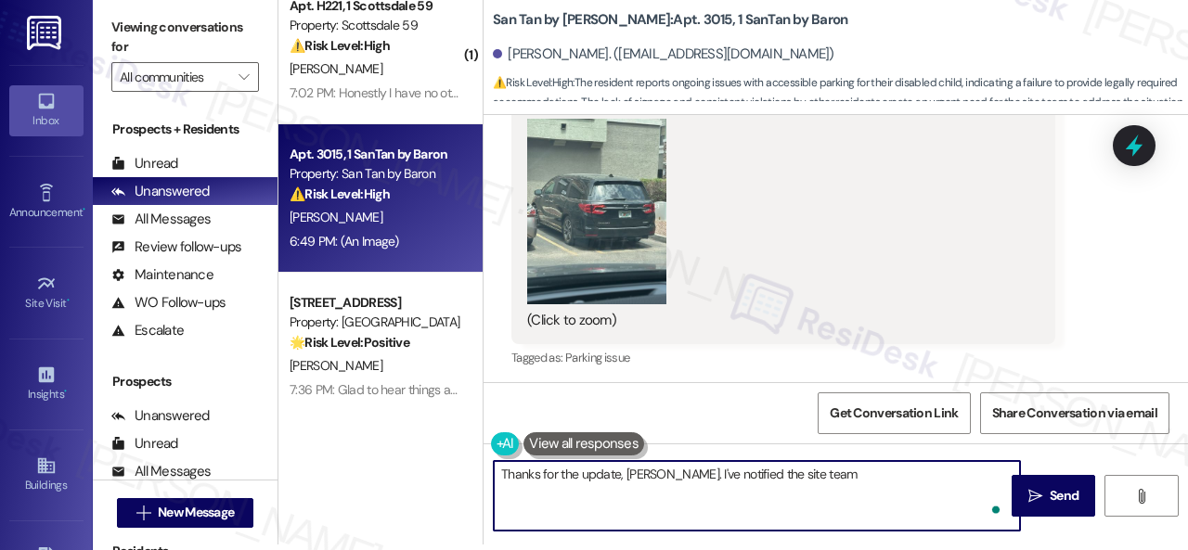
type textarea "Thanks for the update, Carolyn. I've notified the site team."
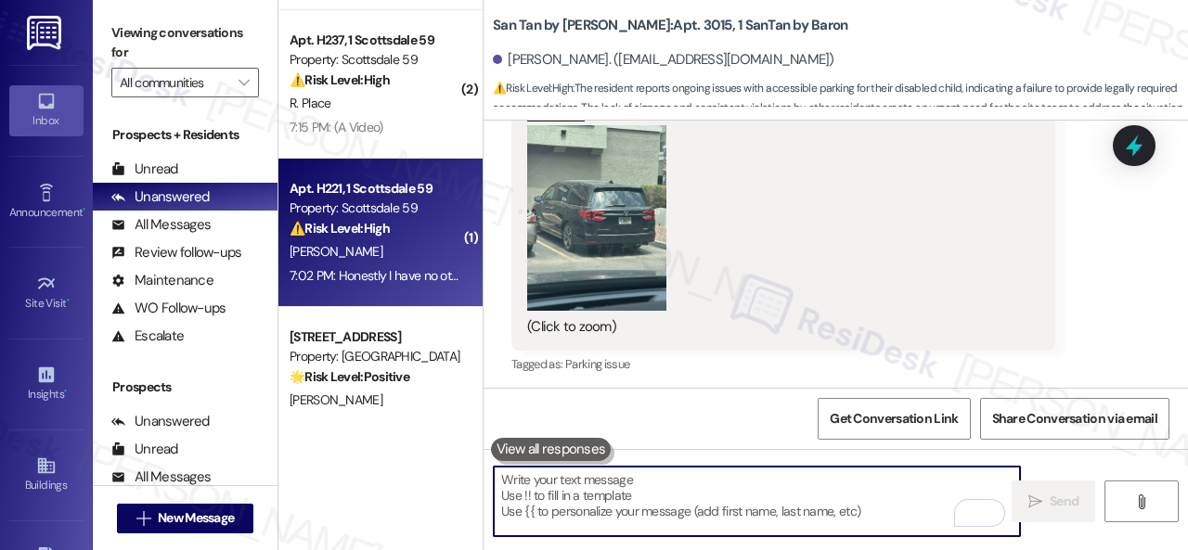
scroll to position [286, 0]
click at [419, 244] on div "D. Giovengo" at bounding box center [375, 252] width 175 height 23
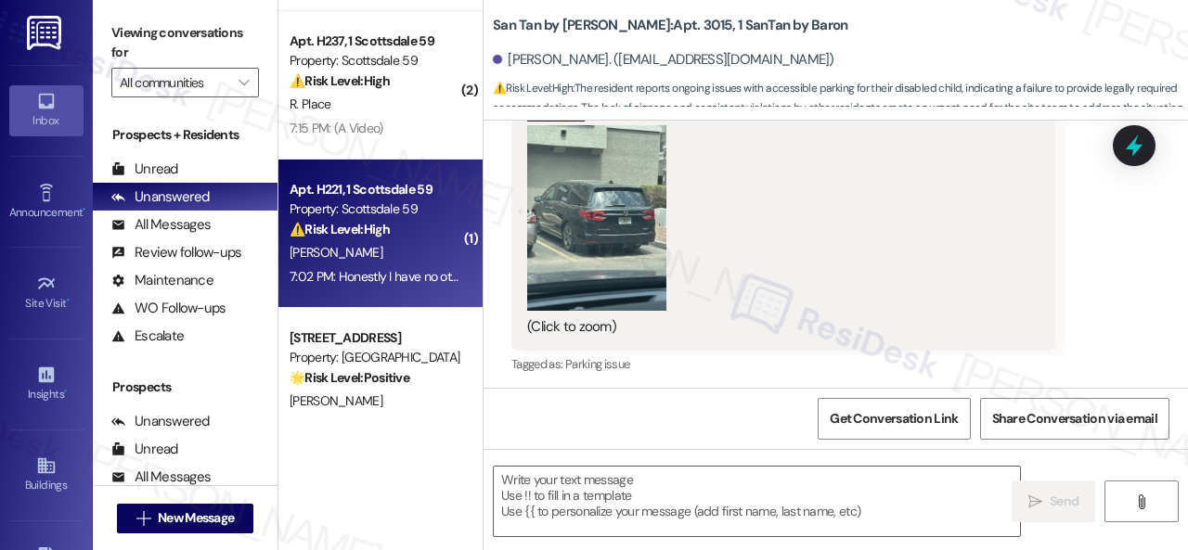
type textarea "Fetching suggested responses. Please feel free to read through the conversation…"
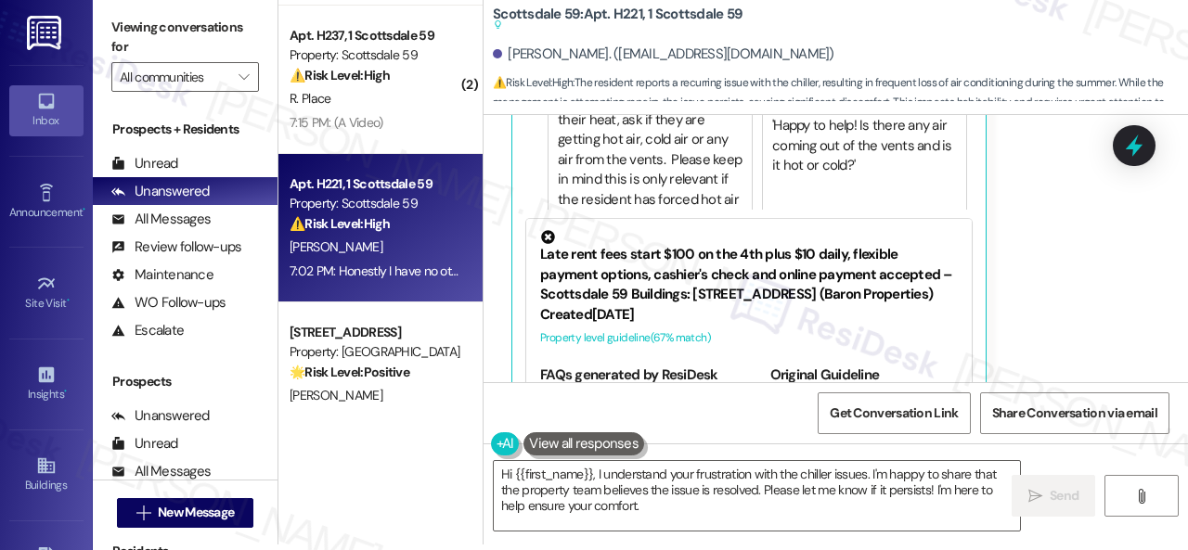
scroll to position [1221, 0]
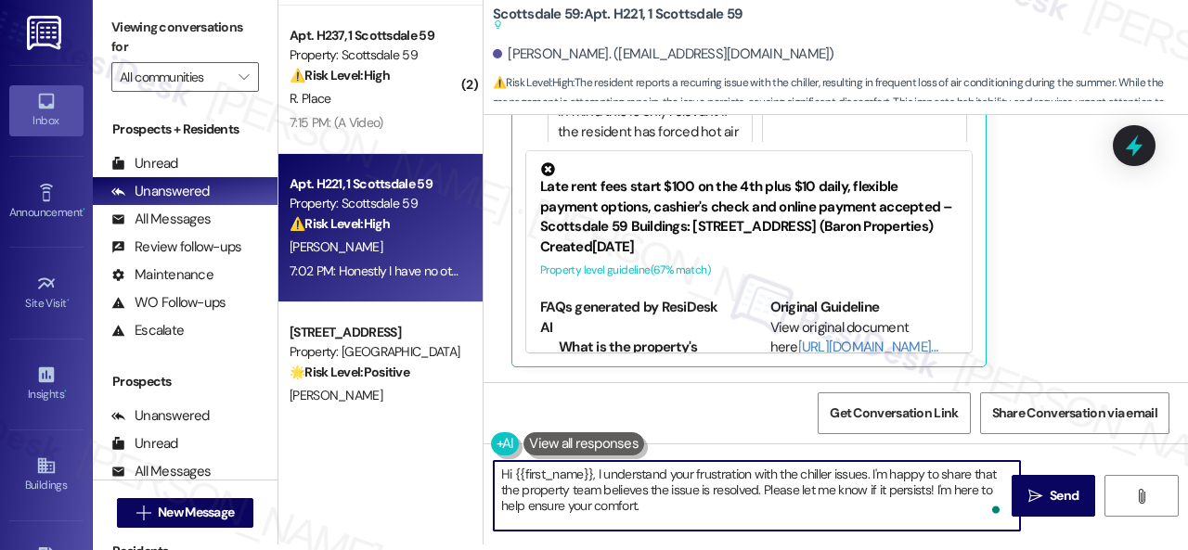
drag, startPoint x: 831, startPoint y: 478, endPoint x: 840, endPoint y: 511, distance: 34.4
click at [840, 511] on textarea "Hi {{first_name}}, I understand your frustration with the chiller issues. I'm h…" at bounding box center [757, 496] width 526 height 70
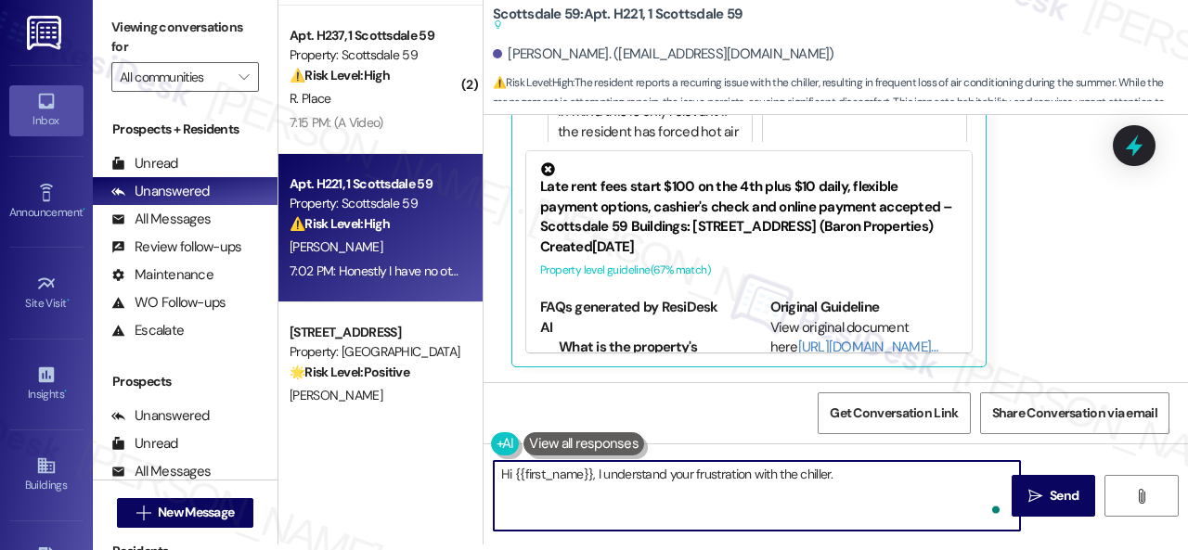
paste textarea "Do you have a maintenance request for the issue? If so, is the work order still…"
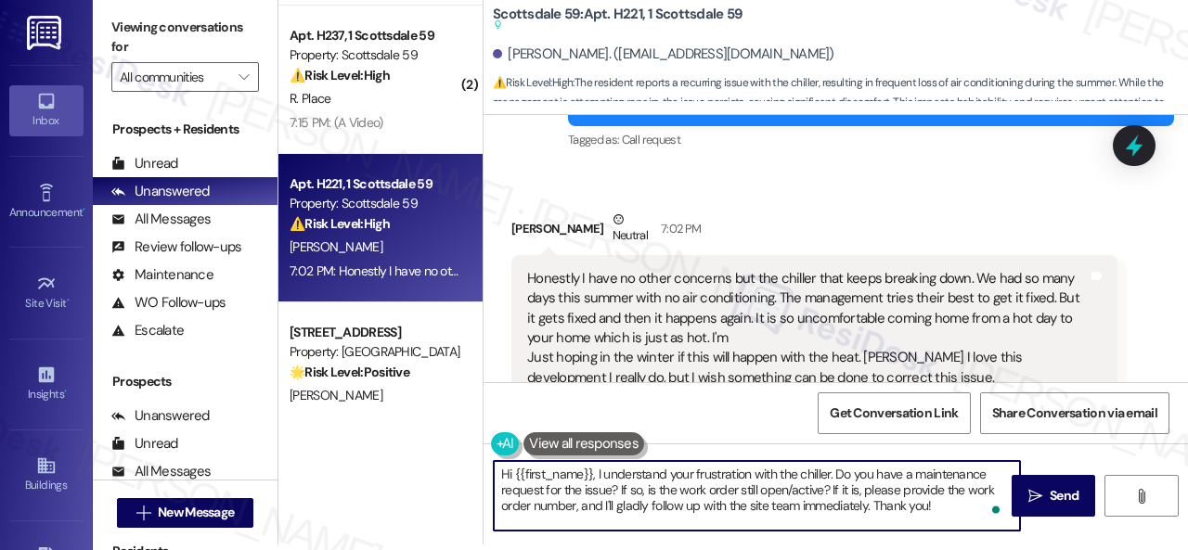
scroll to position [572, 0]
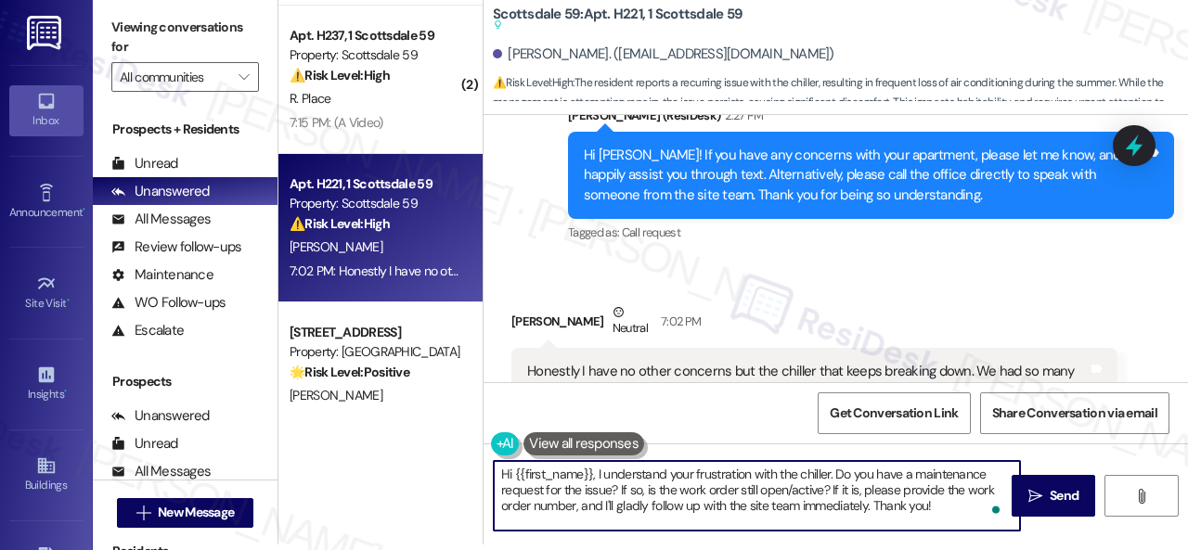
drag, startPoint x: 596, startPoint y: 471, endPoint x: 439, endPoint y: 474, distance: 156.8
click at [439, 474] on div "( 1 ) Apt. 250, 1 Merino Apts LLLP Property: Merino Scottsdale ⚠️ Risk Level: H…" at bounding box center [732, 269] width 909 height 550
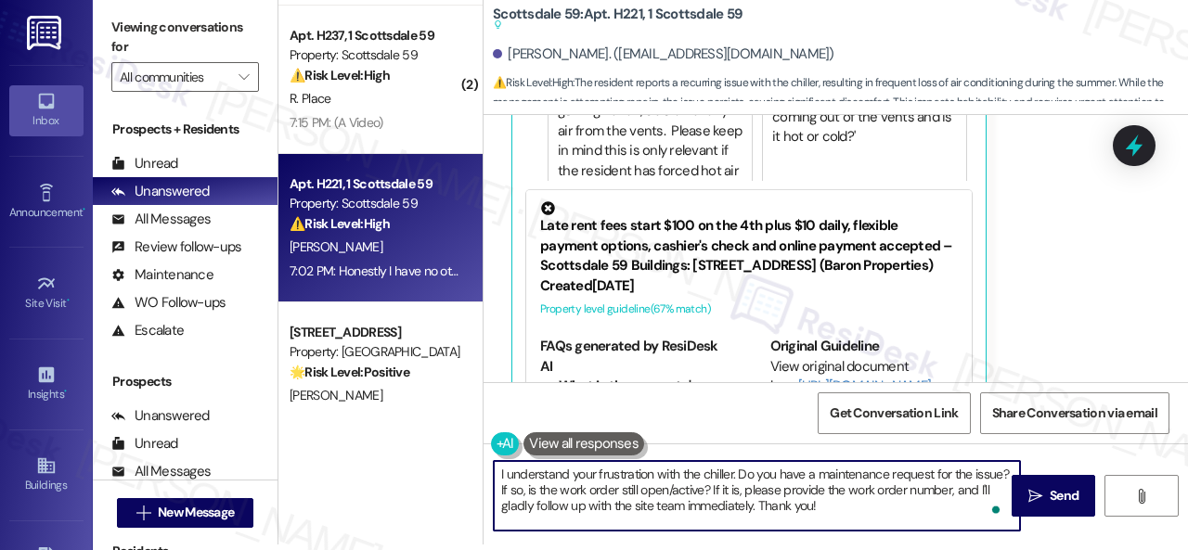
scroll to position [1221, 0]
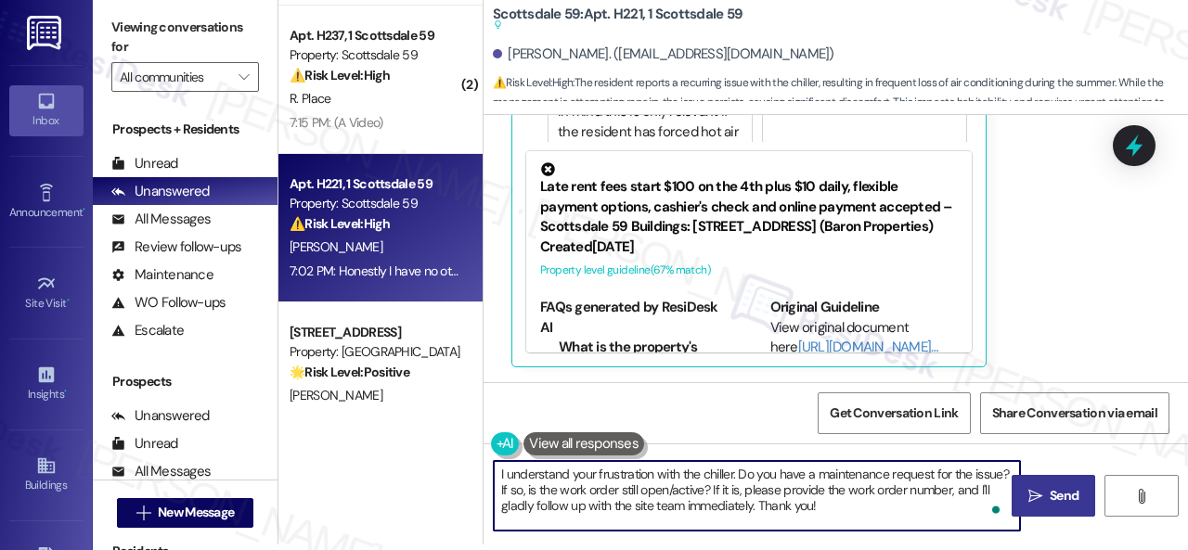
type textarea "I understand your frustration with the chiller. Do you have a maintenance reque…"
click at [1050, 500] on span "Send" at bounding box center [1063, 495] width 29 height 19
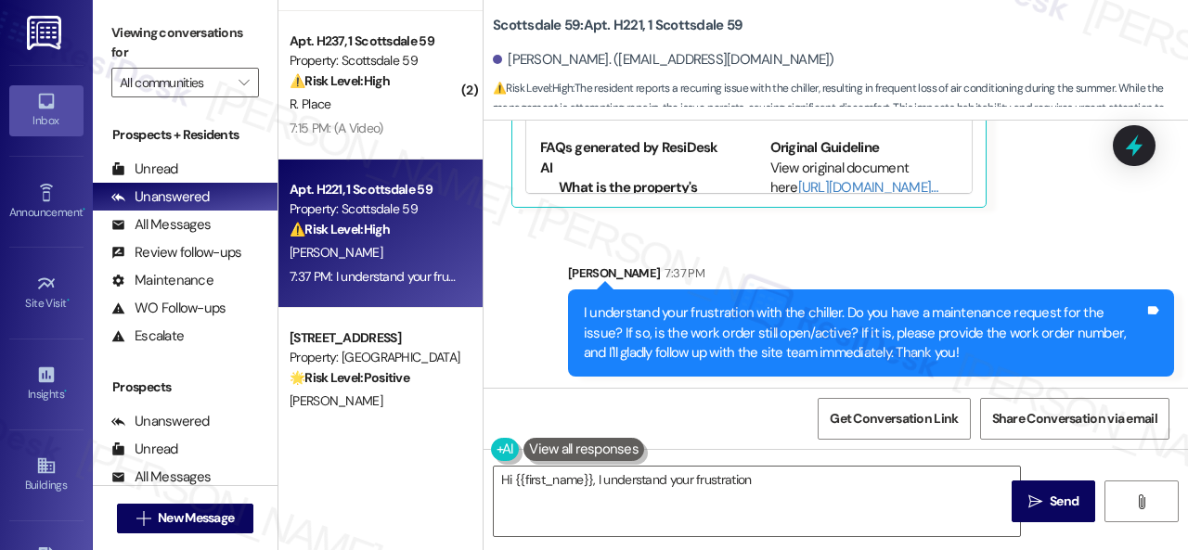
scroll to position [1170, 0]
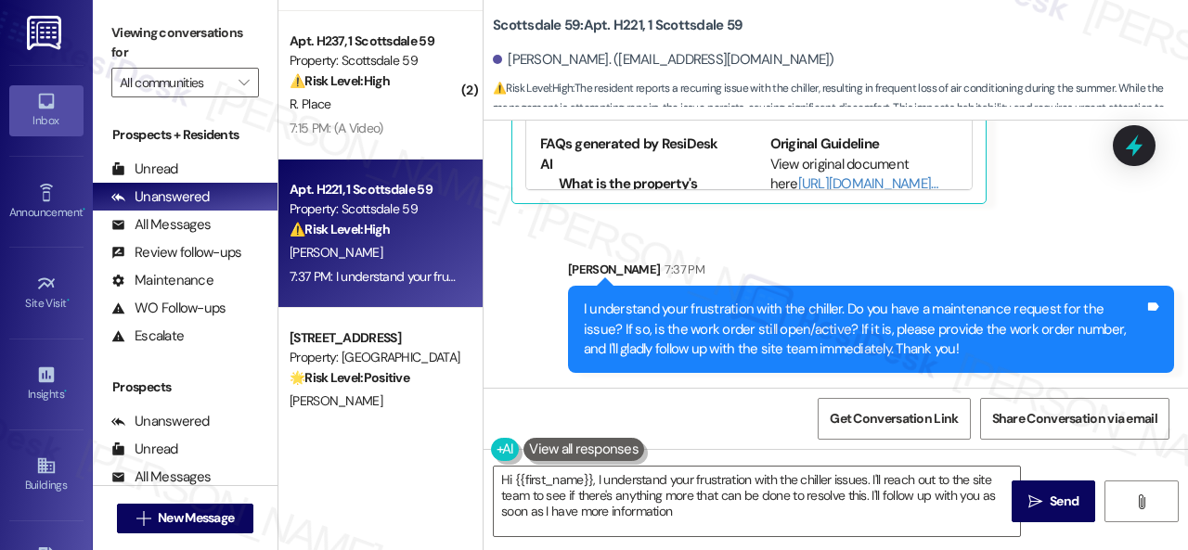
type textarea "Hi {{first_name}}, I understand your frustration with the chiller issues. I'll …"
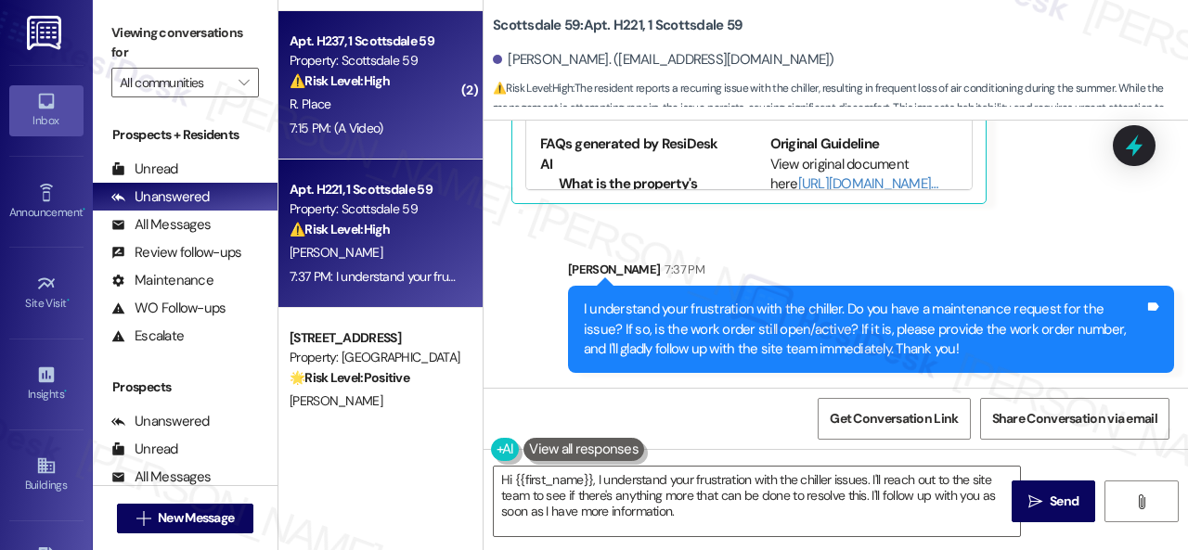
click at [401, 123] on div "7:15 PM: (A Video) 7:15 PM: (A Video)" at bounding box center [375, 128] width 175 height 23
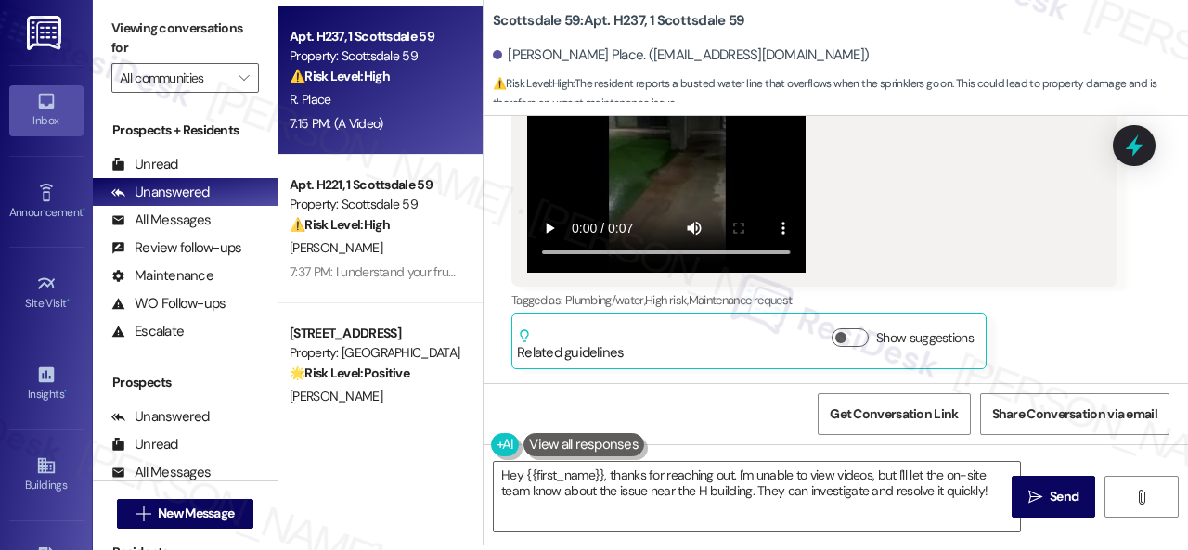
scroll to position [6, 0]
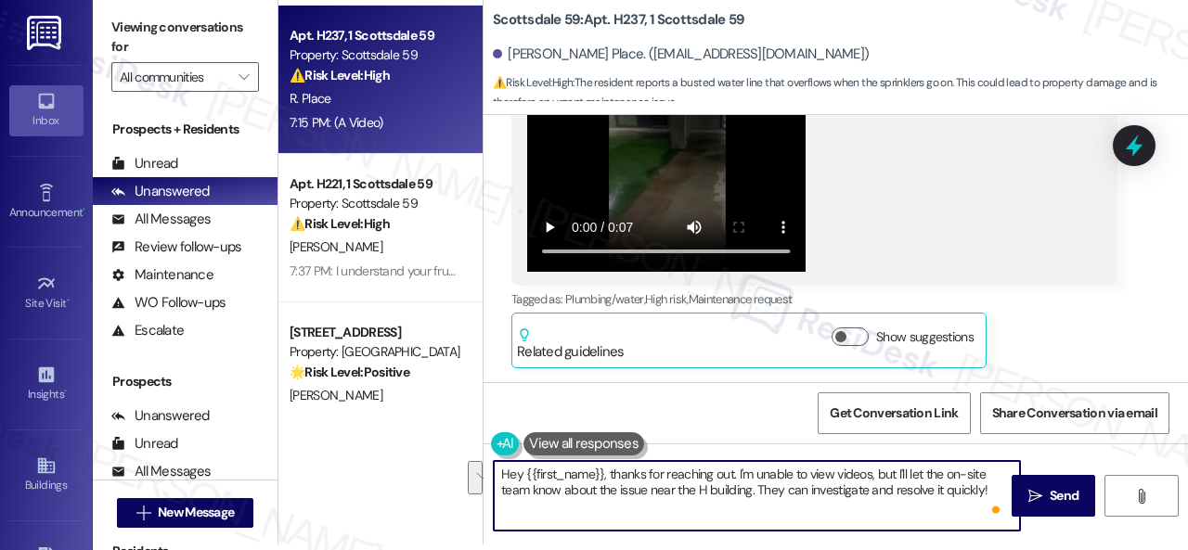
drag, startPoint x: 663, startPoint y: 474, endPoint x: 560, endPoint y: 498, distance: 105.8
click at [560, 498] on textarea "Hey {{first_name}}, thanks for reaching out. I'm unable to view videos, but I'l…" at bounding box center [757, 496] width 526 height 70
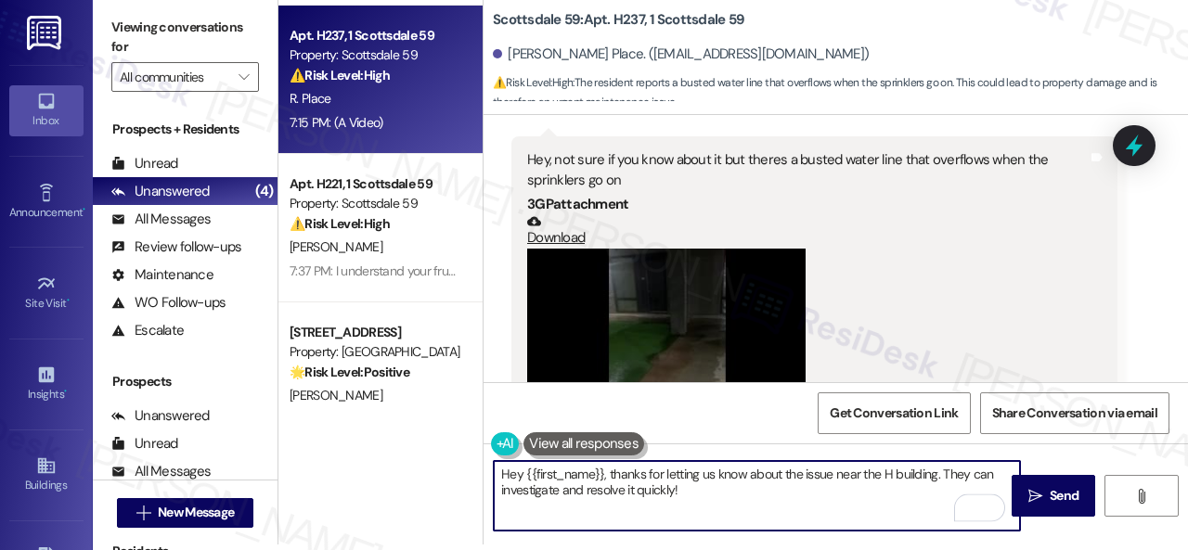
scroll to position [444, 0]
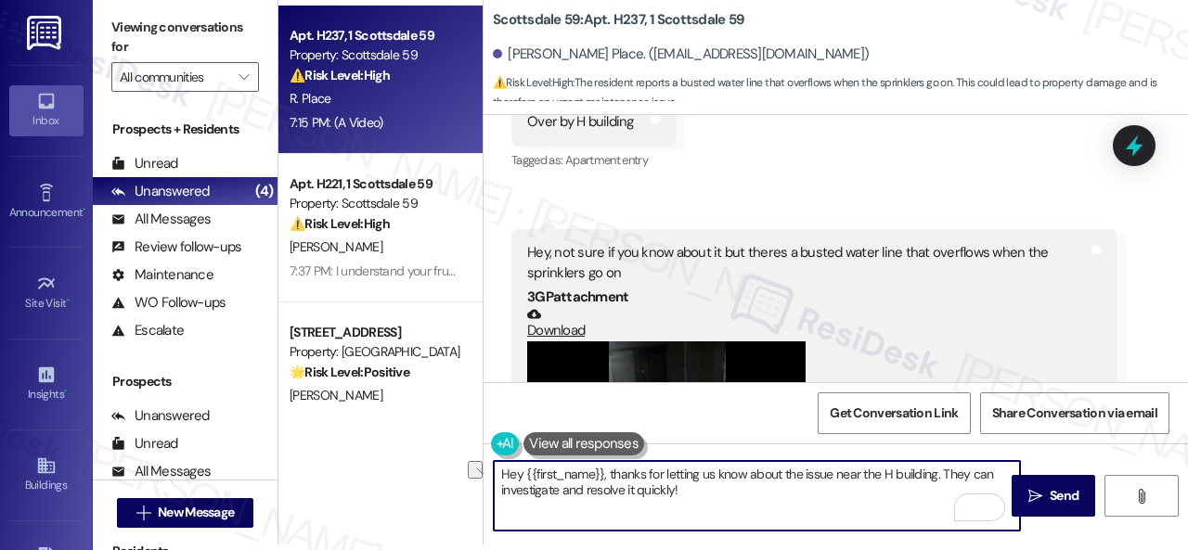
drag, startPoint x: 802, startPoint y: 476, endPoint x: 933, endPoint y: 479, distance: 130.9
click at [933, 479] on textarea "Hey {{first_name}}, thanks for letting us know about the issue near the H build…" at bounding box center [757, 496] width 526 height 70
drag, startPoint x: 501, startPoint y: 495, endPoint x: 728, endPoint y: 498, distance: 227.4
click at [728, 498] on textarea "Hey {{first_name}}, thanks for letting us know about the busted water line near…" at bounding box center [757, 496] width 526 height 70
type textarea "Hey {{first_name}}, thanks for letting us know about the busted water line near…"
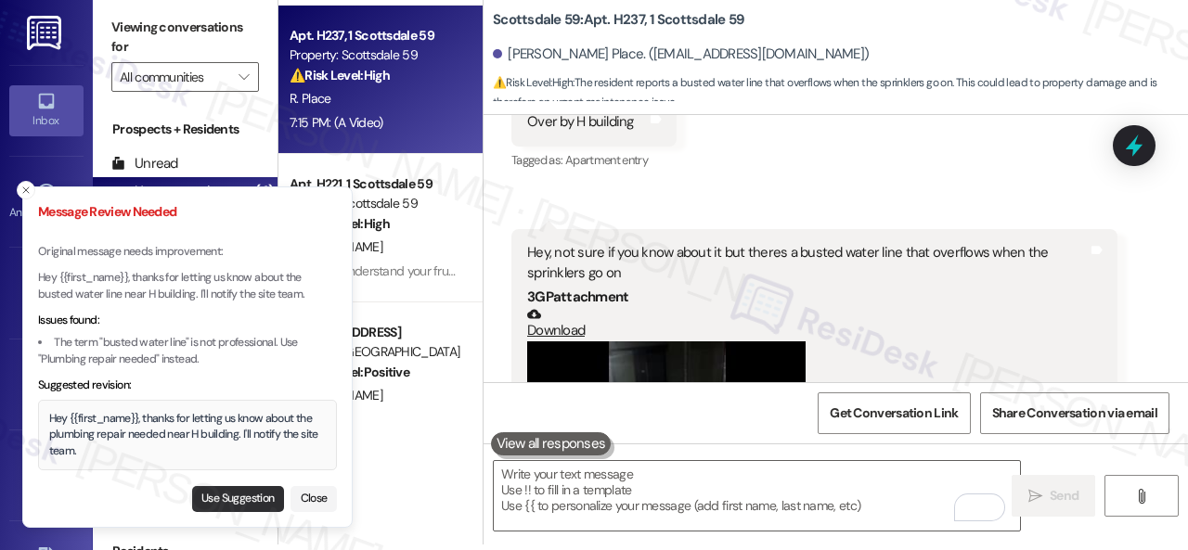
click at [225, 500] on button "Use Suggestion" at bounding box center [238, 499] width 92 height 26
type textarea "Hey {{first_name}}, thanks for letting us know about the plumbing repair needed…"
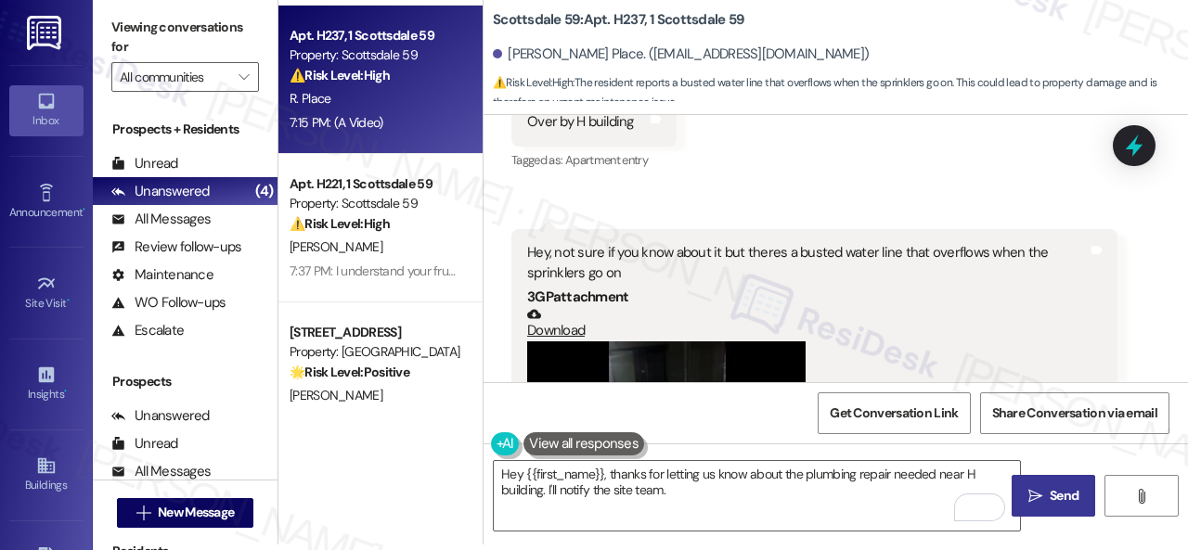
click at [1050, 504] on span "Send" at bounding box center [1063, 495] width 29 height 19
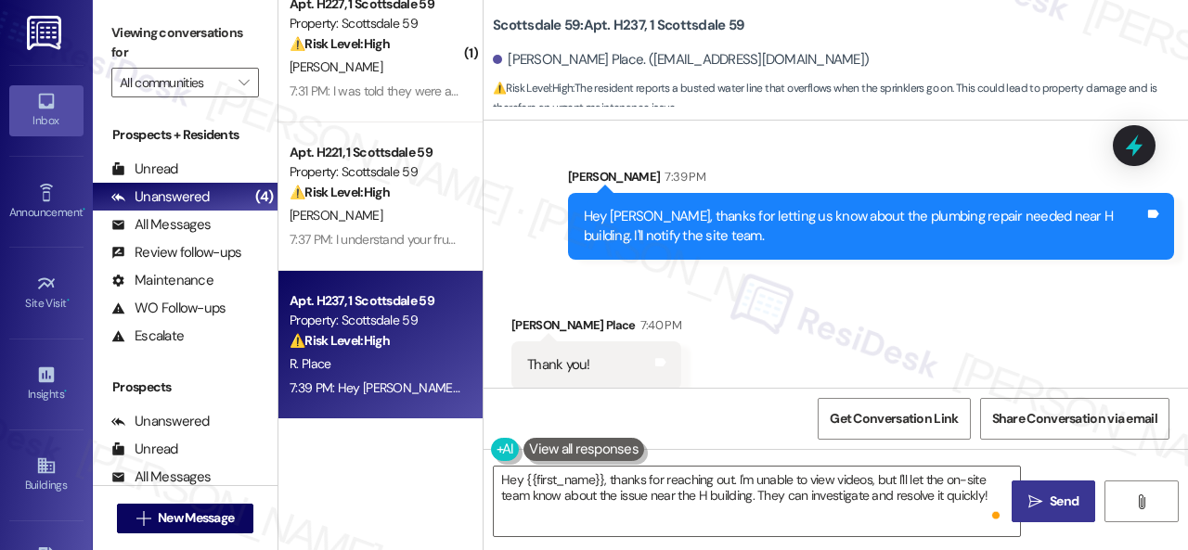
scroll to position [1000, 0]
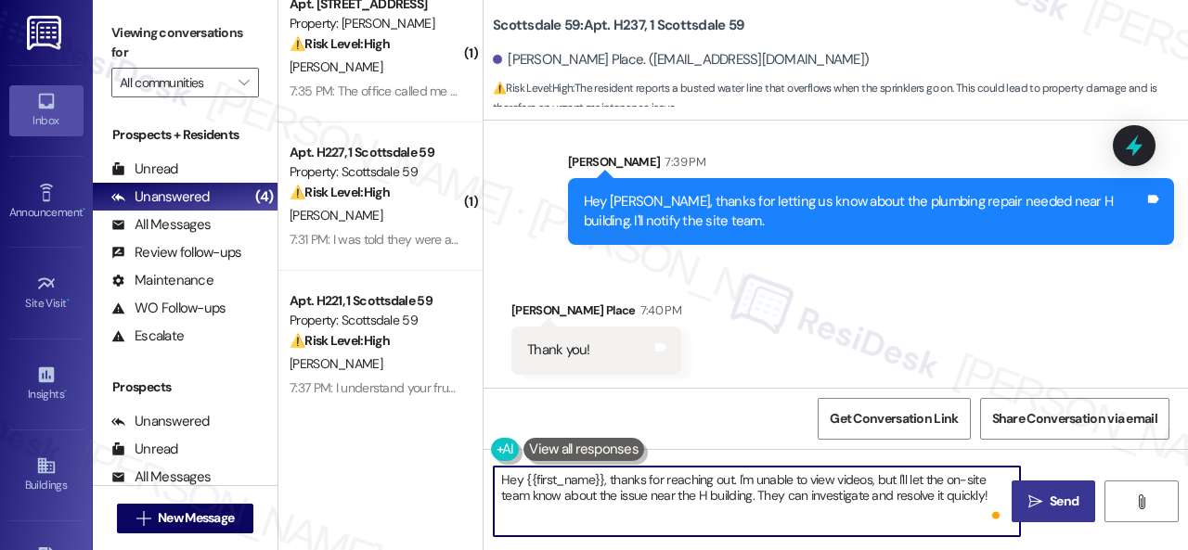
click at [644, 500] on textarea "Hey {{first_name}}, thanks for reaching out. I'm unable to view videos, but I'l…" at bounding box center [757, 502] width 526 height 70
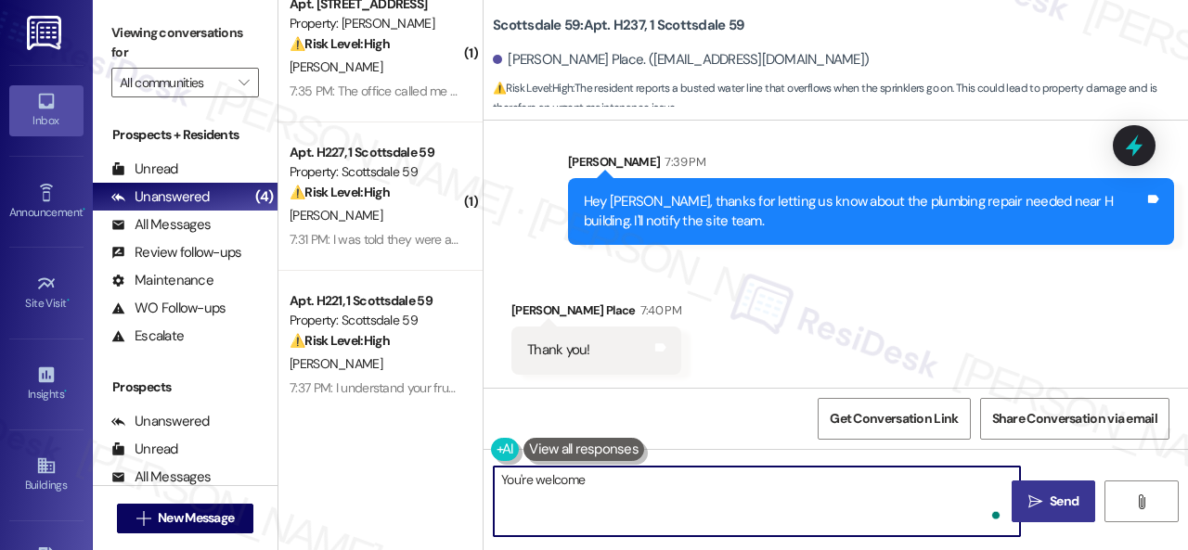
type textarea "You're welcome."
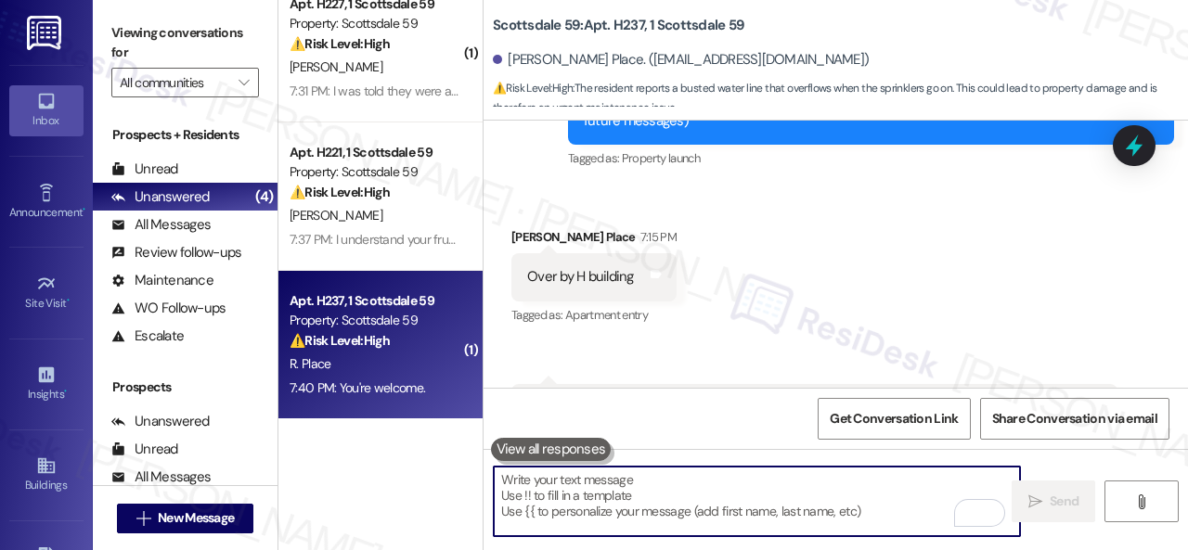
scroll to position [388, 0]
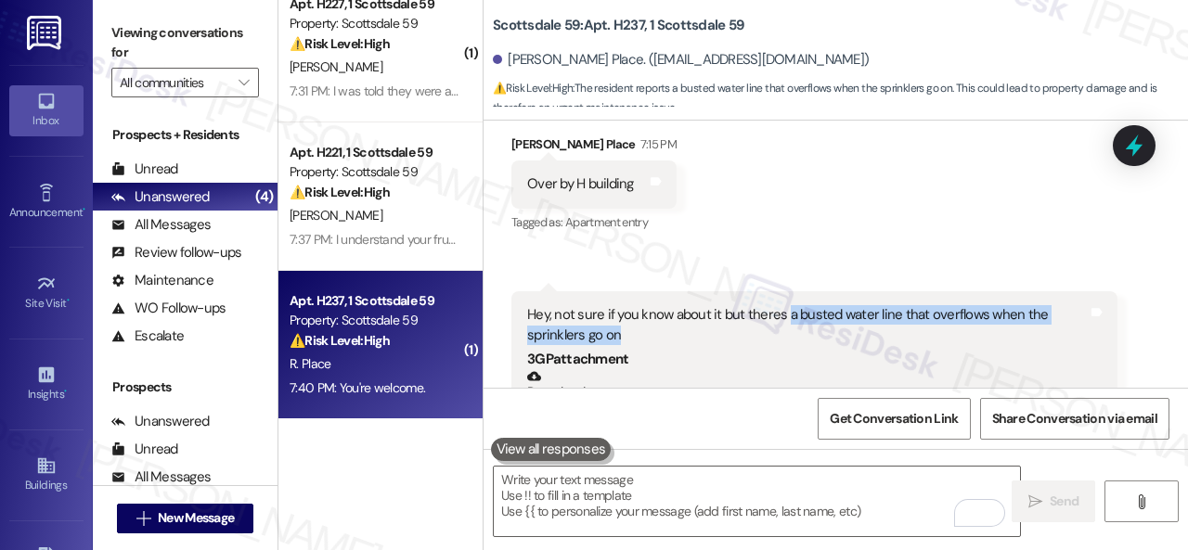
drag, startPoint x: 784, startPoint y: 313, endPoint x: 836, endPoint y: 333, distance: 55.8
click at [836, 333] on div "Hey, not sure if you know about it but theres a busted water line that overflow…" at bounding box center [807, 325] width 560 height 40
copy div "a busted water line that overflows when the sprinklers go on"
click at [811, 263] on div "Received via SMS Randy Place 7:15 PM Over by H building Tags and notes Tagged a…" at bounding box center [835, 407] width 704 height 629
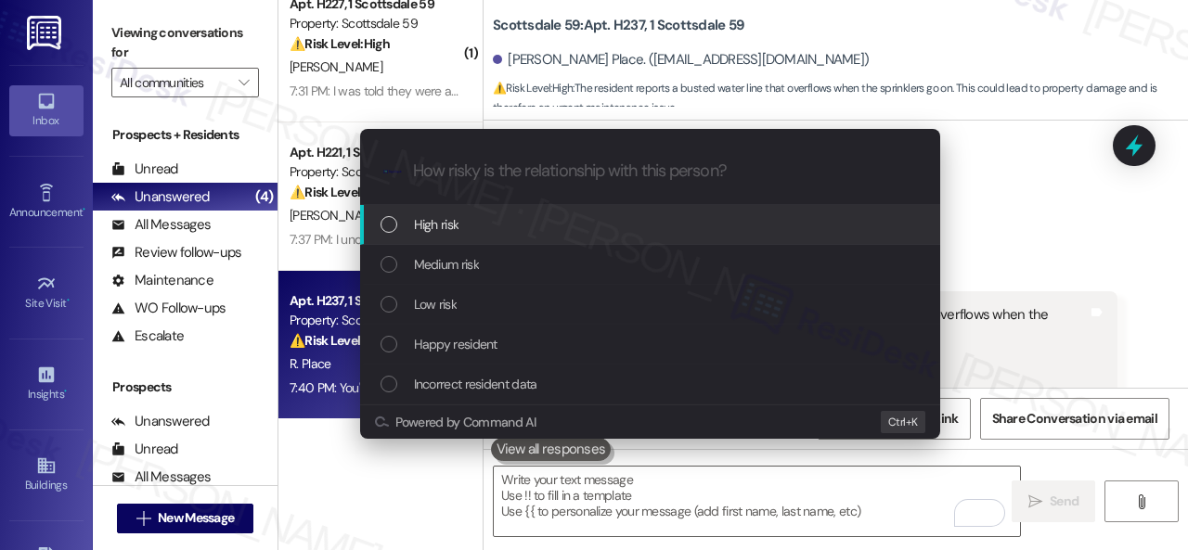
click at [448, 225] on span "High risk" at bounding box center [436, 224] width 45 height 20
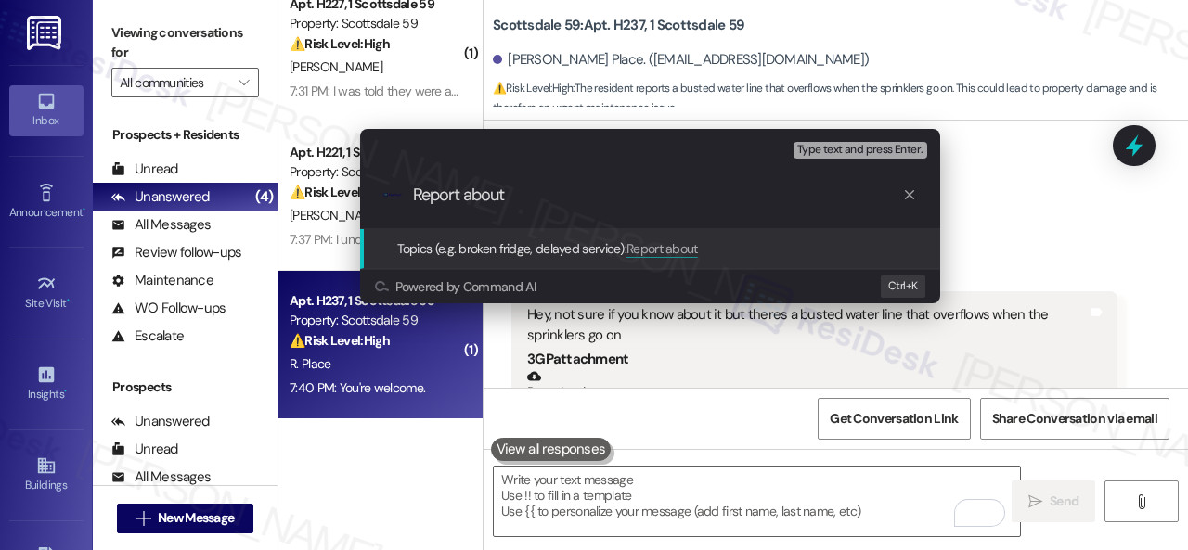
paste input "a busted water line that overflows when the sprinklers go on"
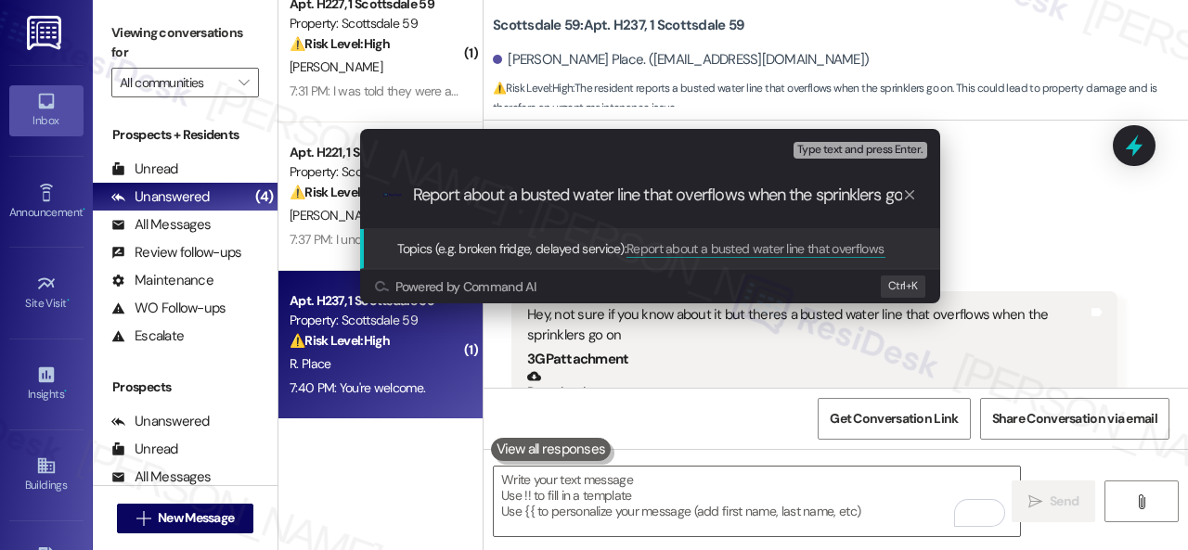
scroll to position [0, 25]
type input "Report about a busted water line that overflows when the sprinklers go on over …"
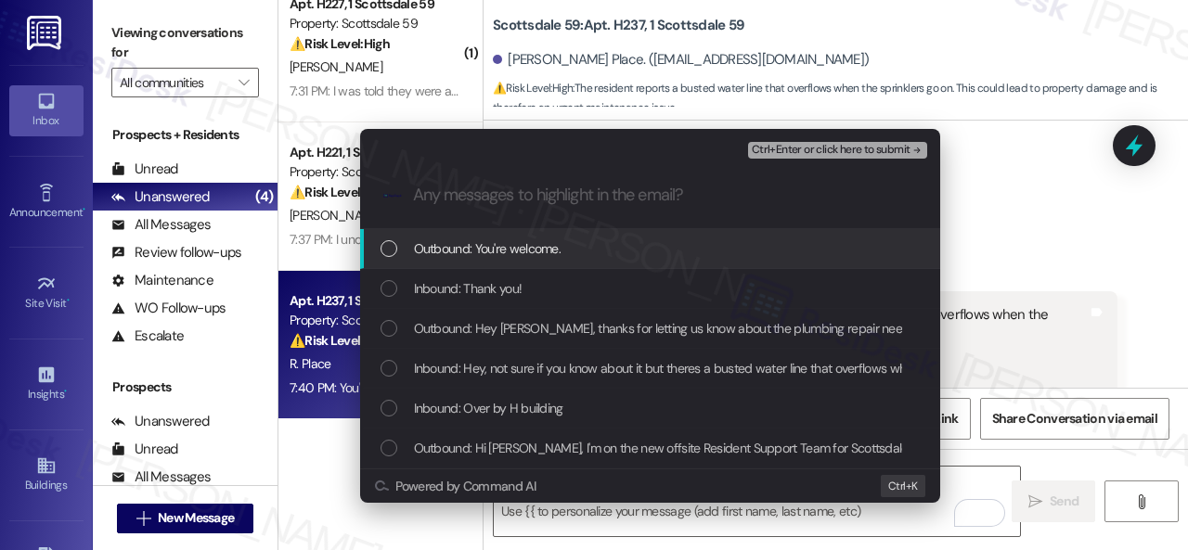
scroll to position [0, 0]
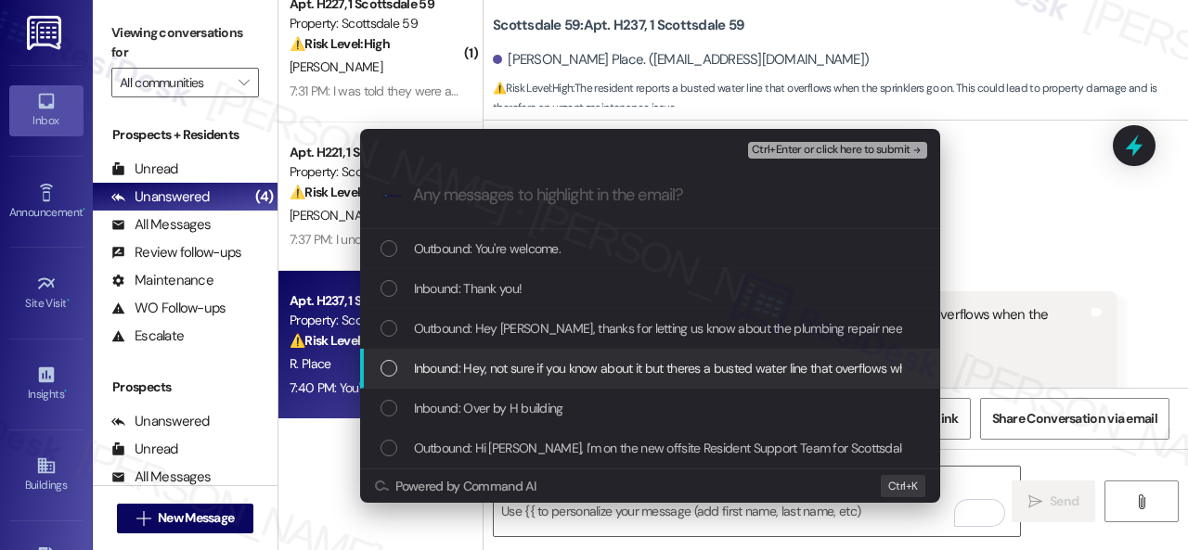
click at [463, 367] on span "Inbound: Hey, not sure if you know about it but theres a busted water line that…" at bounding box center [721, 368] width 614 height 20
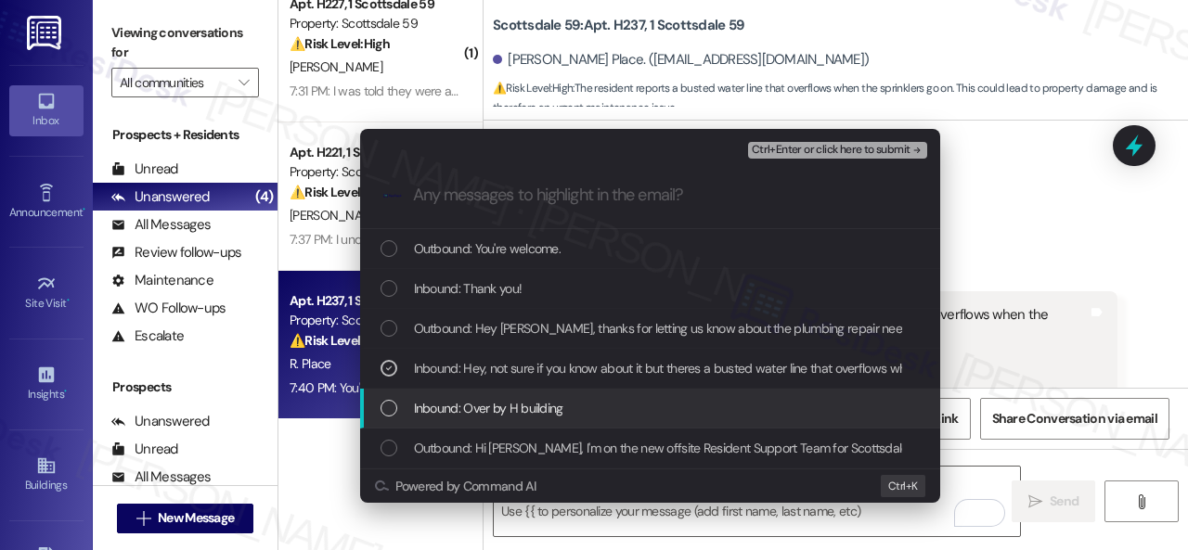
click at [459, 406] on span "Inbound: Over by H building" at bounding box center [488, 408] width 149 height 20
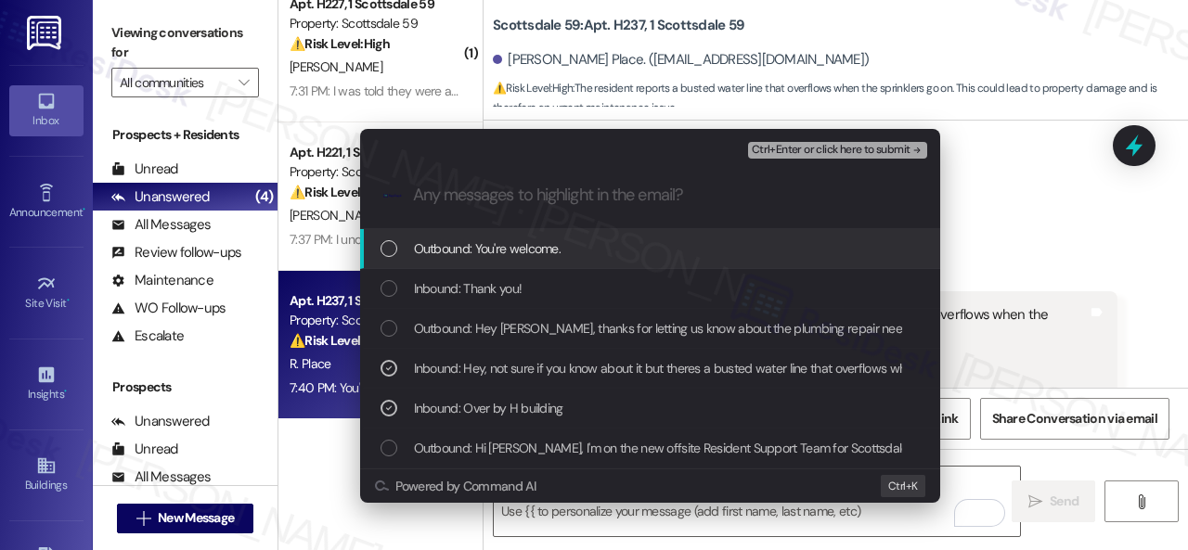
click at [801, 146] on span "Ctrl+Enter or click here to submit" at bounding box center [831, 150] width 159 height 13
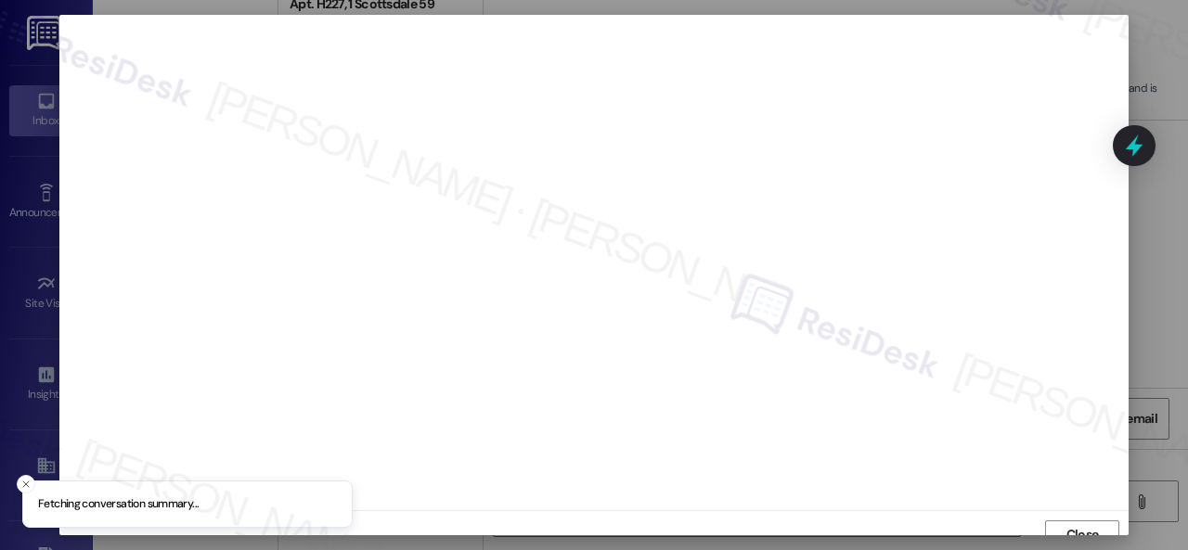
scroll to position [14, 0]
click at [1095, 513] on span "Close" at bounding box center [1082, 520] width 32 height 19
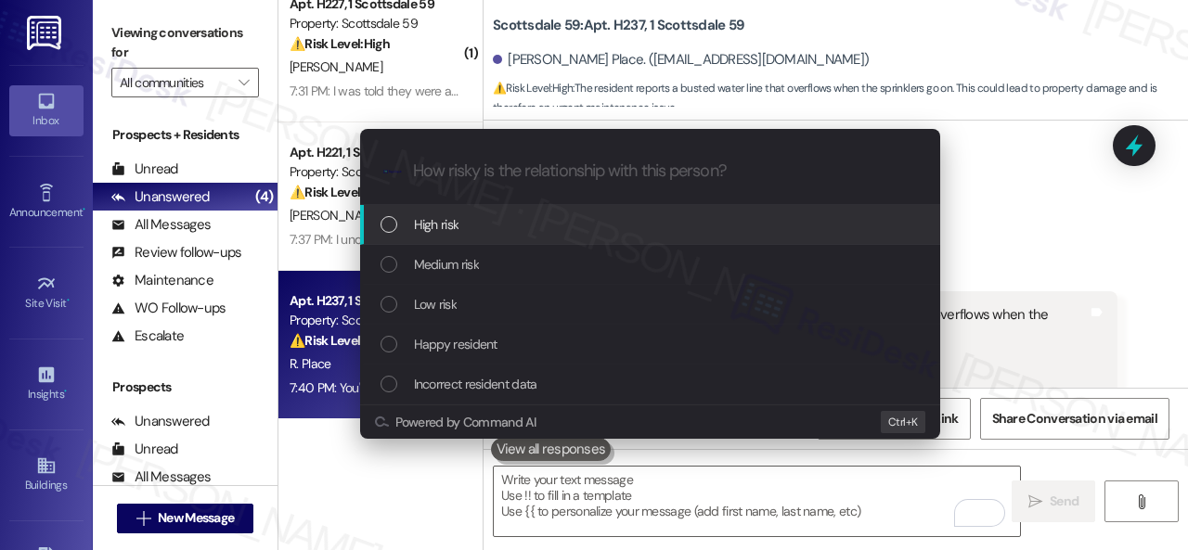
click at [422, 225] on span "High risk" at bounding box center [436, 224] width 45 height 20
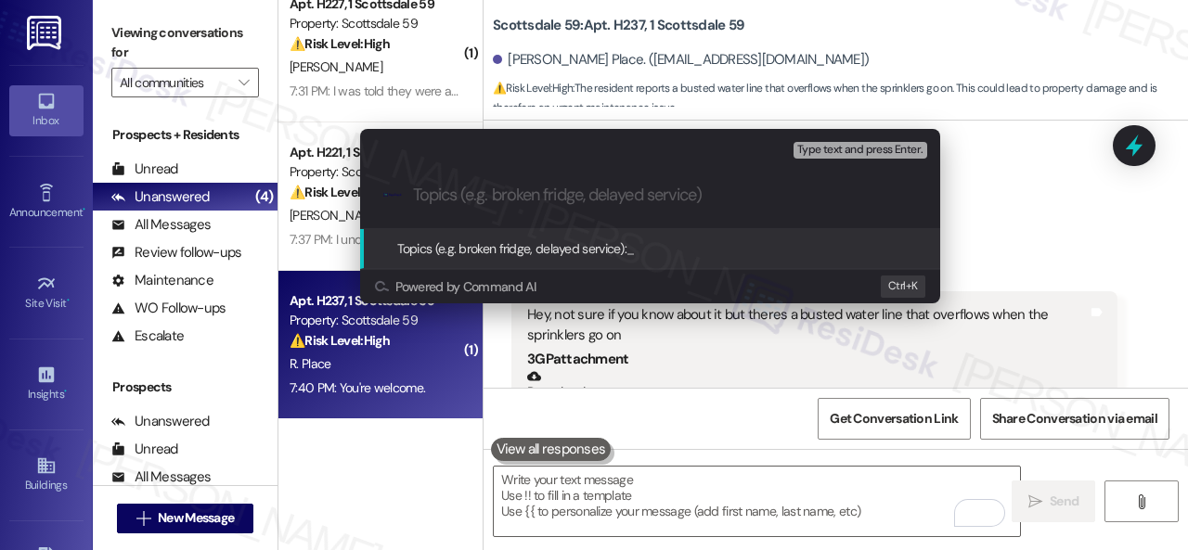
paste input "Report about a busted water line that overflows when the sprinklers go on over …"
type input "Report about a busted water line that overflows when the sprinklers go on over …"
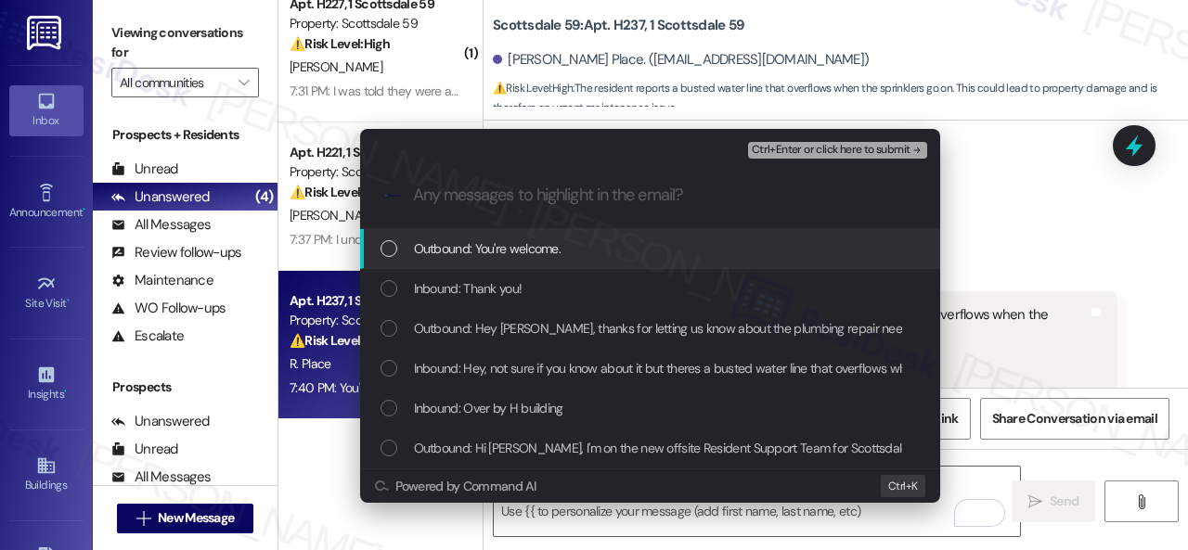
scroll to position [0, 0]
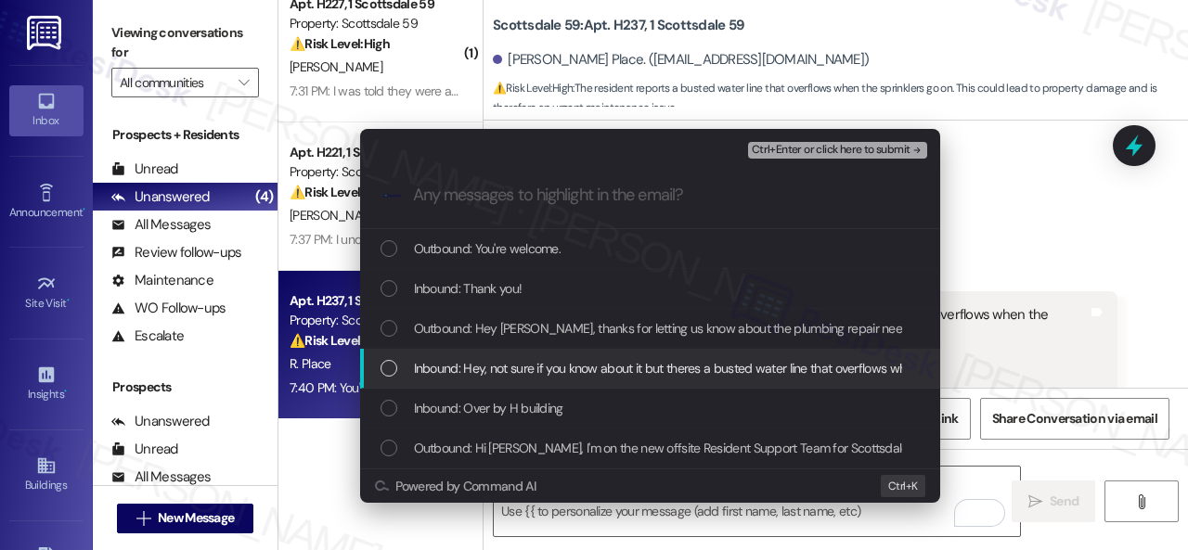
click at [471, 368] on span "Inbound: Hey, not sure if you know about it but theres a busted water line that…" at bounding box center [721, 368] width 614 height 20
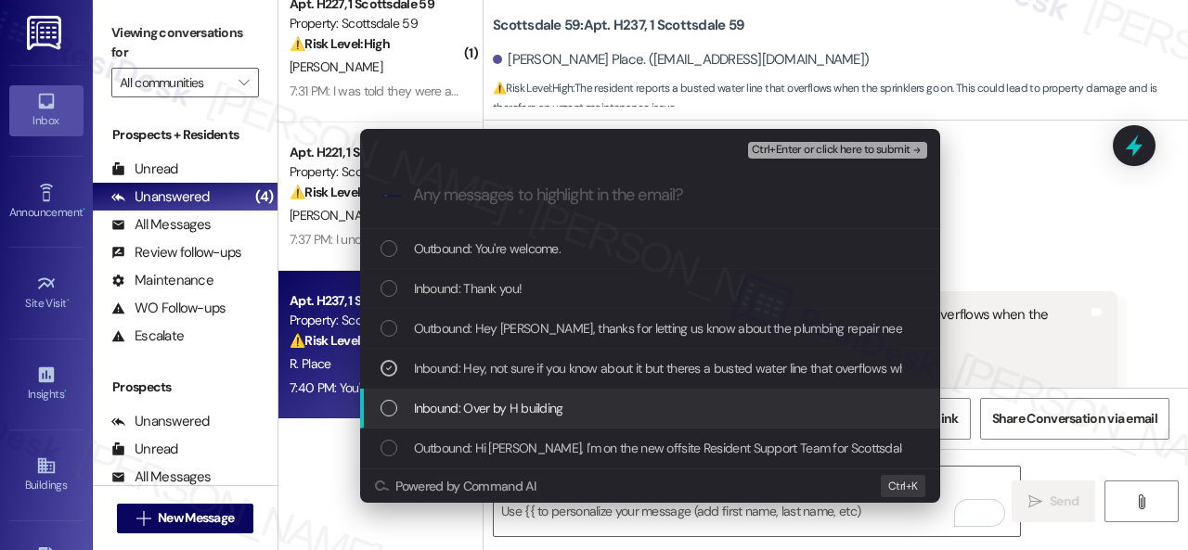
click at [472, 409] on span "Inbound: Over by H building" at bounding box center [488, 408] width 149 height 20
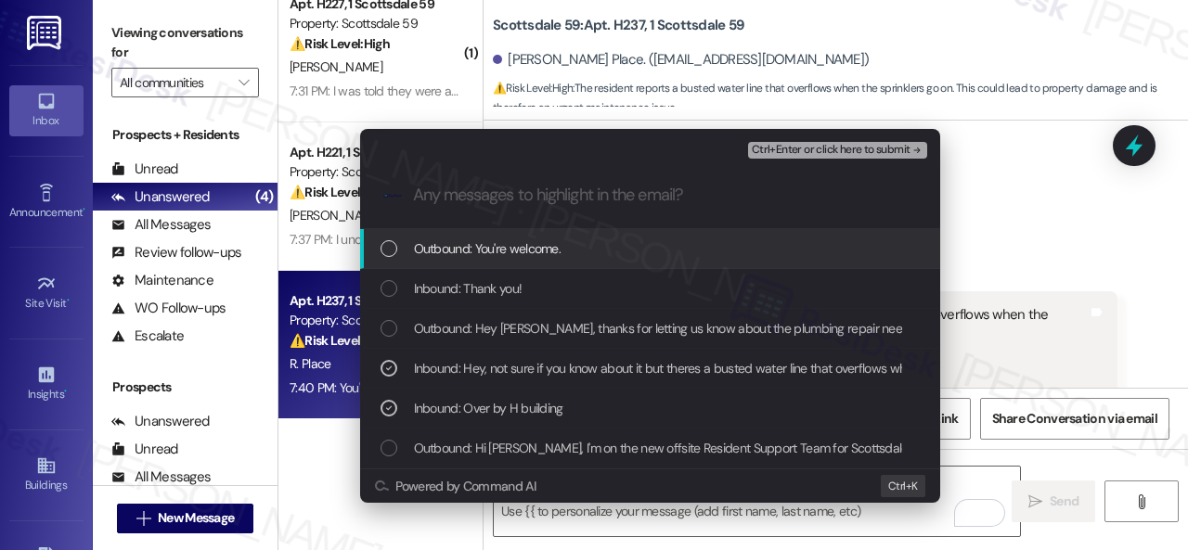
click at [815, 148] on span "Ctrl+Enter or click here to submit" at bounding box center [831, 150] width 159 height 13
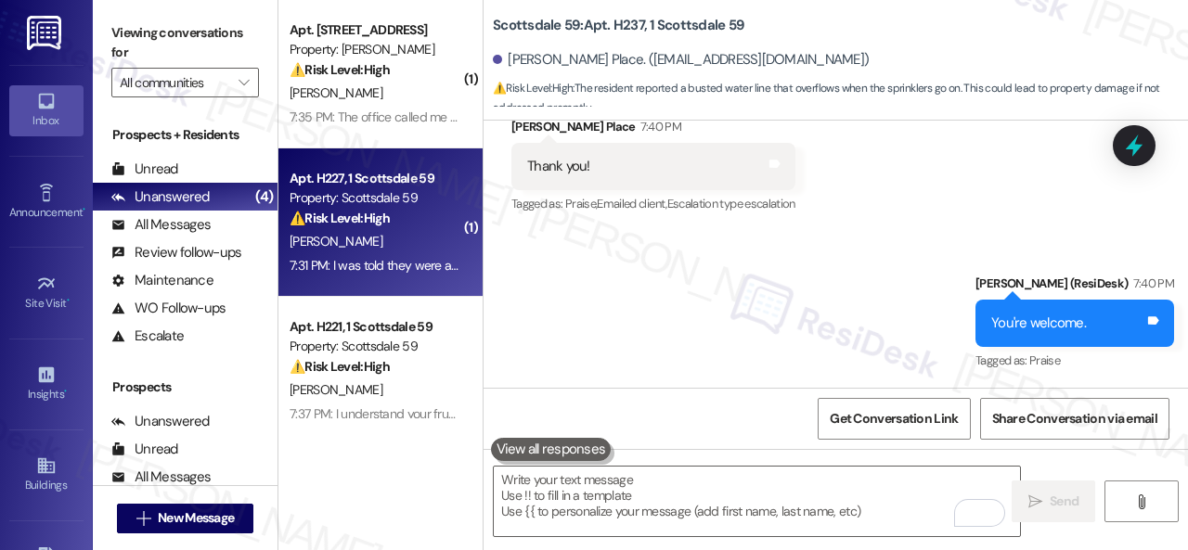
click at [367, 238] on div "K. Dubs" at bounding box center [375, 241] width 175 height 23
type textarea "Fetching suggested responses. Please feel free to read through the conversation…"
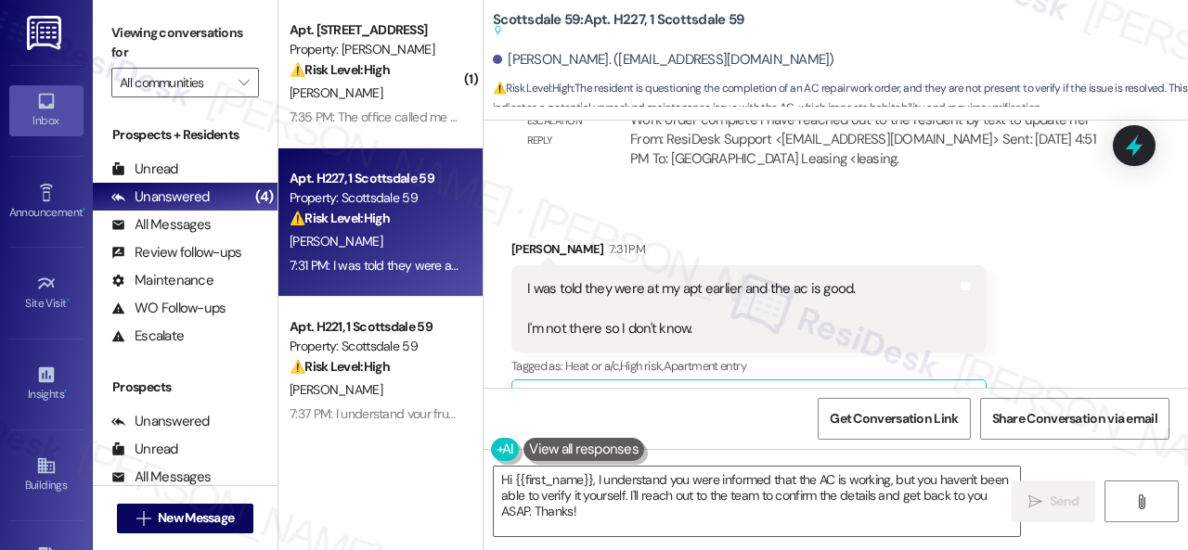
scroll to position [6097, 0]
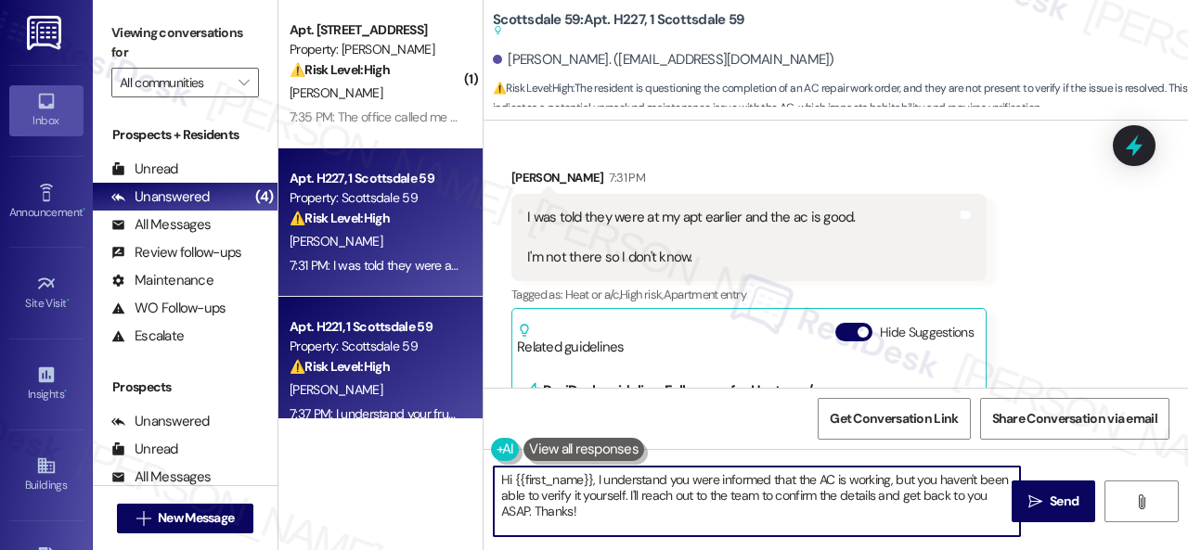
drag, startPoint x: 586, startPoint y: 512, endPoint x: 464, endPoint y: 389, distance: 173.2
click at [447, 452] on div "( 1 ) Apt. 250, 1 Merino Apts LLLP Property: Merino Scottsdale ⚠️ Risk Level: H…" at bounding box center [732, 275] width 909 height 550
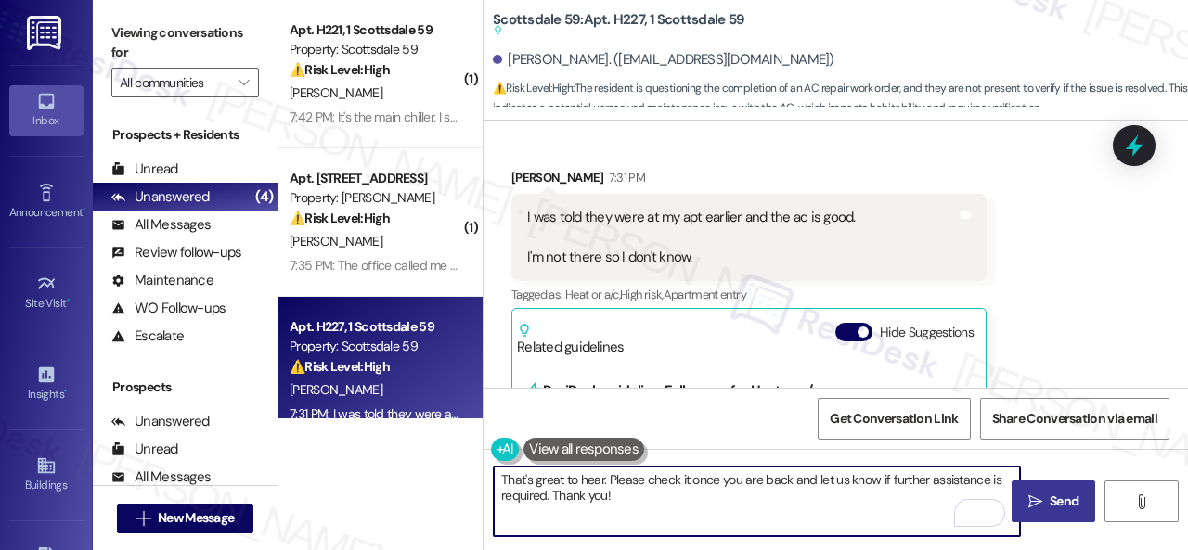
type textarea "That's great to hear. Please check it once you are back and let us know if furt…"
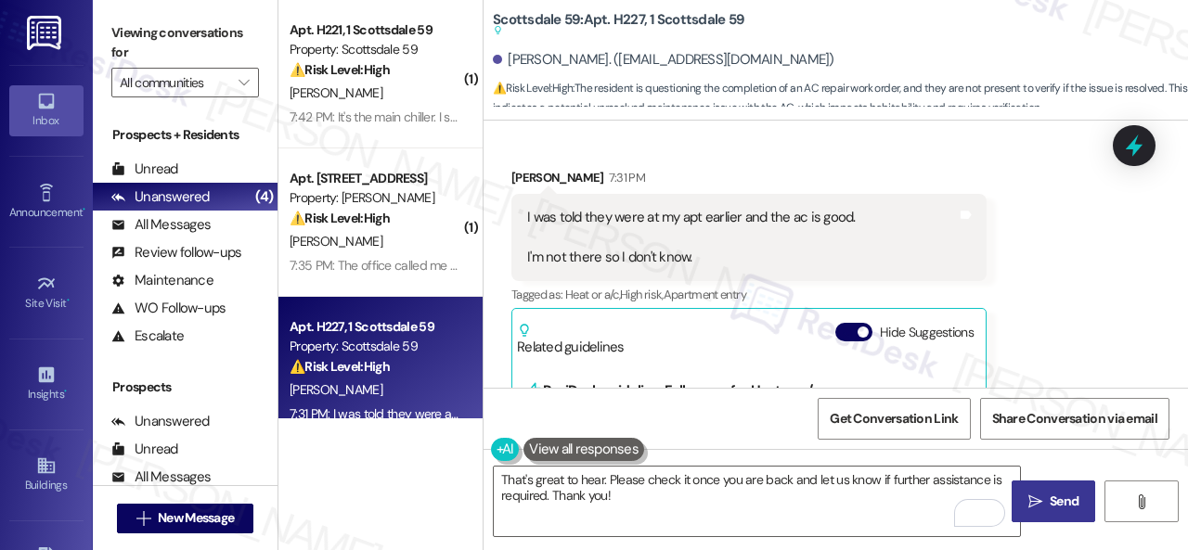
click at [1055, 503] on span "Send" at bounding box center [1063, 501] width 29 height 19
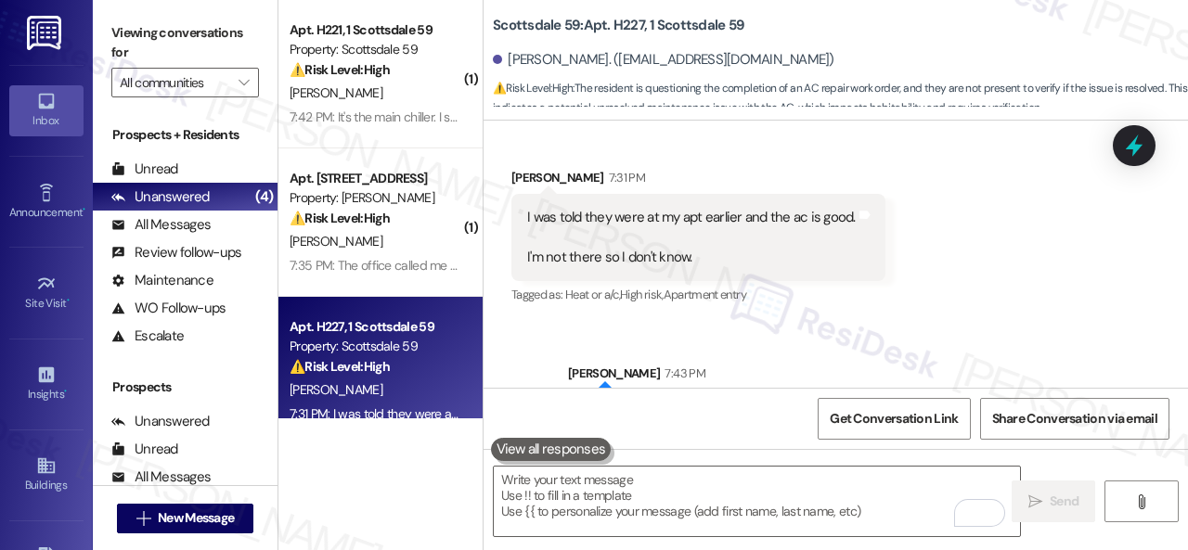
scroll to position [6096, 0]
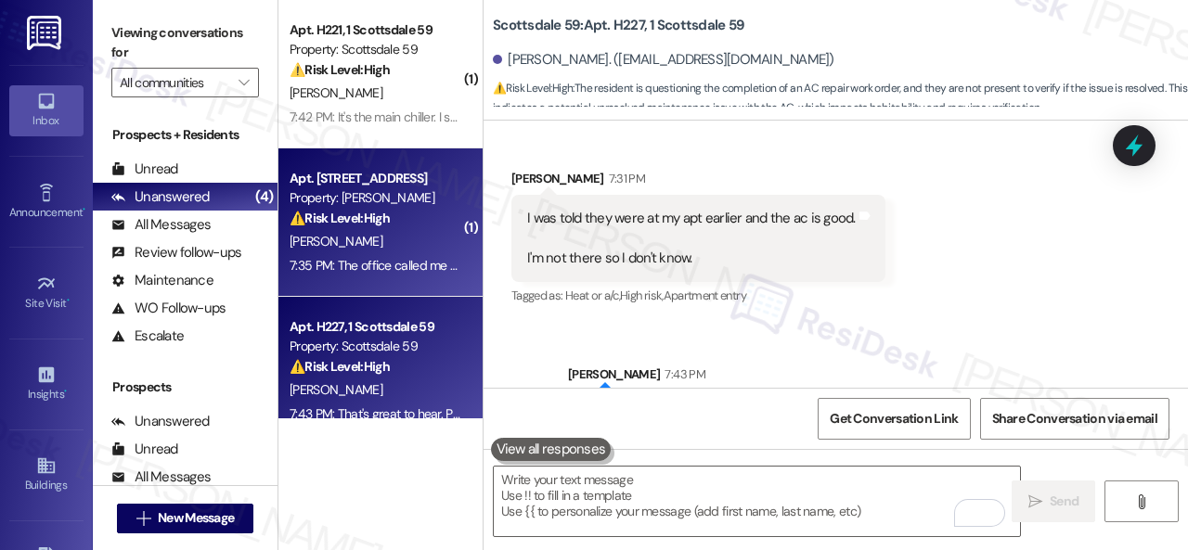
click at [403, 244] on div "[PERSON_NAME]" at bounding box center [375, 241] width 175 height 23
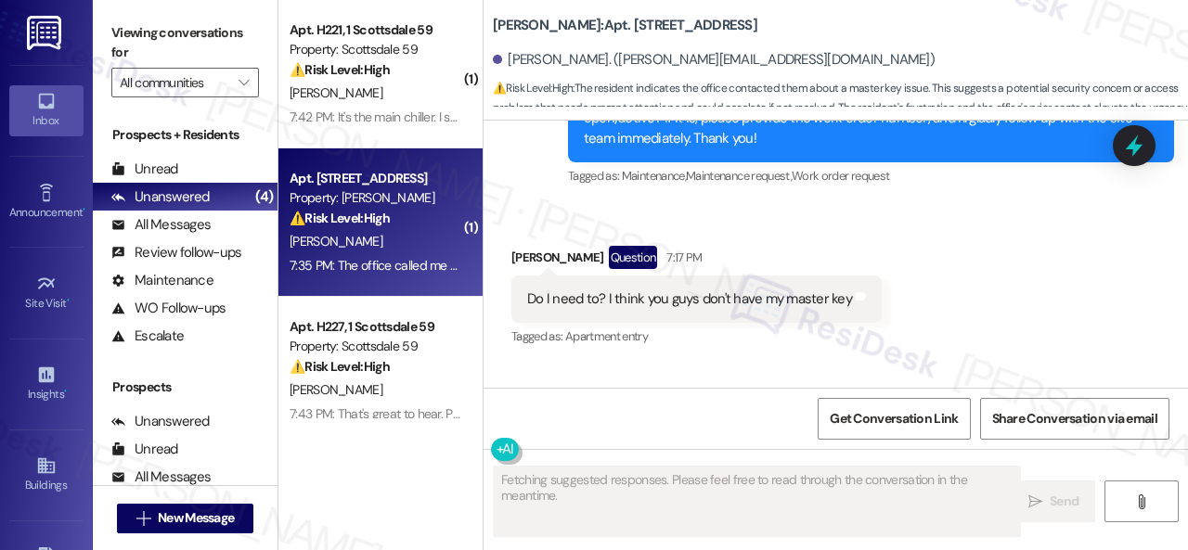
scroll to position [5442, 0]
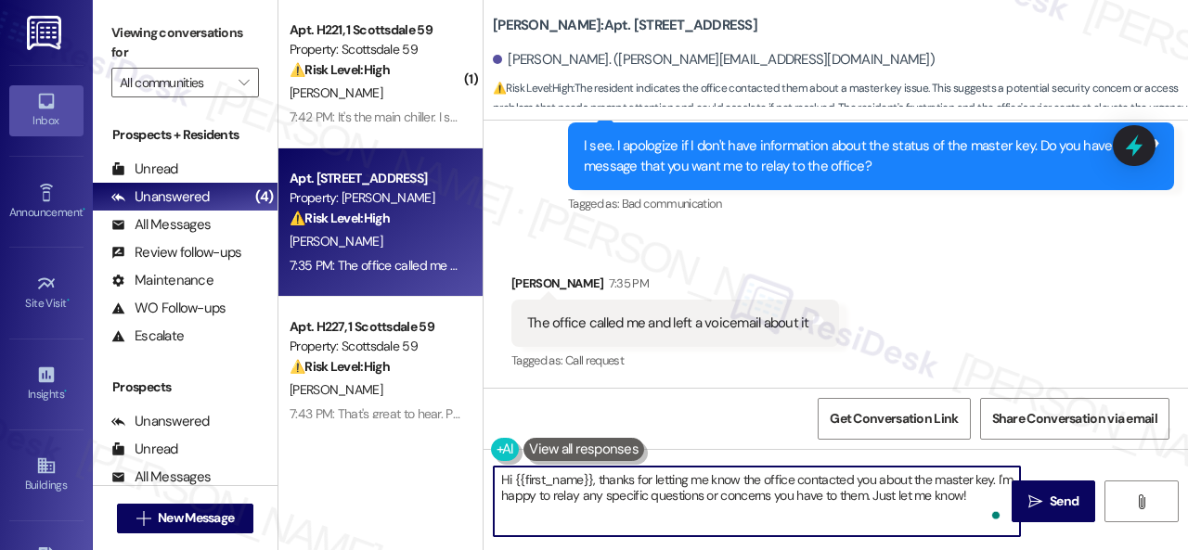
drag, startPoint x: 493, startPoint y: 478, endPoint x: 994, endPoint y: 474, distance: 501.1
click at [994, 474] on textarea "Hi {{first_name}}, thanks for letting me know the office contacted you about th…" at bounding box center [757, 502] width 526 height 70
click at [650, 493] on textarea "Thanks for the update. I'm happy to relay any specific questions or concerns yo…" at bounding box center [757, 502] width 526 height 70
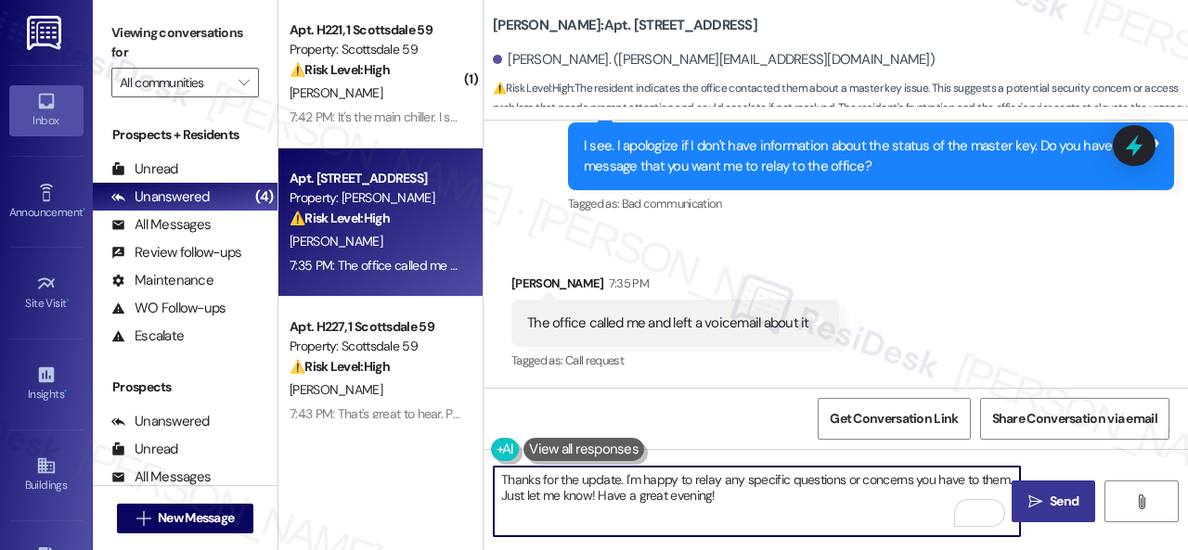
type textarea "Thanks for the update. I'm happy to relay any specific questions or concerns yo…"
click at [1052, 498] on span "Send" at bounding box center [1063, 501] width 29 height 19
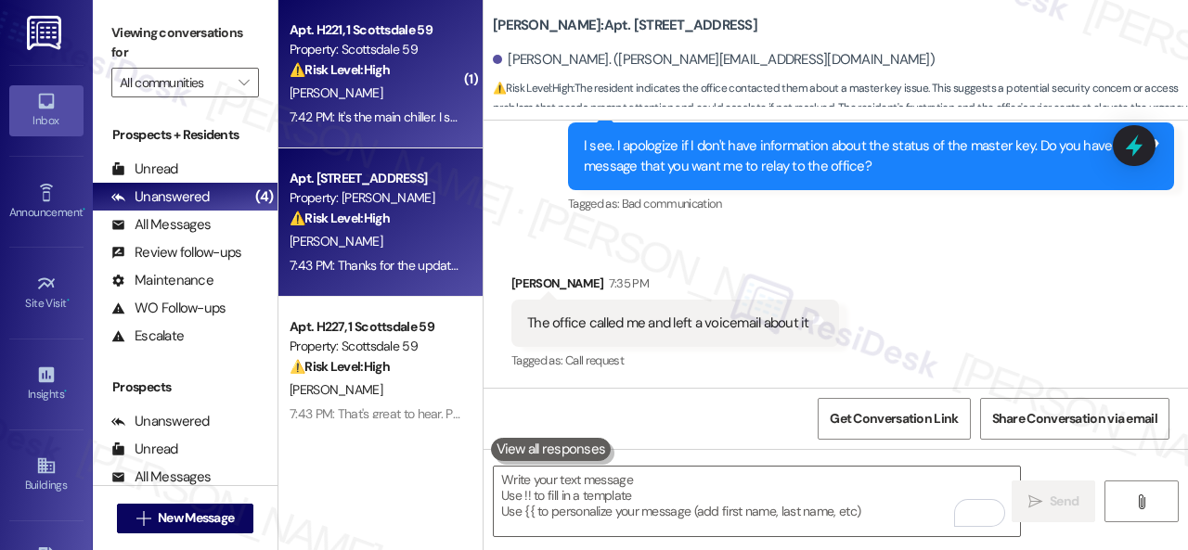
click at [387, 97] on div "D. Giovengo" at bounding box center [375, 93] width 175 height 23
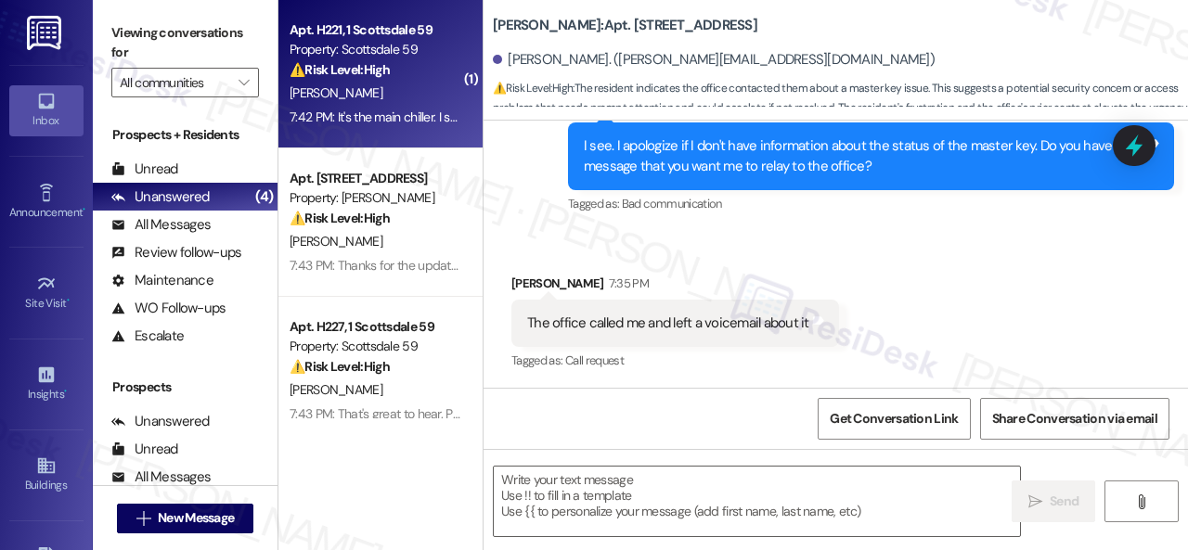
type textarea "Fetching suggested responses. Please feel free to read through the conversation…"
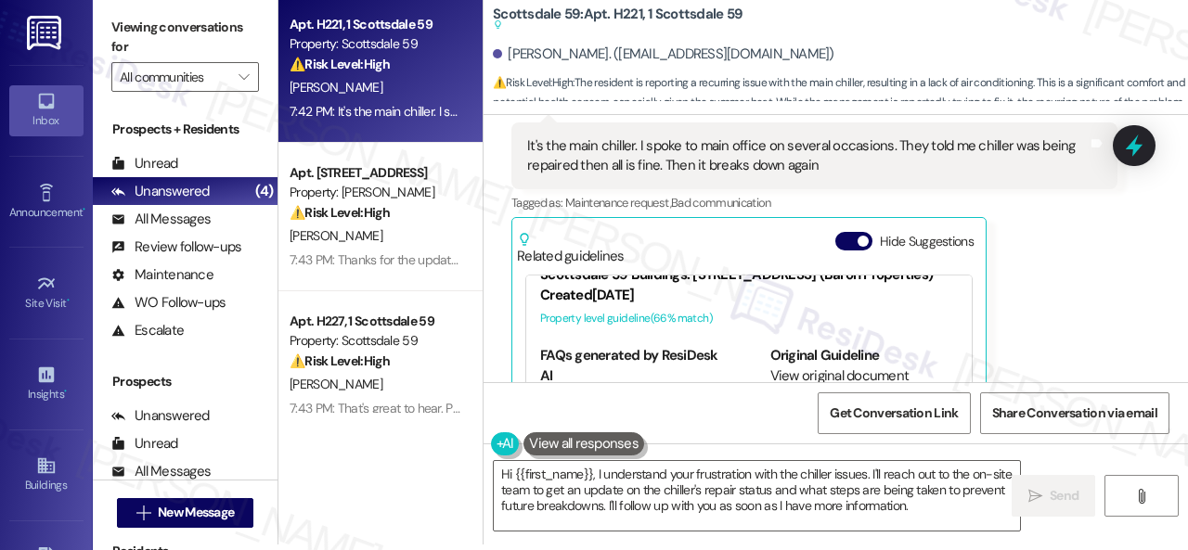
scroll to position [1169, 0]
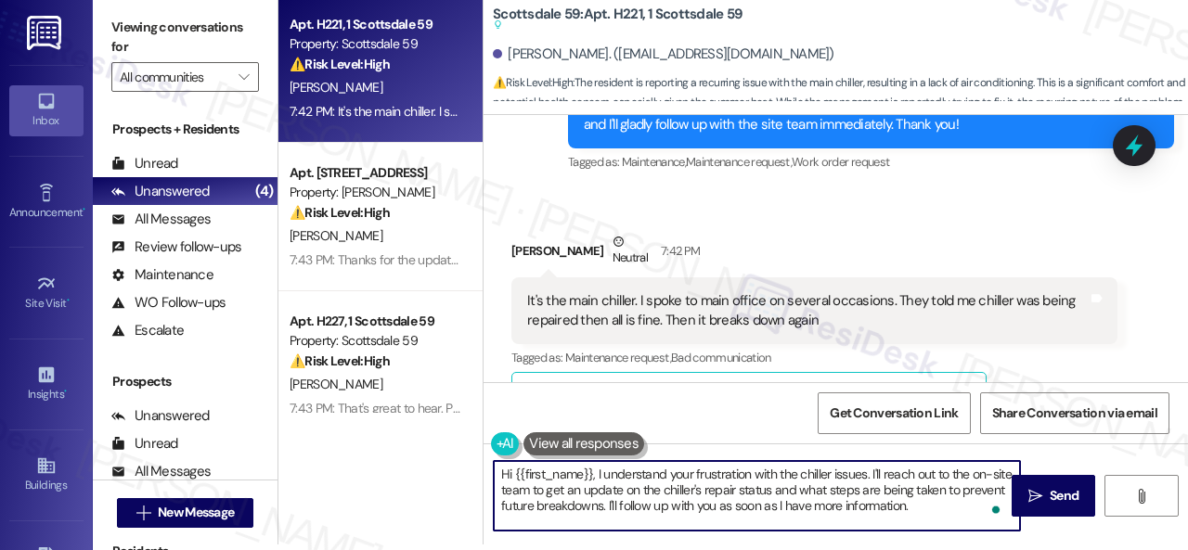
drag, startPoint x: 499, startPoint y: 476, endPoint x: 1154, endPoint y: 586, distance: 664.4
click at [1154, 549] on html "Inbox Go to Inbox Announcement • Send A Text Announcement Site Visit • Go to Si…" at bounding box center [594, 275] width 1188 height 550
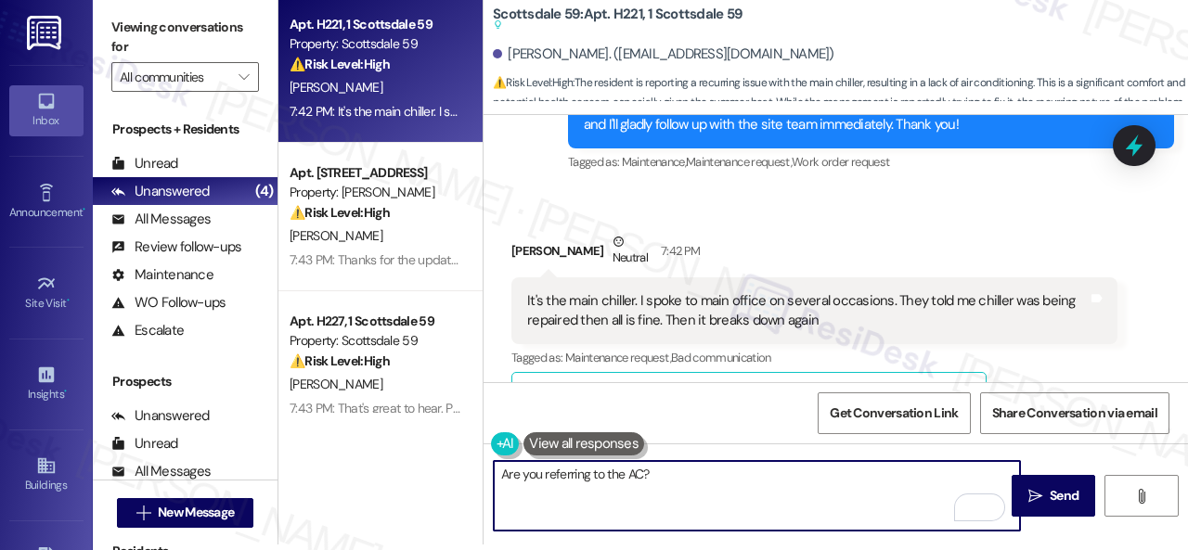
click at [501, 478] on textarea "Are you referring to the AC?" at bounding box center [757, 496] width 526 height 70
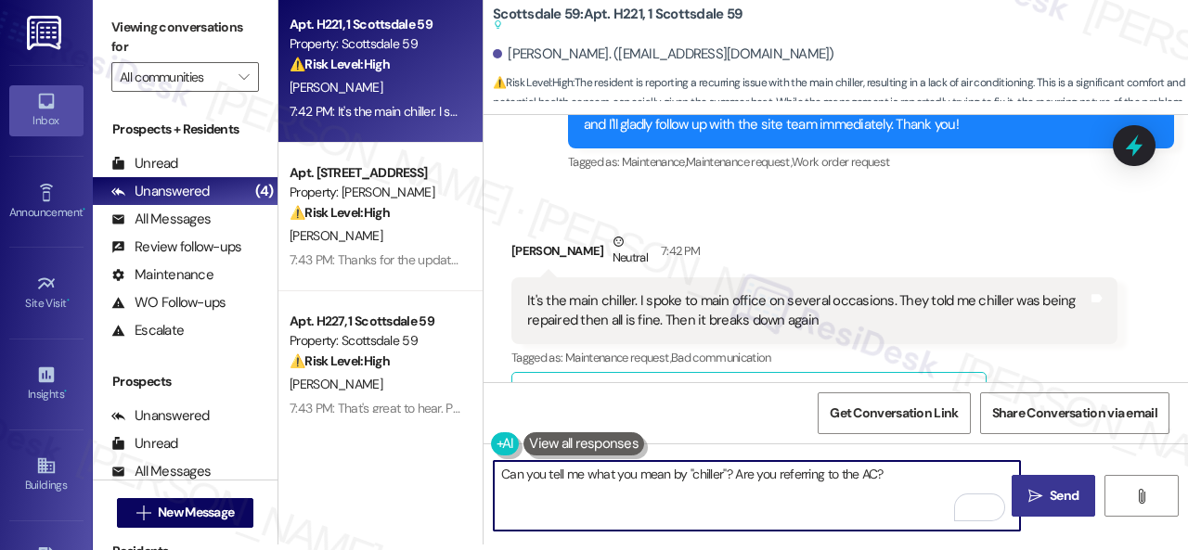
type textarea "Can you tell me what you mean by "chiller"? Are you referring to the AC?"
click at [1049, 487] on span "Send" at bounding box center [1063, 495] width 29 height 19
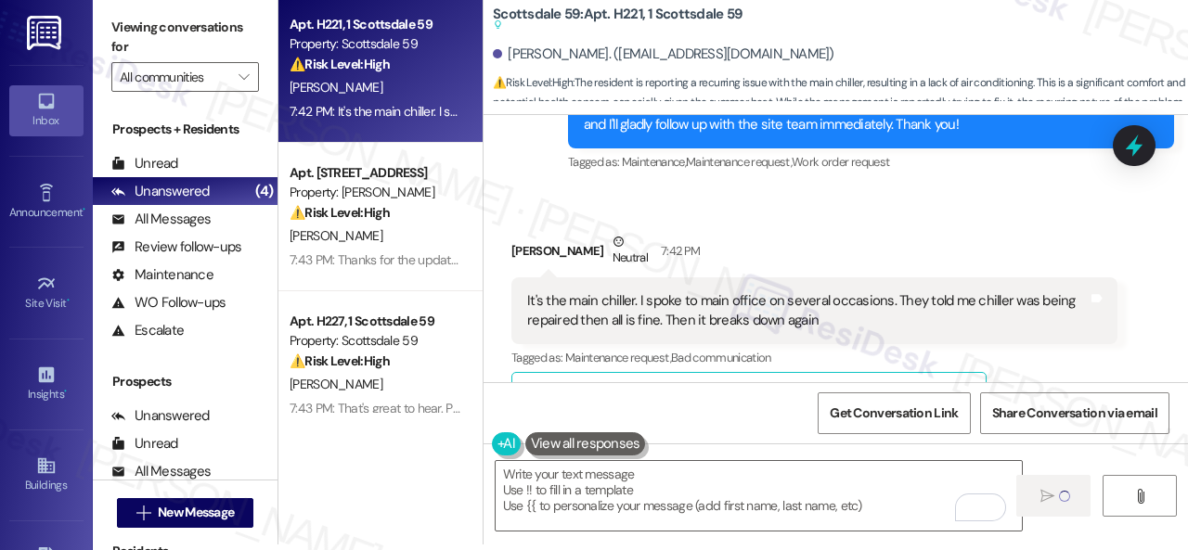
type textarea "Fetching suggested responses. Please feel free to read through the conversation…"
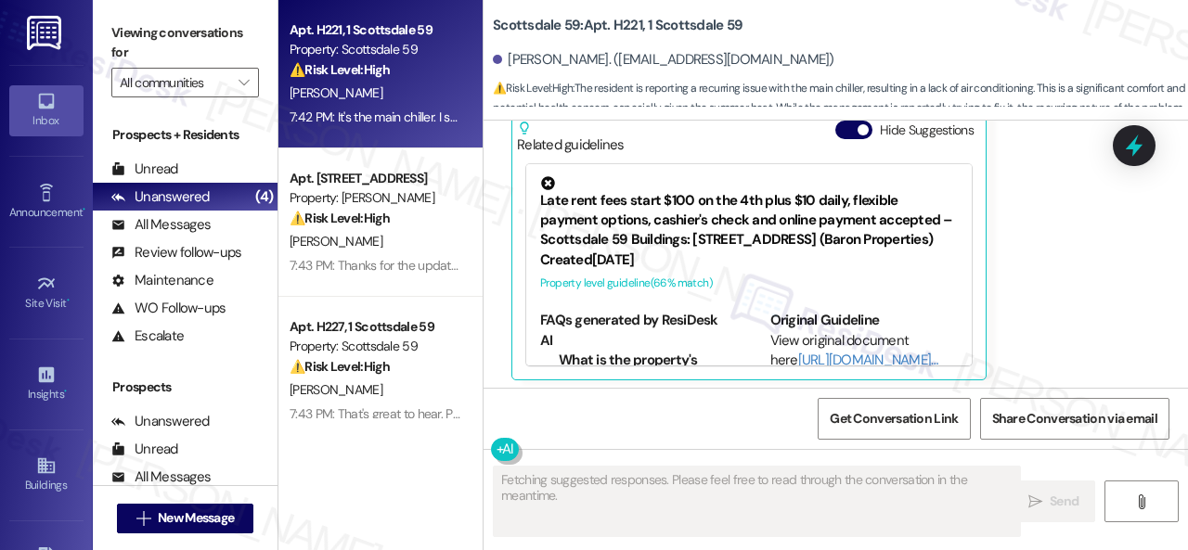
scroll to position [1447, 0]
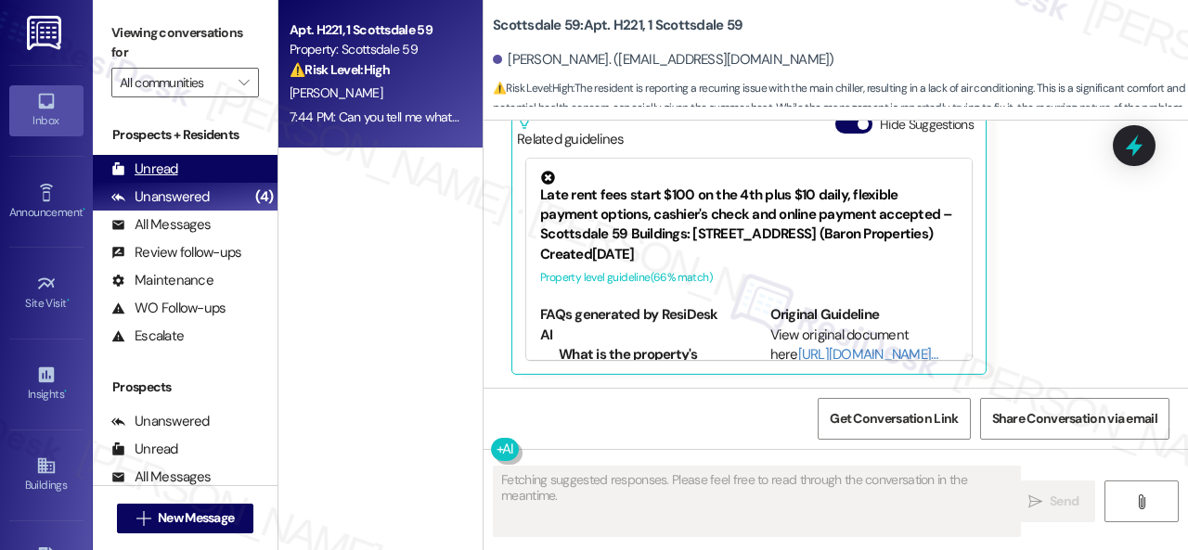
click at [158, 164] on div "Unread" at bounding box center [144, 169] width 67 height 19
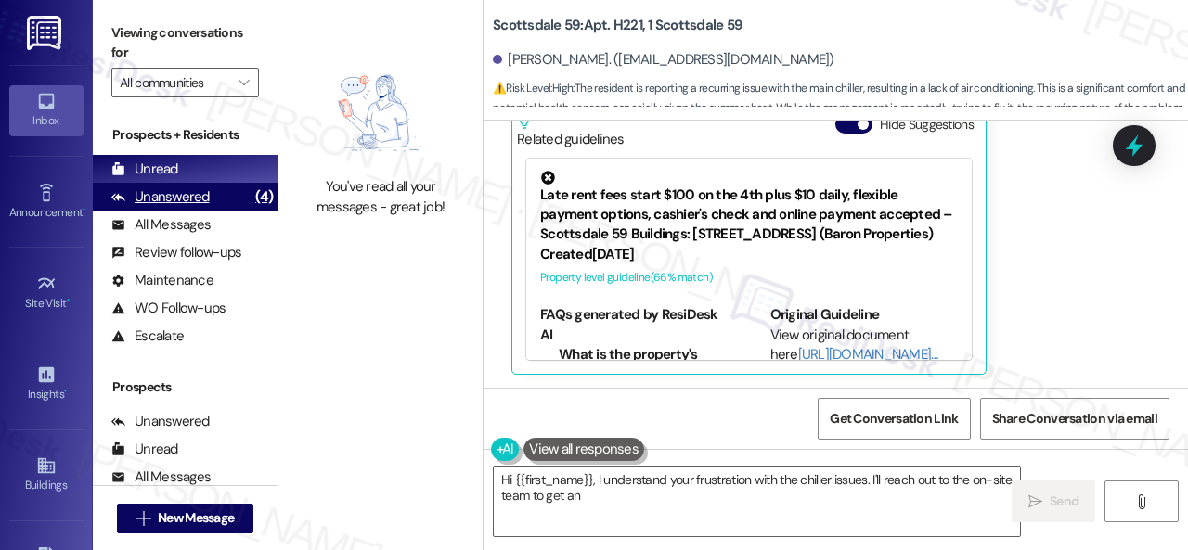
click at [161, 205] on div "Unanswered" at bounding box center [160, 196] width 98 height 19
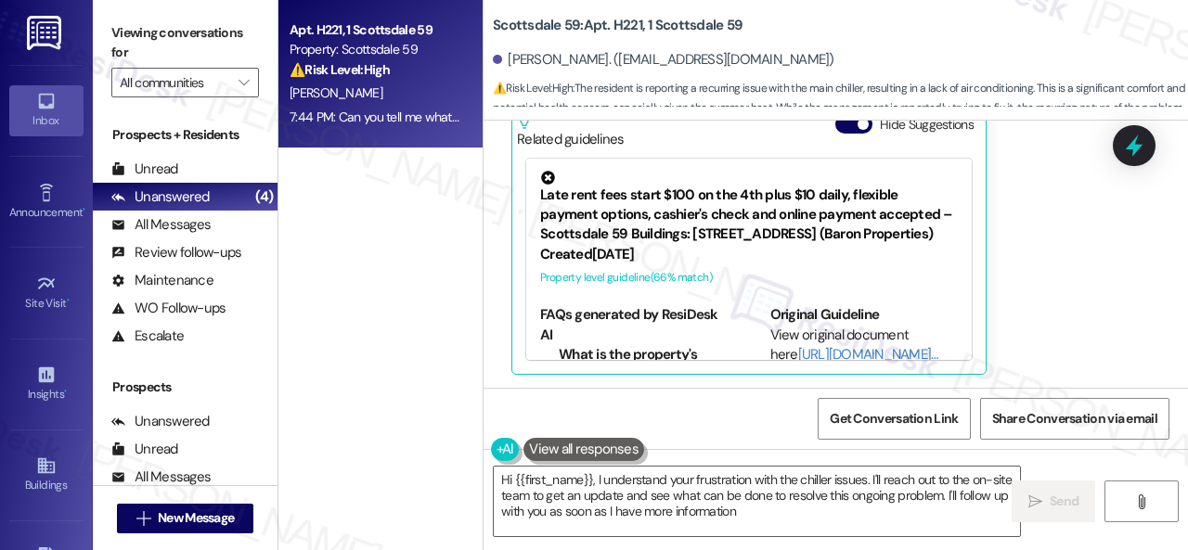
type textarea "Hi {{first_name}}, I understand your frustration with the chiller issues. I'll …"
click at [160, 160] on div "Unread" at bounding box center [144, 169] width 67 height 19
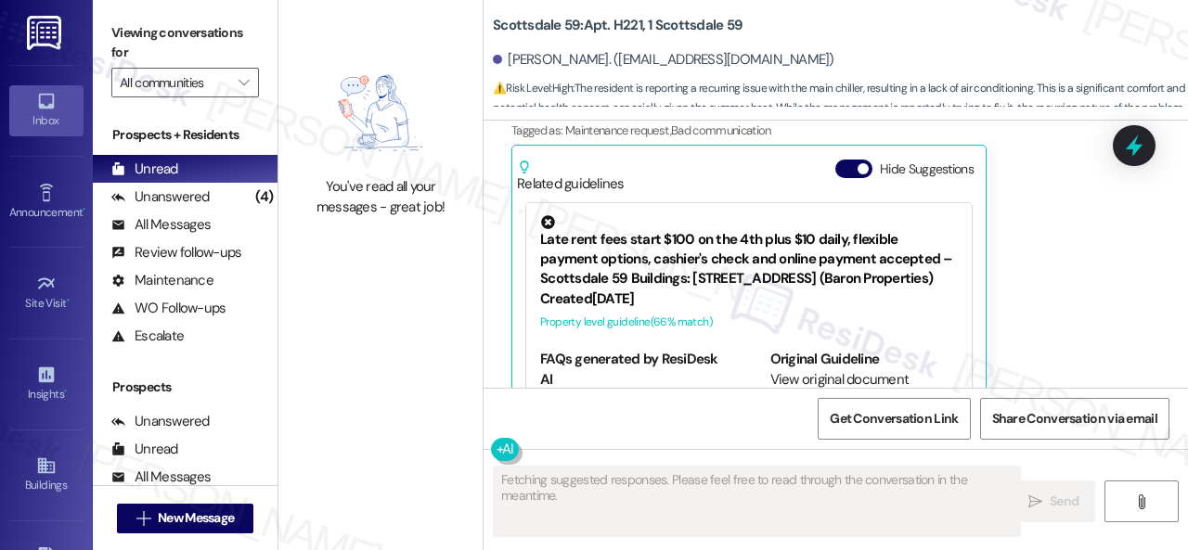
scroll to position [1604, 0]
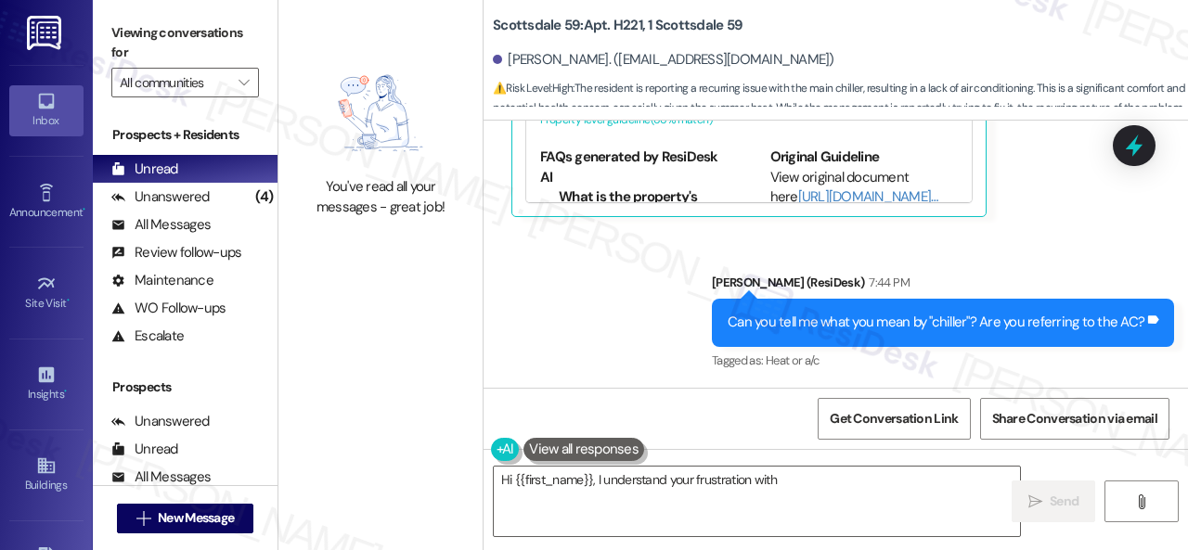
type textarea "Hi {{first_name}}, I understand your frustration with the"
